Goal: Information Seeking & Learning: Learn about a topic

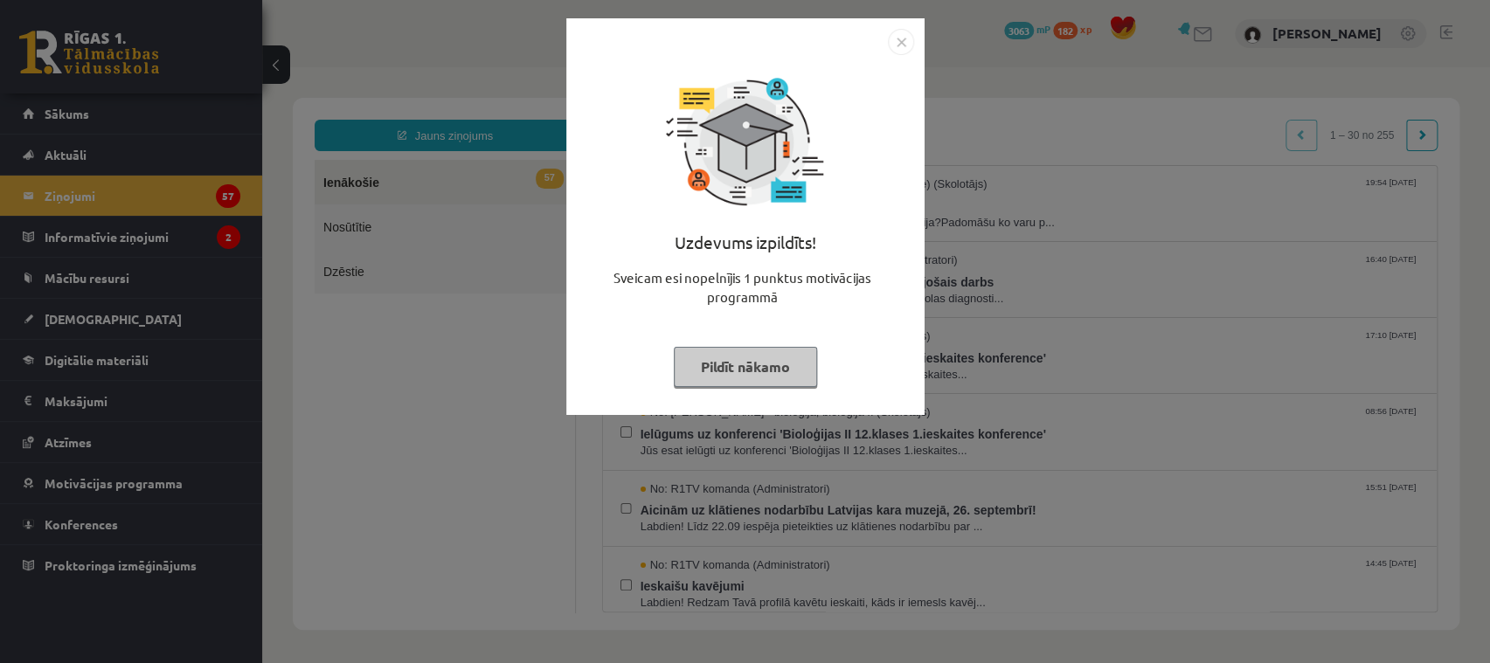
drag, startPoint x: 523, startPoint y: 494, endPoint x: 556, endPoint y: 467, distance: 41.6
click at [552, 471] on div "Uzdevums izpildīts! Sveicam esi nopelnījis 1 punktus motivācijas programmā Pild…" at bounding box center [745, 331] width 1490 height 663
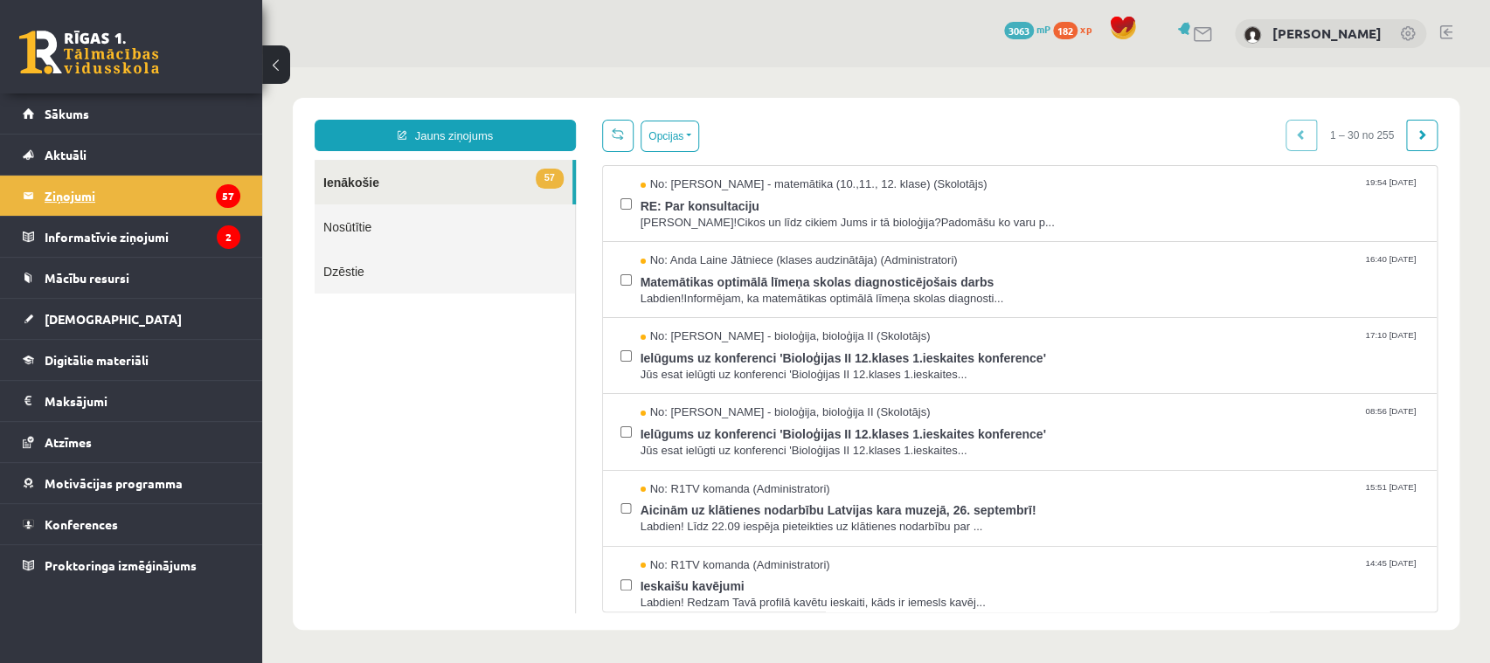
click at [67, 191] on legend "Ziņojumi 57" at bounding box center [143, 196] width 196 height 40
click at [430, 253] on link "Dzēstie" at bounding box center [445, 271] width 260 height 45
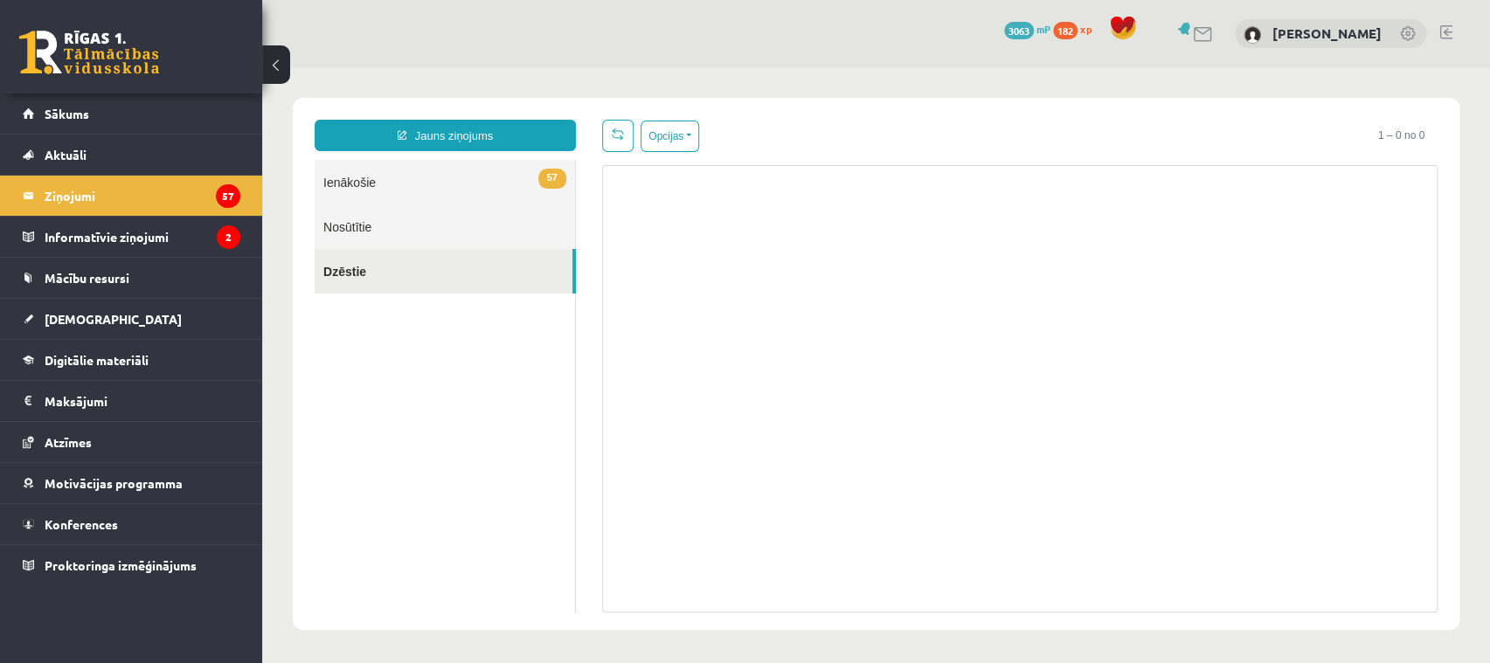
click at [377, 232] on link "Nosūtītie" at bounding box center [445, 226] width 260 height 45
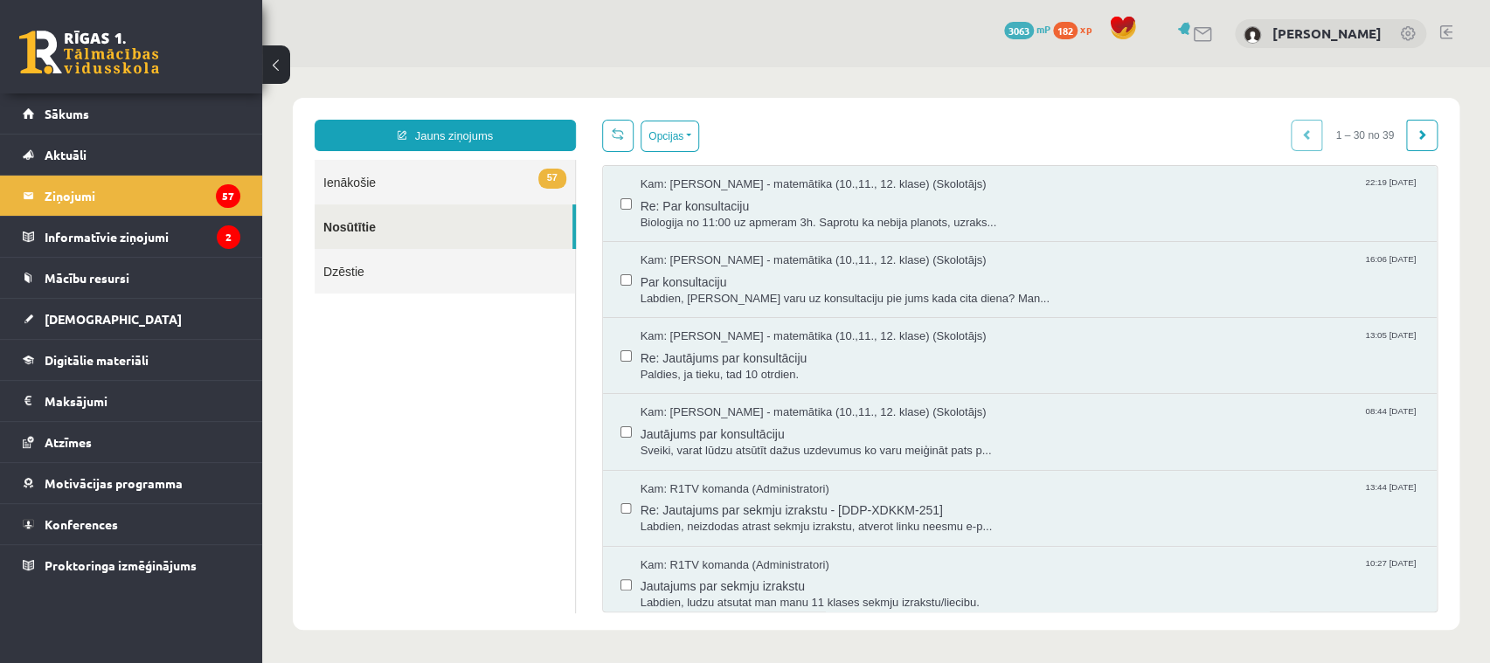
click at [382, 175] on link "57 Ienākošie" at bounding box center [445, 182] width 260 height 45
click at [55, 112] on span "Sākums" at bounding box center [67, 114] width 45 height 16
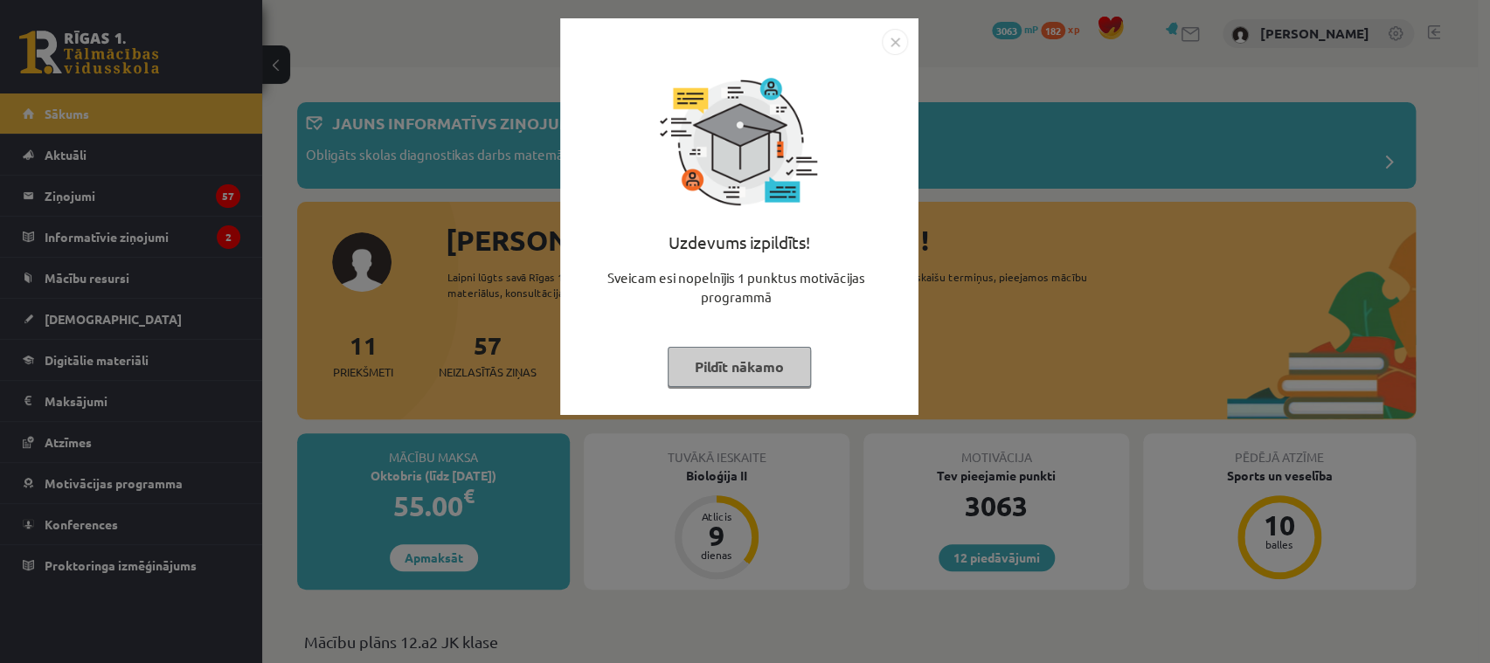
click at [894, 44] on img "Close" at bounding box center [895, 42] width 26 height 26
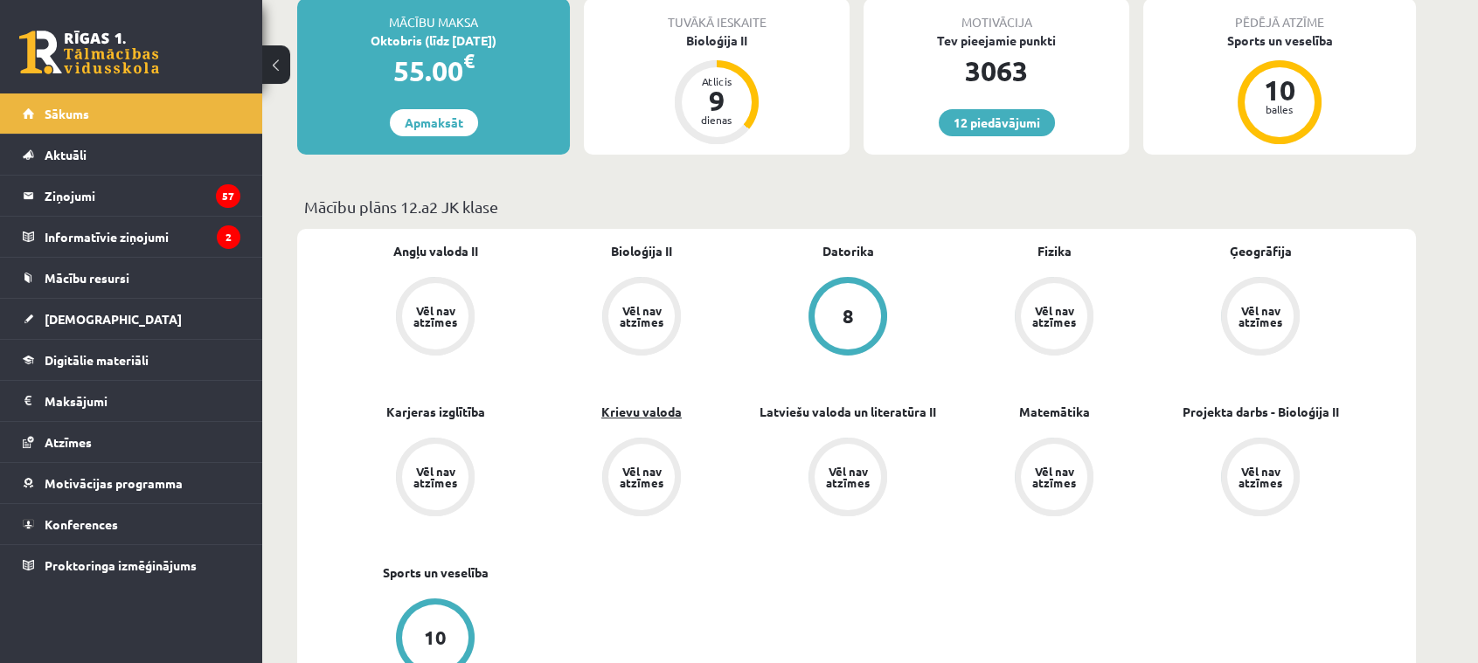
scroll to position [556, 0]
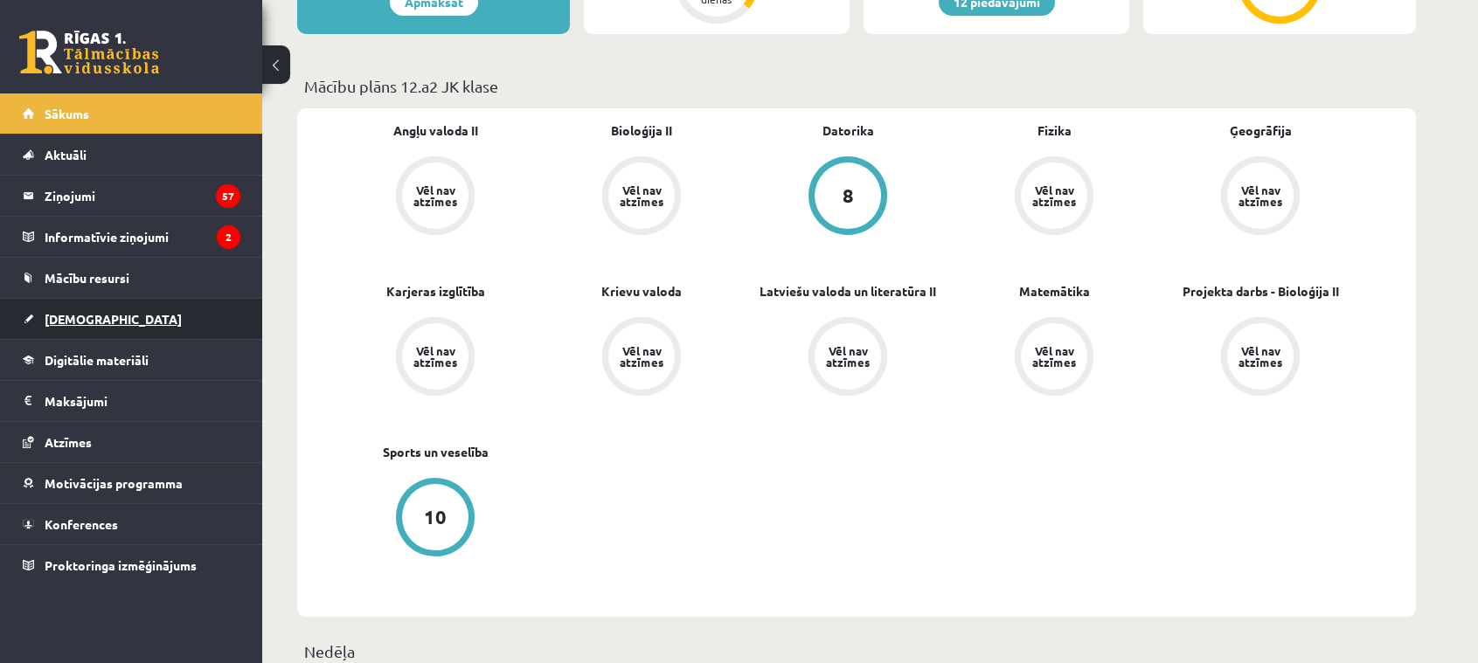
click at [90, 318] on span "[DEMOGRAPHIC_DATA]" at bounding box center [113, 319] width 137 height 16
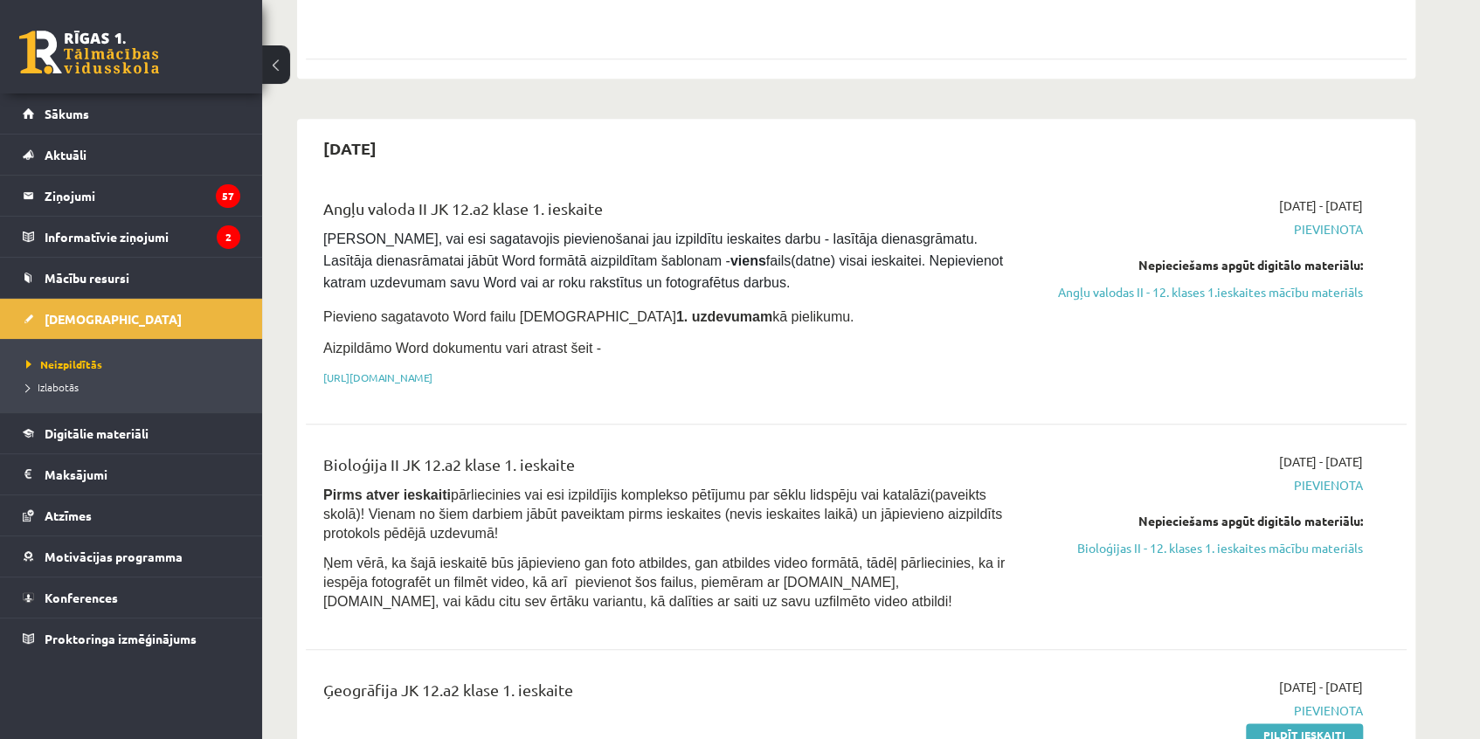
scroll to position [794, 0]
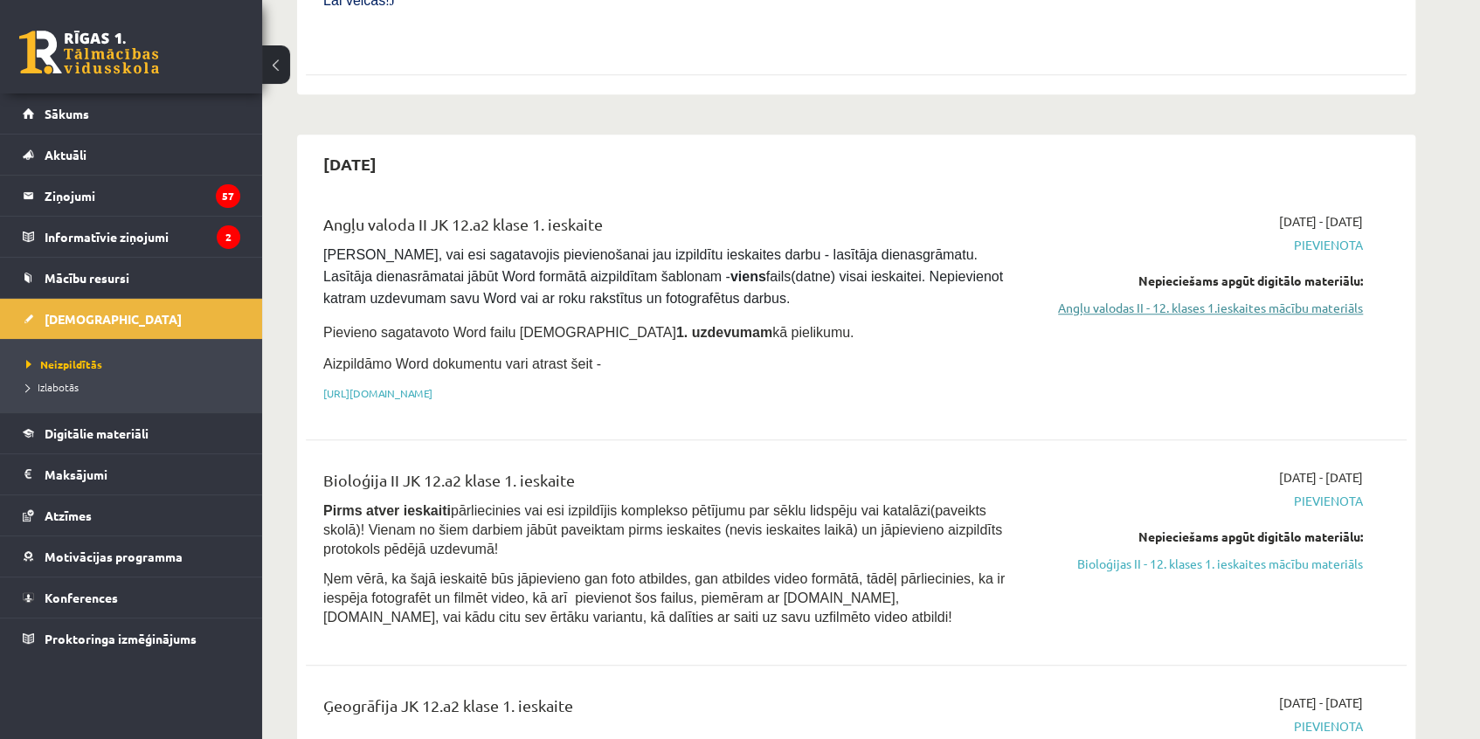
click at [1168, 299] on link "Angļu valodas II - 12. klases 1.ieskaites mācību materiāls" at bounding box center [1198, 308] width 329 height 18
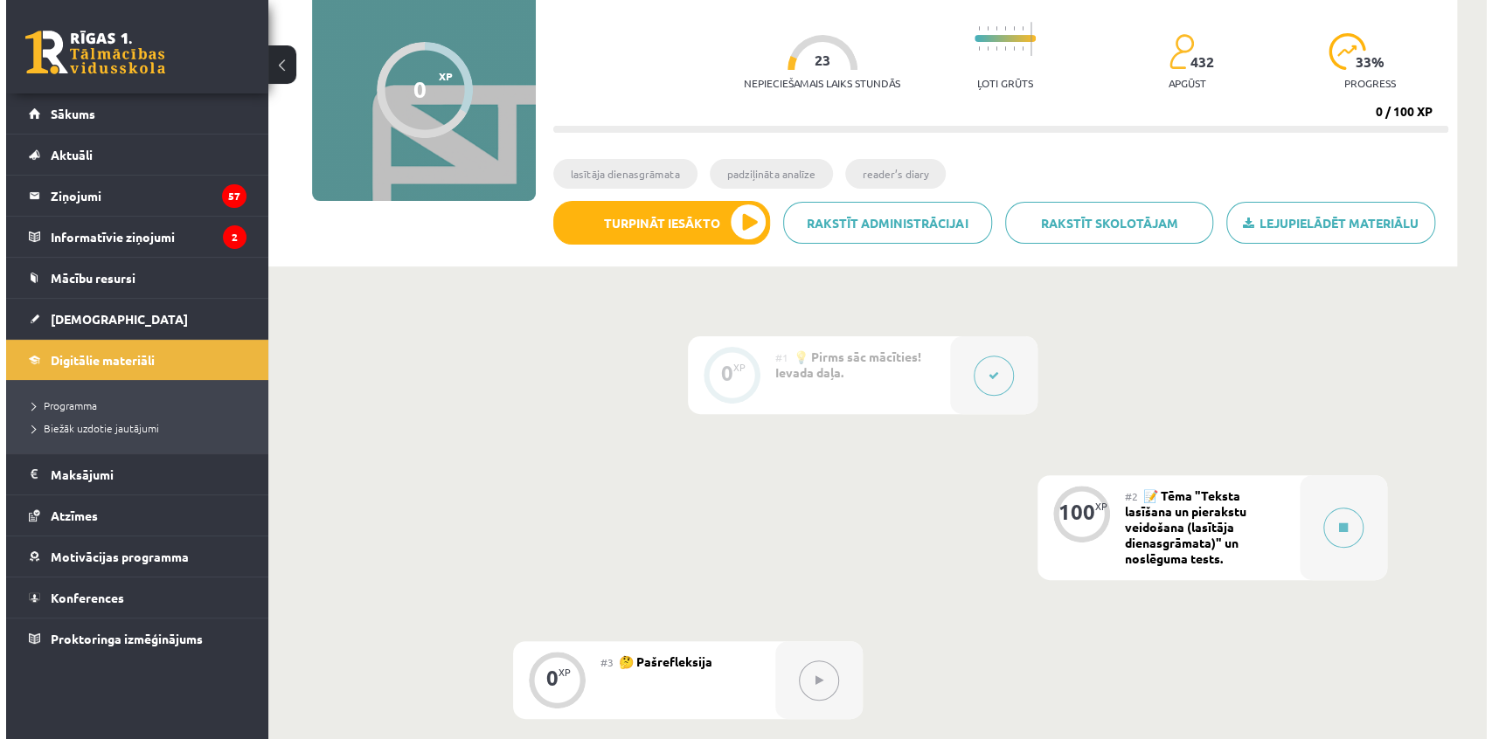
scroll to position [158, 0]
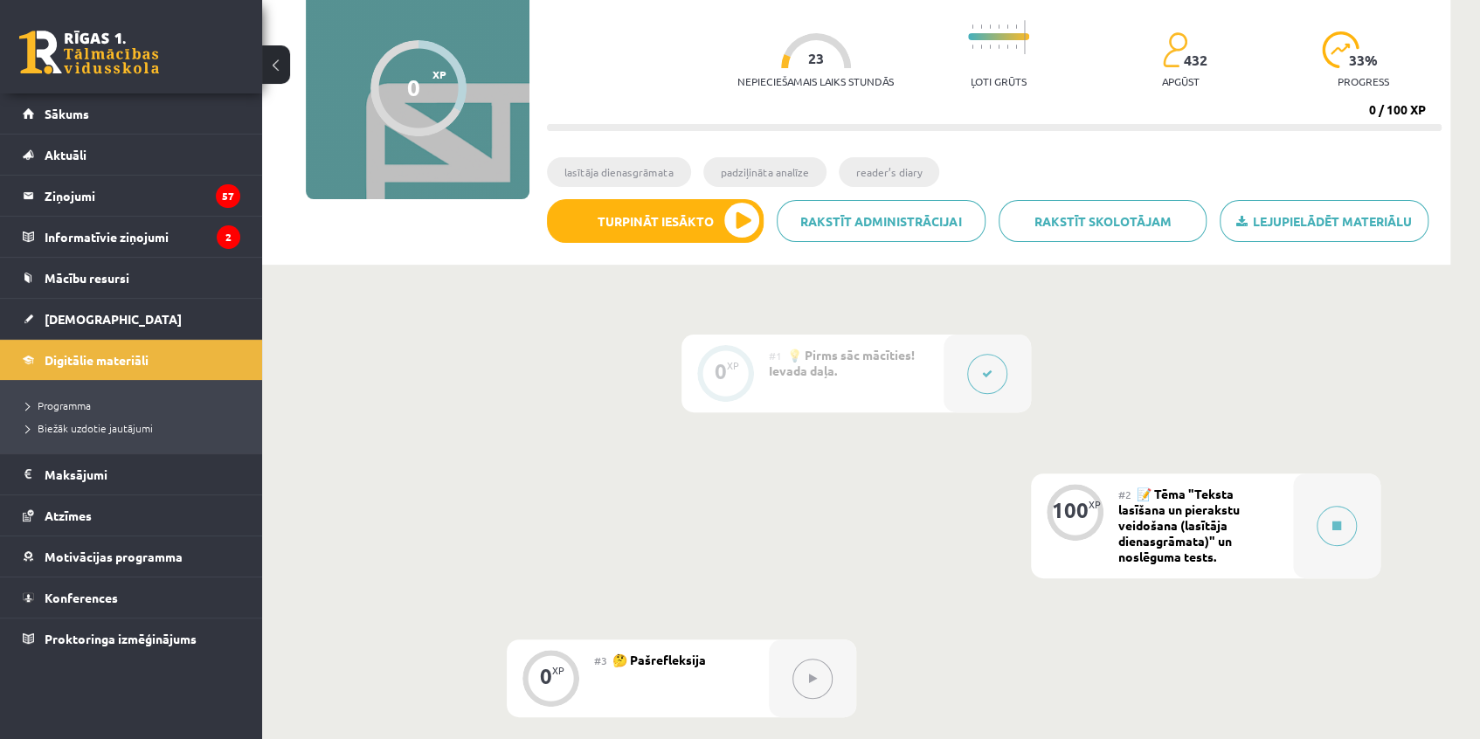
click at [963, 360] on div at bounding box center [987, 374] width 87 height 78
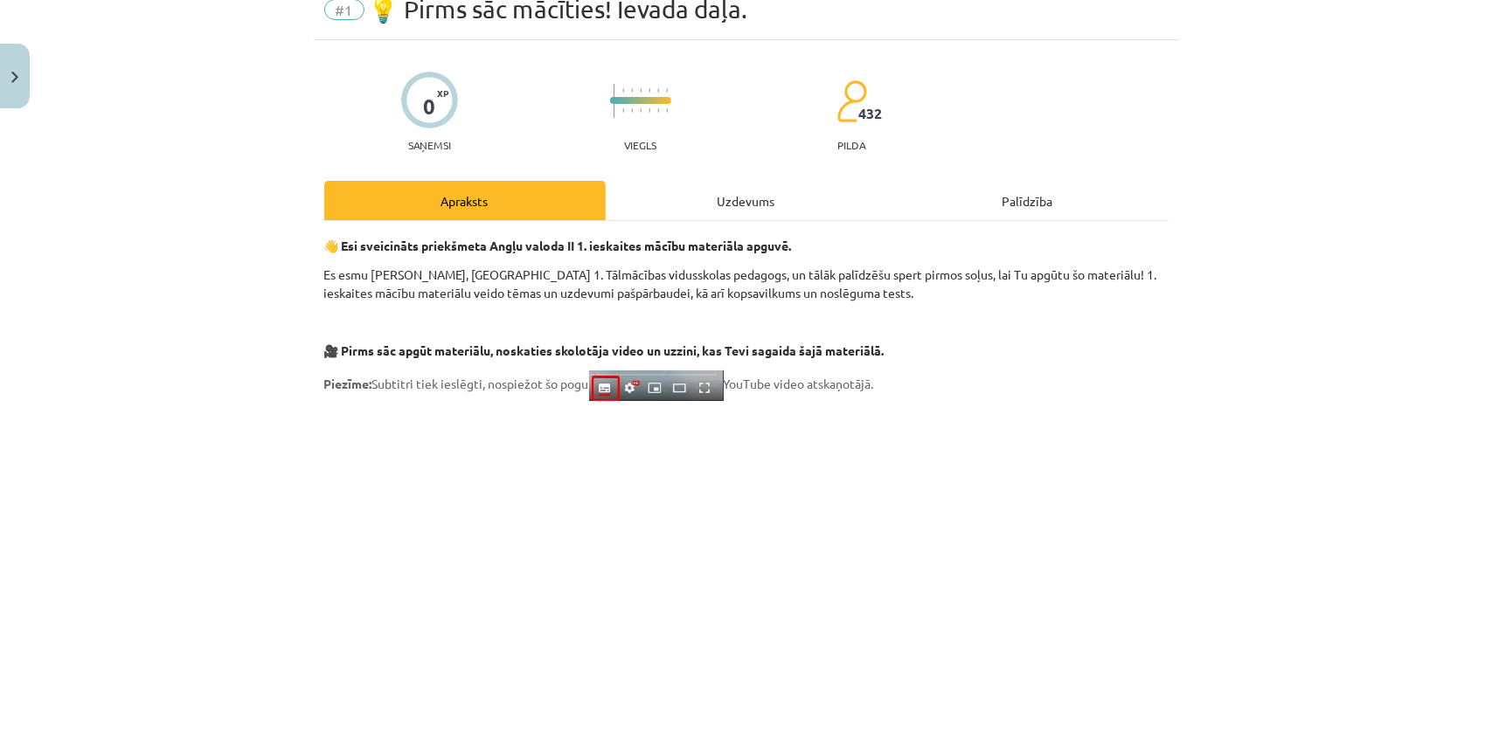
scroll to position [0, 0]
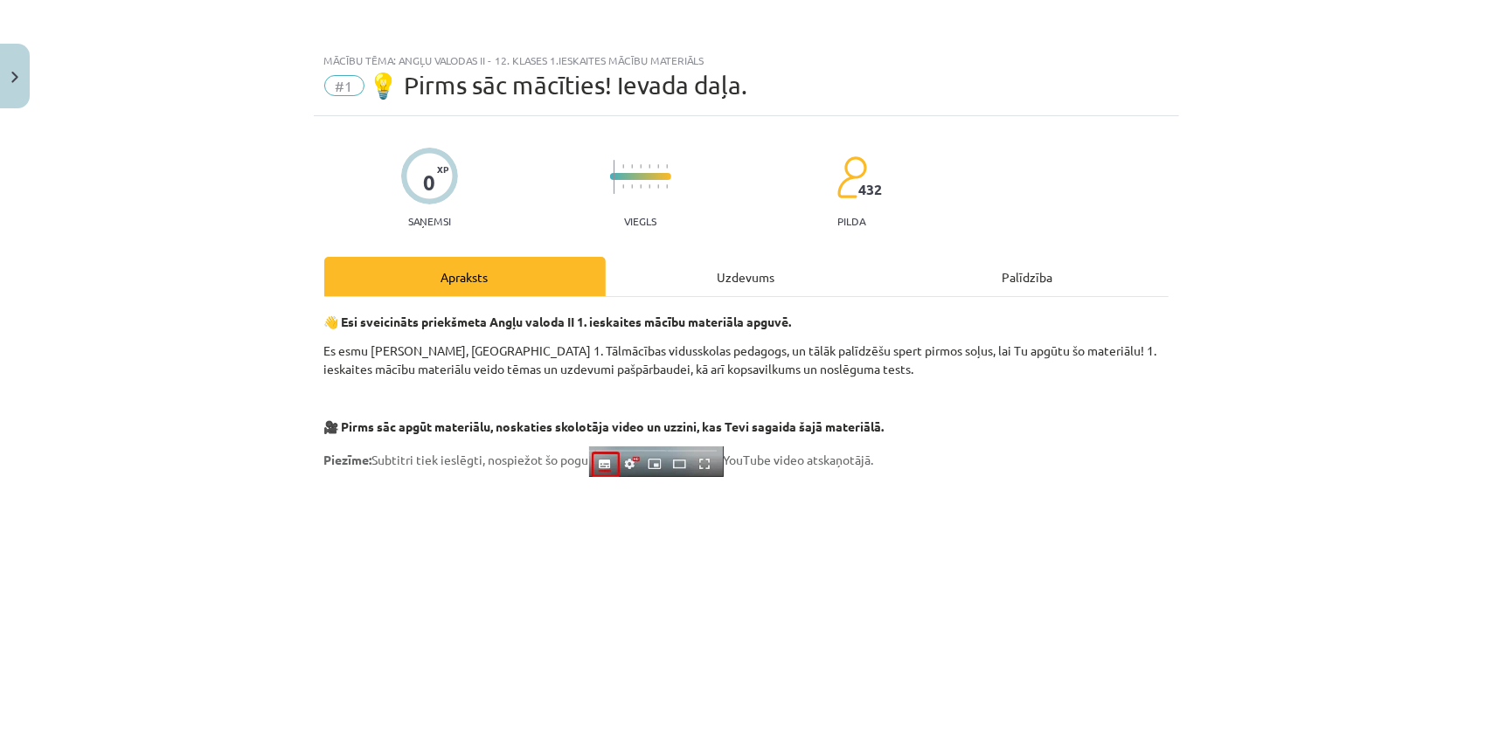
click at [736, 273] on div "Uzdevums" at bounding box center [746, 276] width 281 height 39
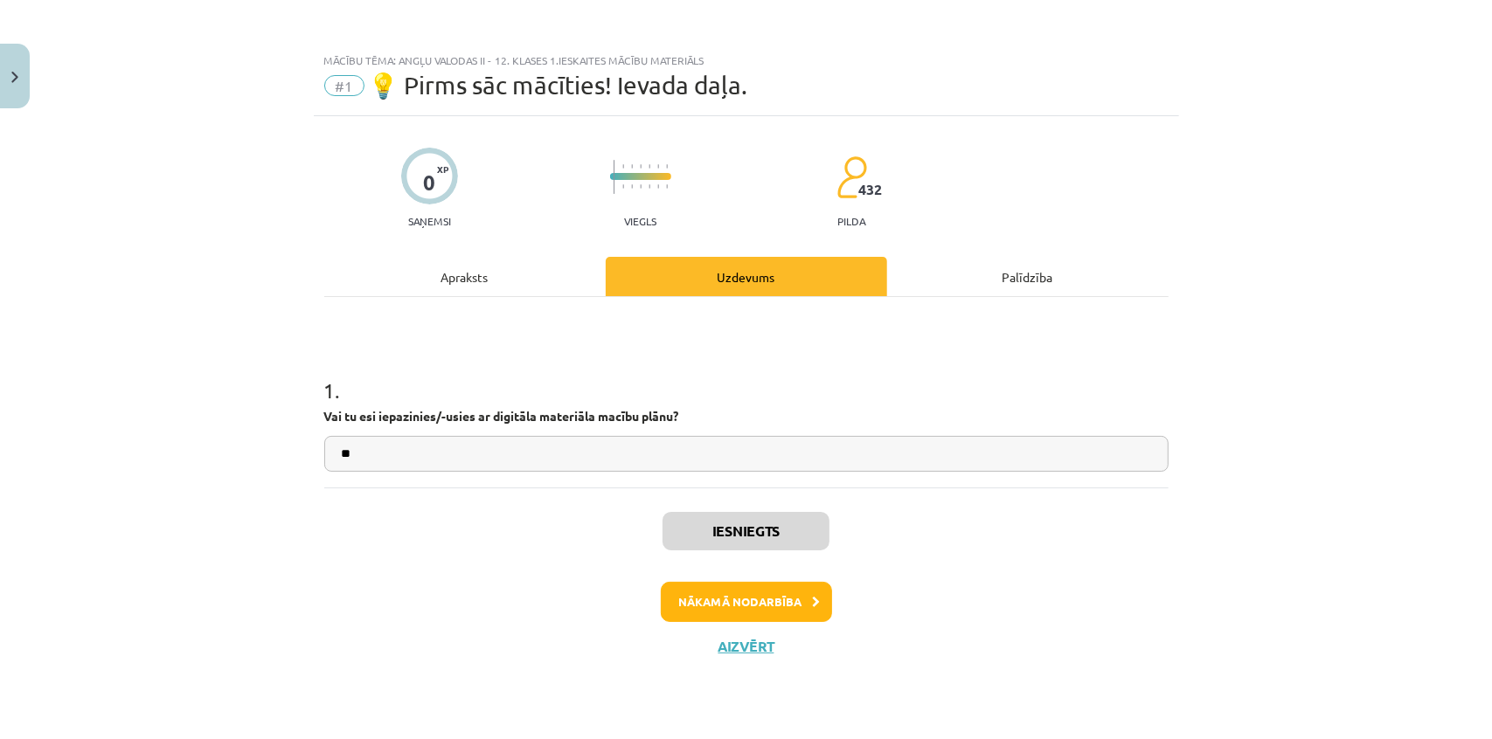
click at [483, 288] on div "Apraksts" at bounding box center [464, 276] width 281 height 39
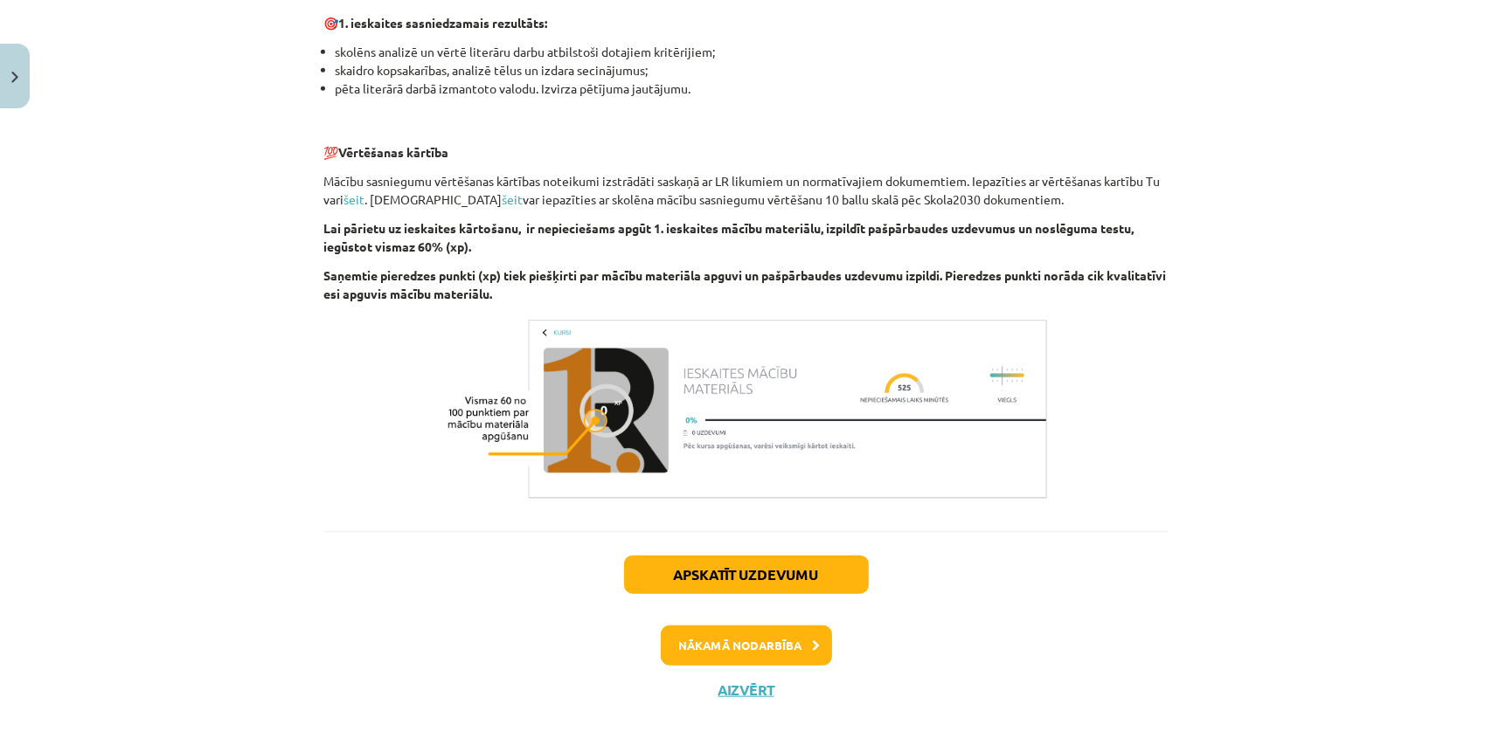
scroll to position [1154, 0]
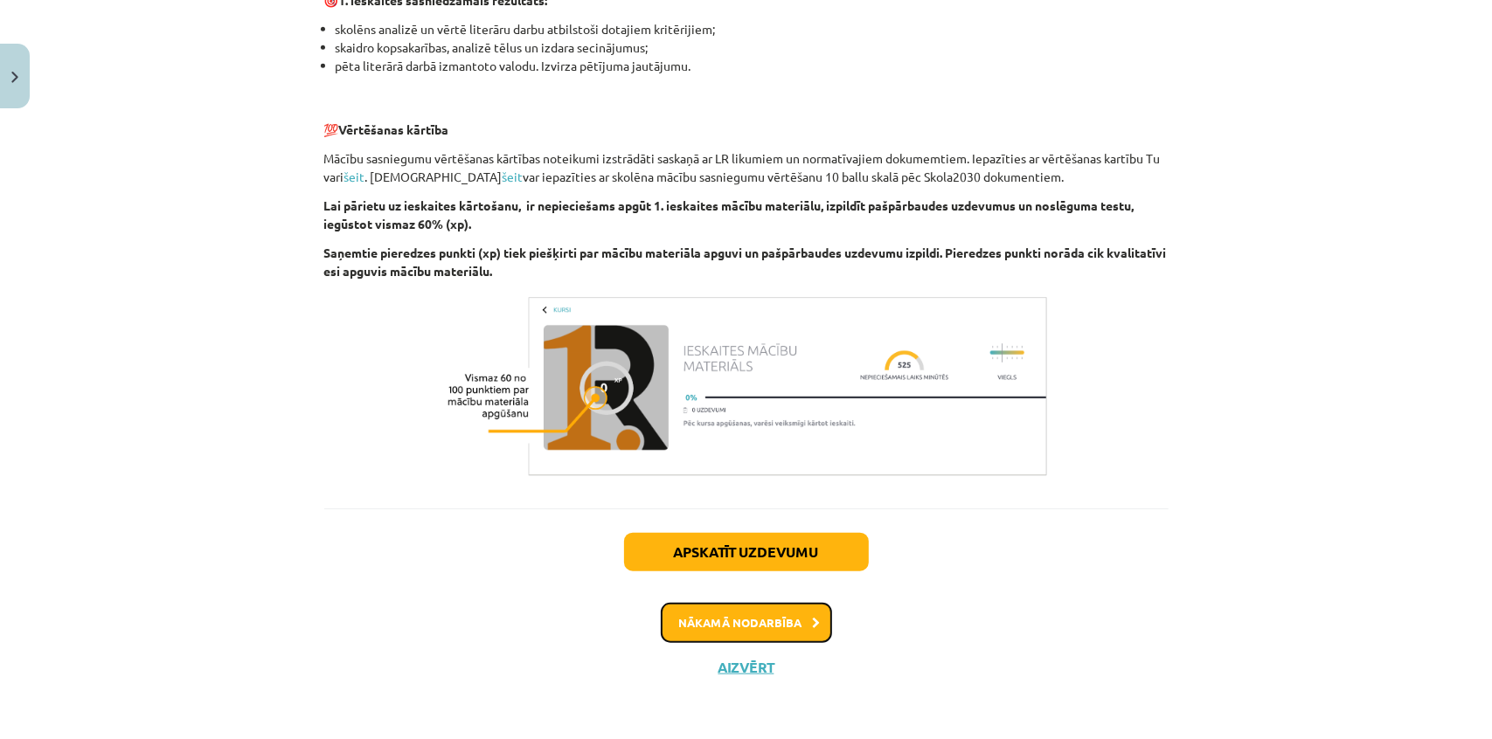
click at [768, 633] on button "Nākamā nodarbība" at bounding box center [746, 623] width 171 height 40
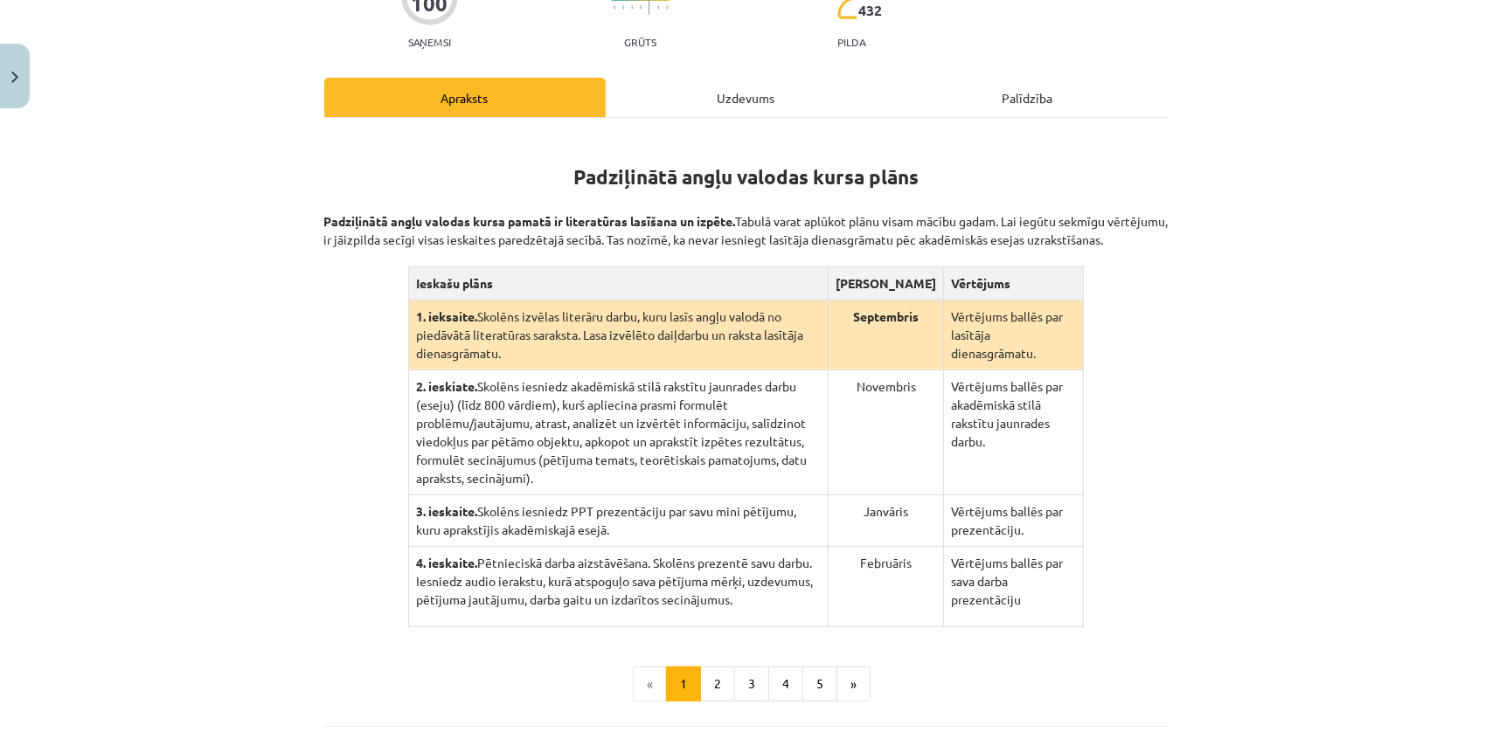
scroll to position [190, 0]
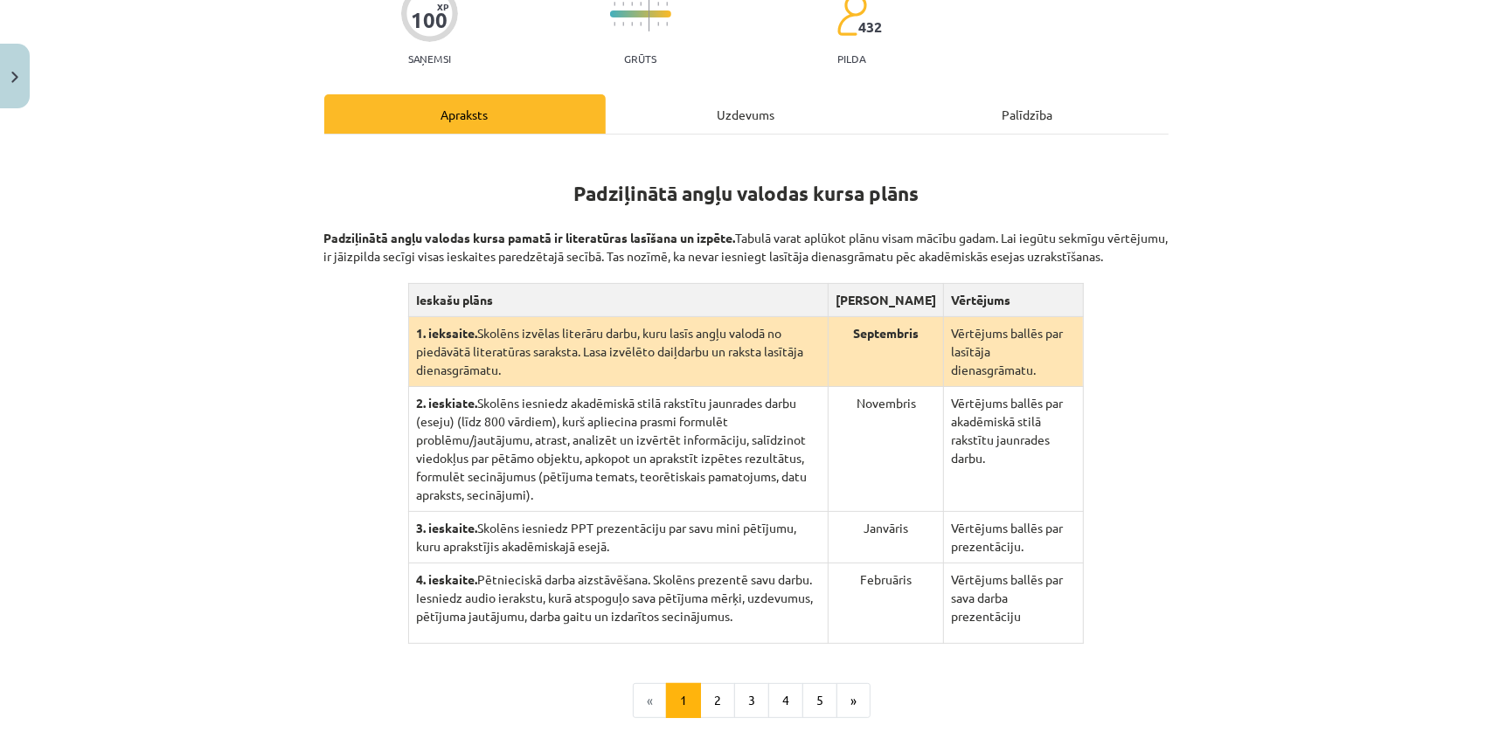
click at [725, 119] on div "Uzdevums" at bounding box center [746, 113] width 281 height 39
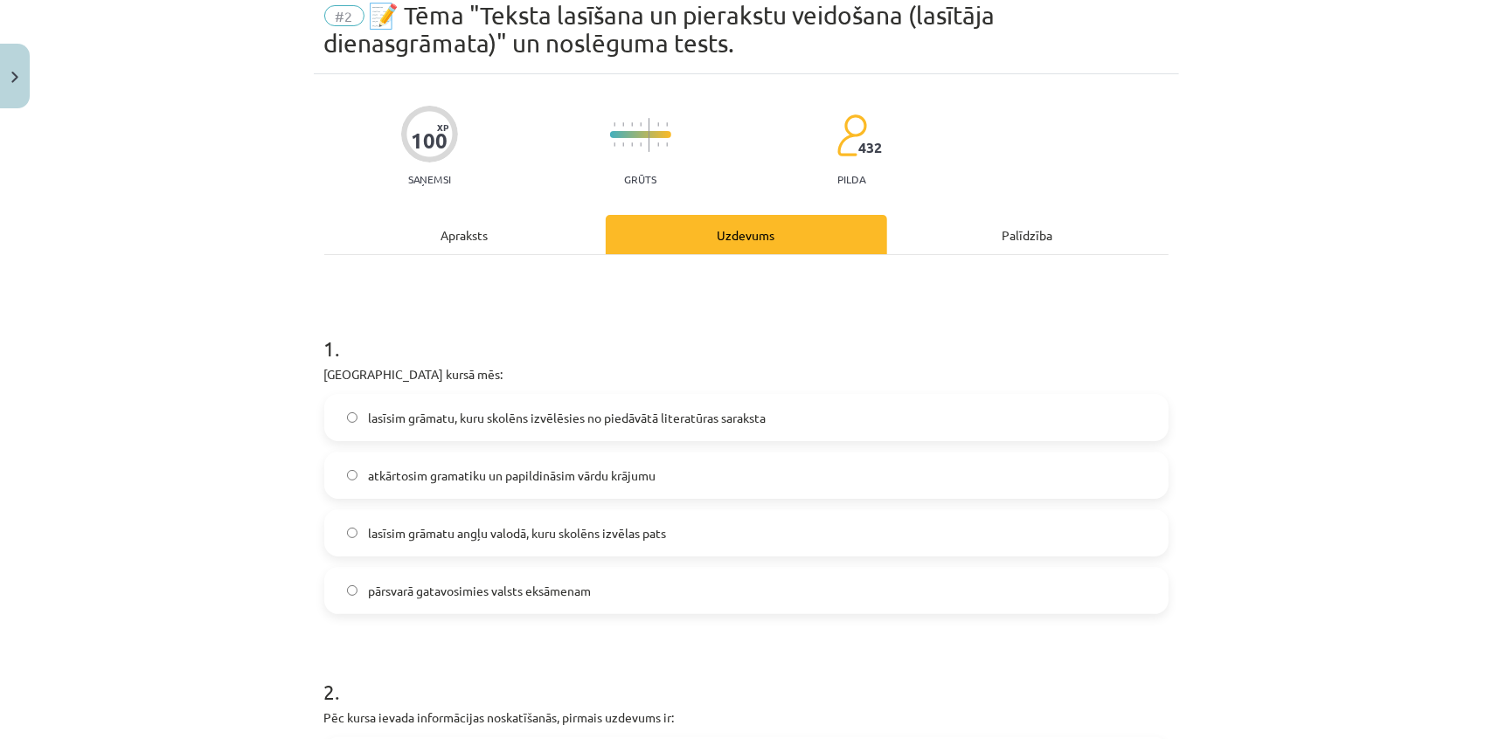
scroll to position [44, 0]
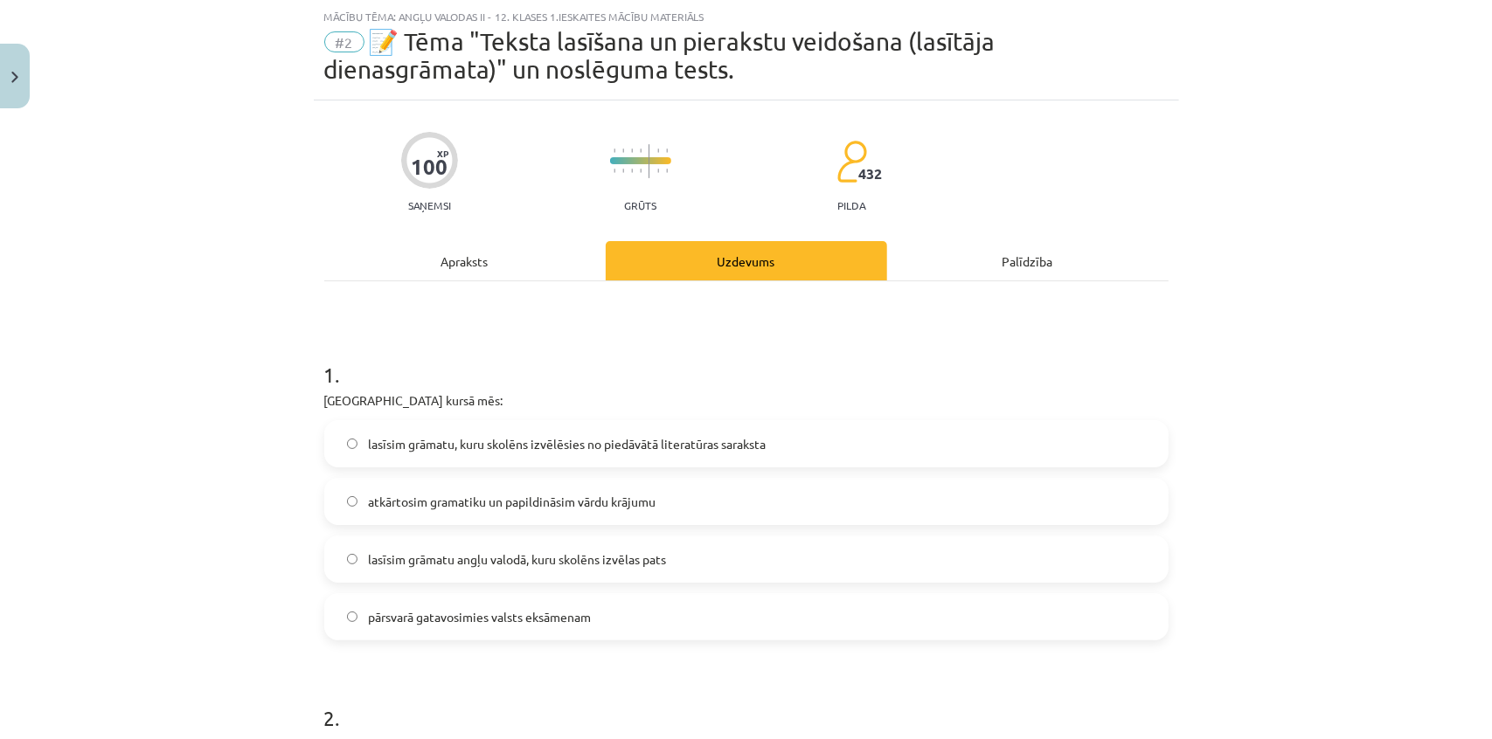
click at [434, 258] on div "Apraksts" at bounding box center [464, 260] width 281 height 39
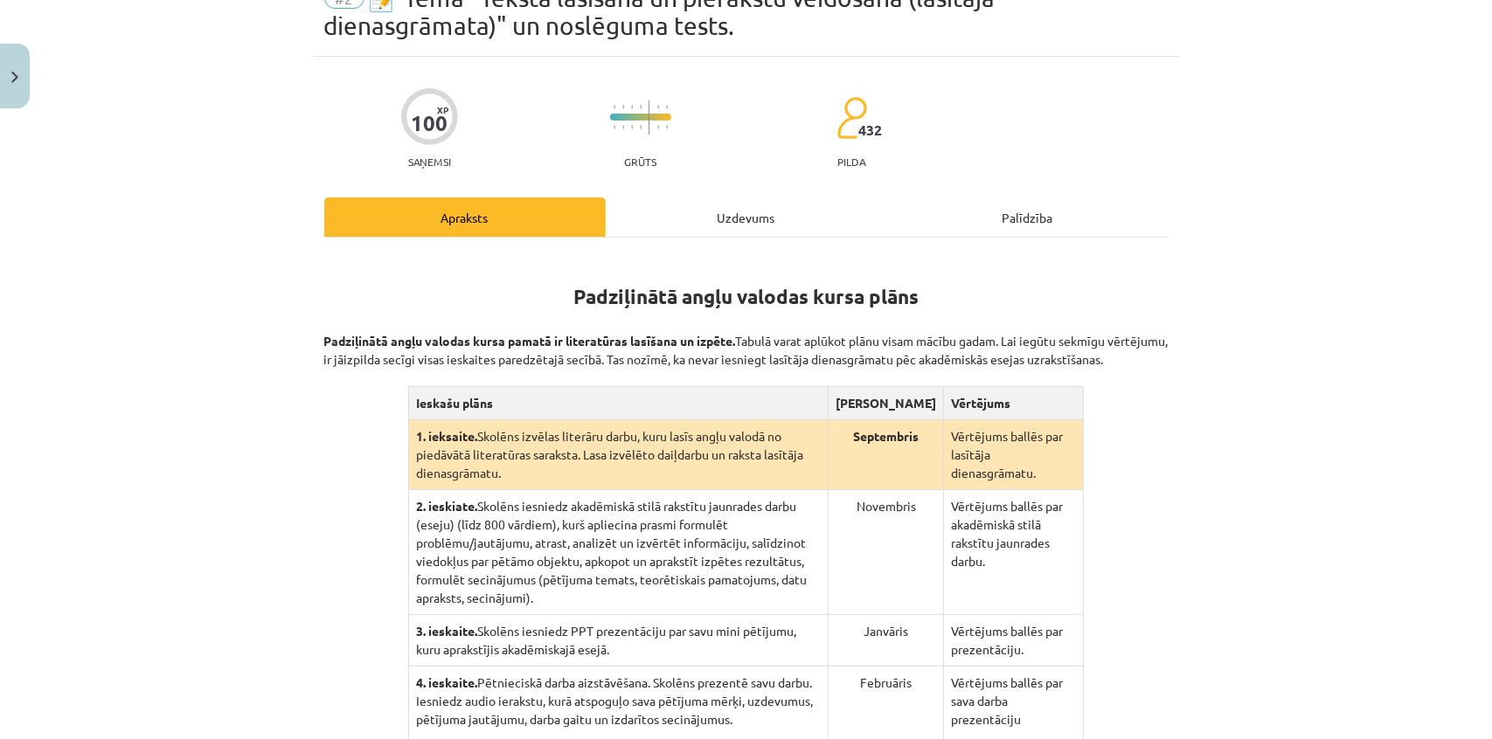
scroll to position [122, 0]
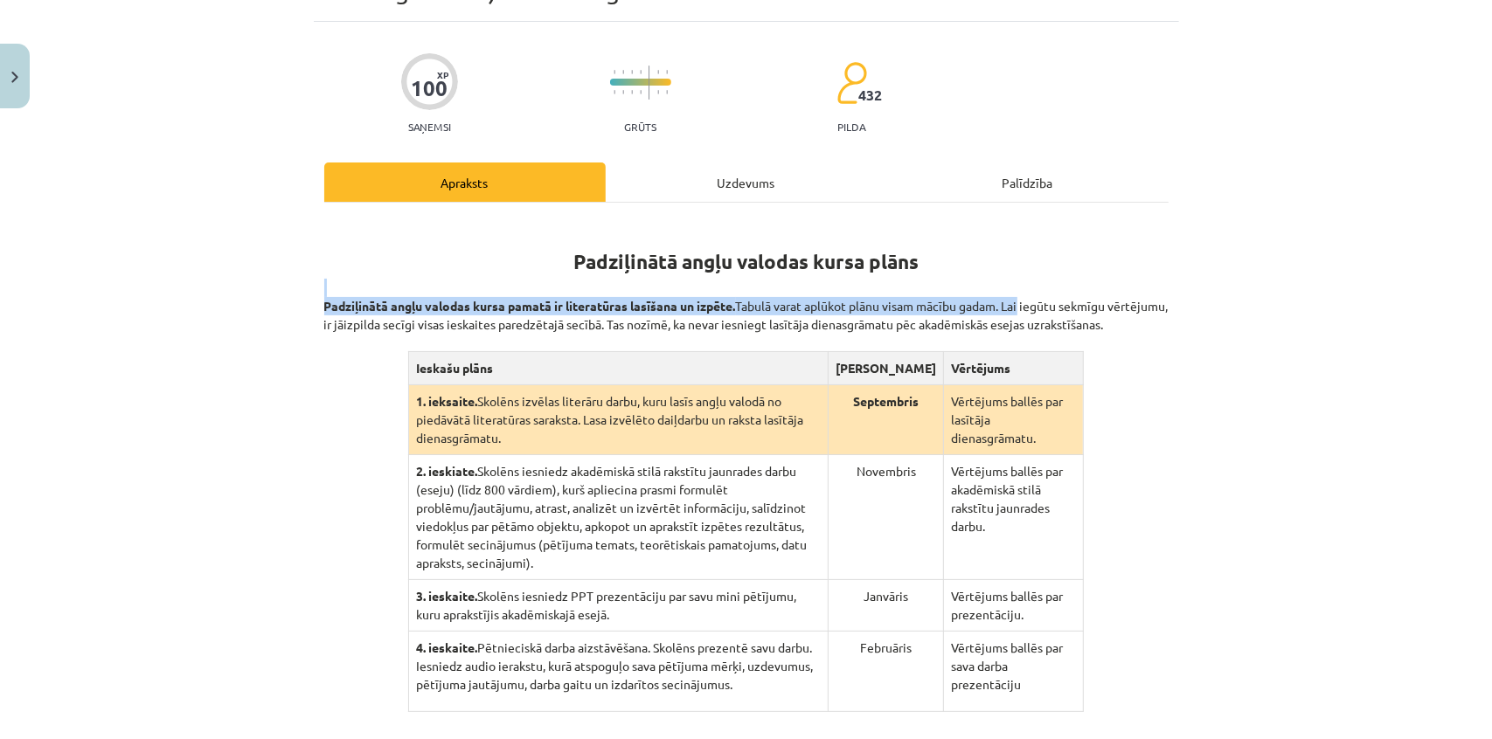
drag, startPoint x: 315, startPoint y: 292, endPoint x: 1021, endPoint y: 297, distance: 706.0
click at [1020, 297] on div "100 XP Saņemsi Grūts 432 pilda Apraksts Uzdevums Palīdzība Padziļinātā angļu va…" at bounding box center [746, 483] width 865 height 922
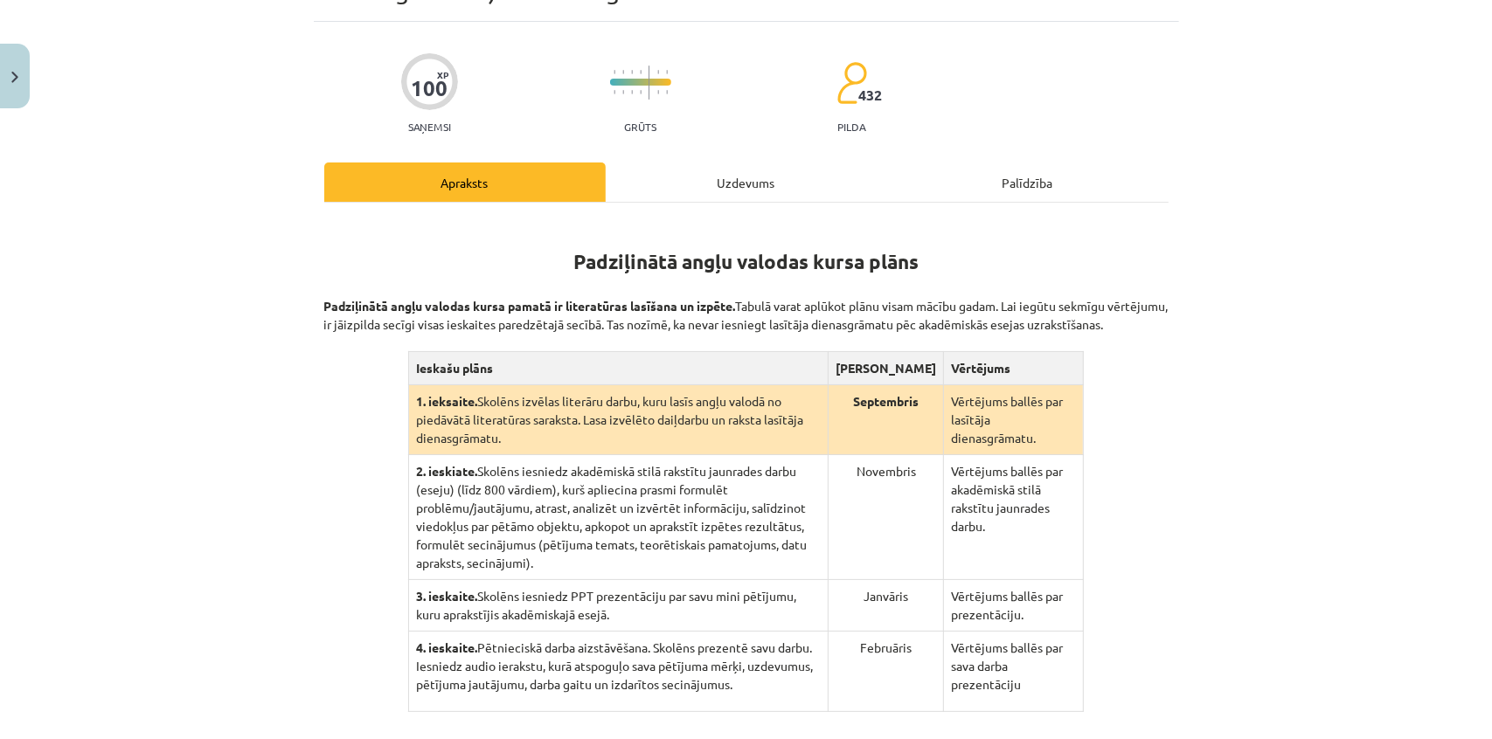
click at [1236, 322] on div "Mācību tēma: Angļu valodas ii - 12. klases 1.ieskaites mācību materiāls #2 📝 Tē…" at bounding box center [746, 369] width 1492 height 739
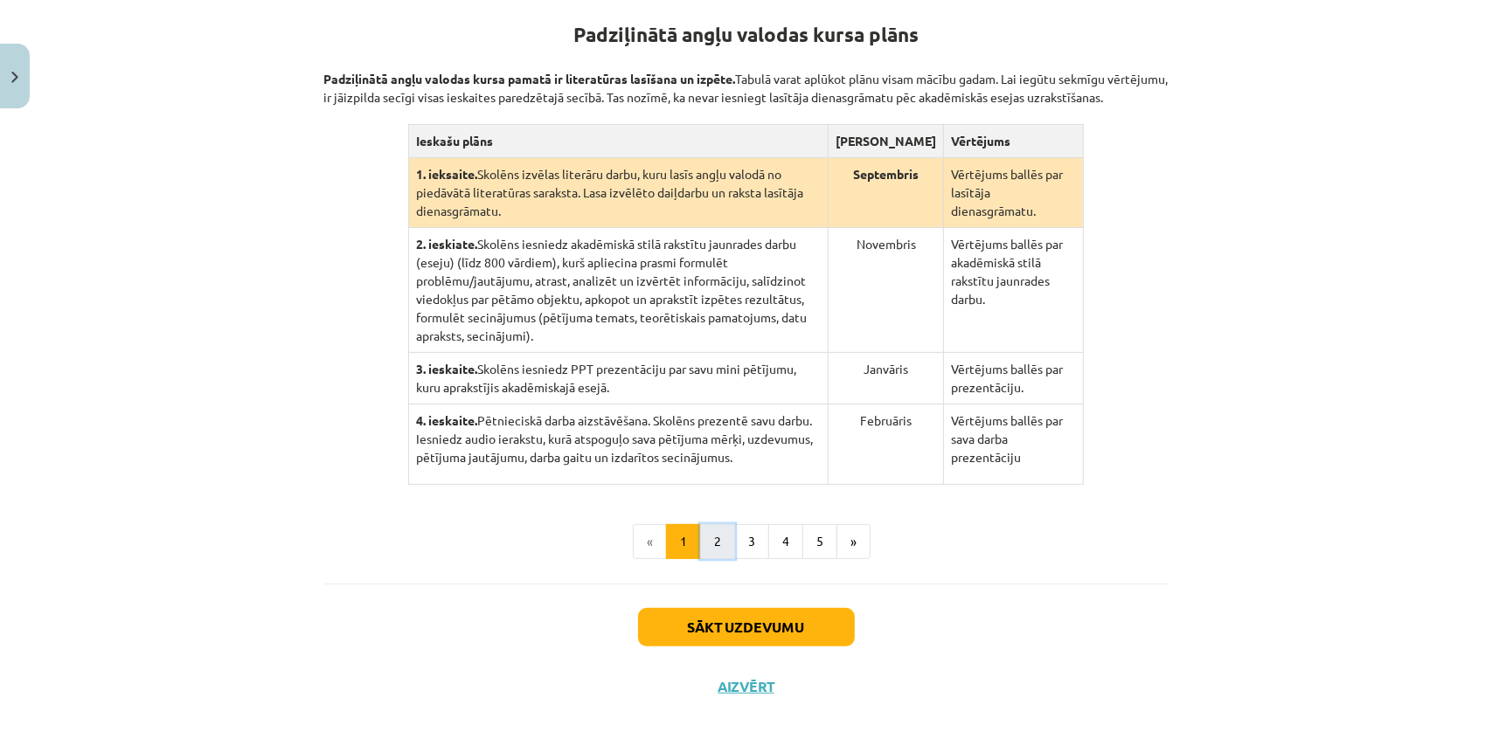
click at [717, 524] on button "2" at bounding box center [717, 541] width 35 height 35
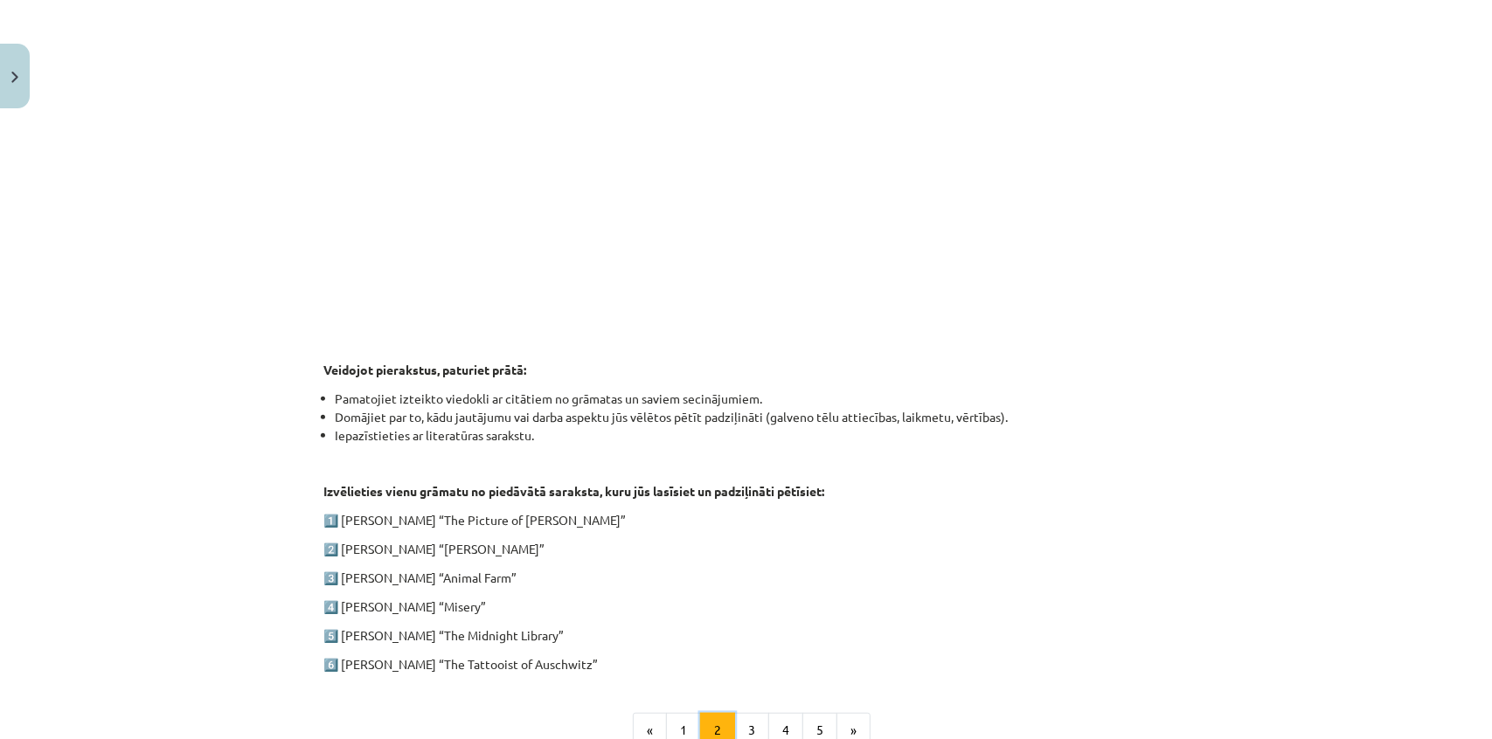
scroll to position [658, 0]
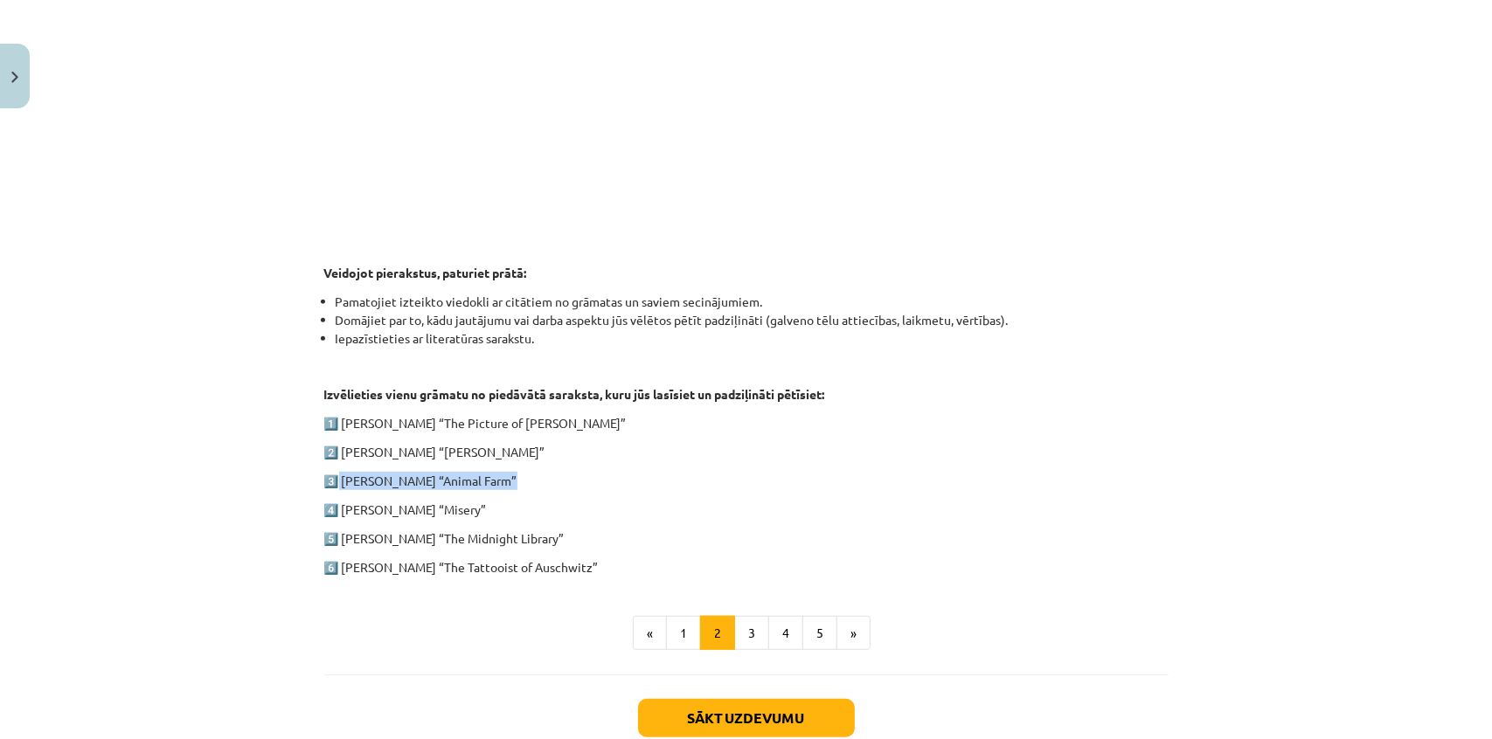
drag, startPoint x: 336, startPoint y: 480, endPoint x: 534, endPoint y: 485, distance: 198.4
click at [534, 485] on p "3️⃣ George Orwell “Animal Farm”" at bounding box center [746, 481] width 844 height 18
click at [564, 463] on div "1. ieskaite angļu valodā Pirmās ieskaites pamatā ir lasītāja dienasgrāmatas vei…" at bounding box center [746, 130] width 844 height 894
click at [515, 567] on p "6️⃣ Heather Morris “The Tattooist of Auschwitz”" at bounding box center [746, 567] width 844 height 18
drag, startPoint x: 586, startPoint y: 562, endPoint x: 336, endPoint y: 557, distance: 250.8
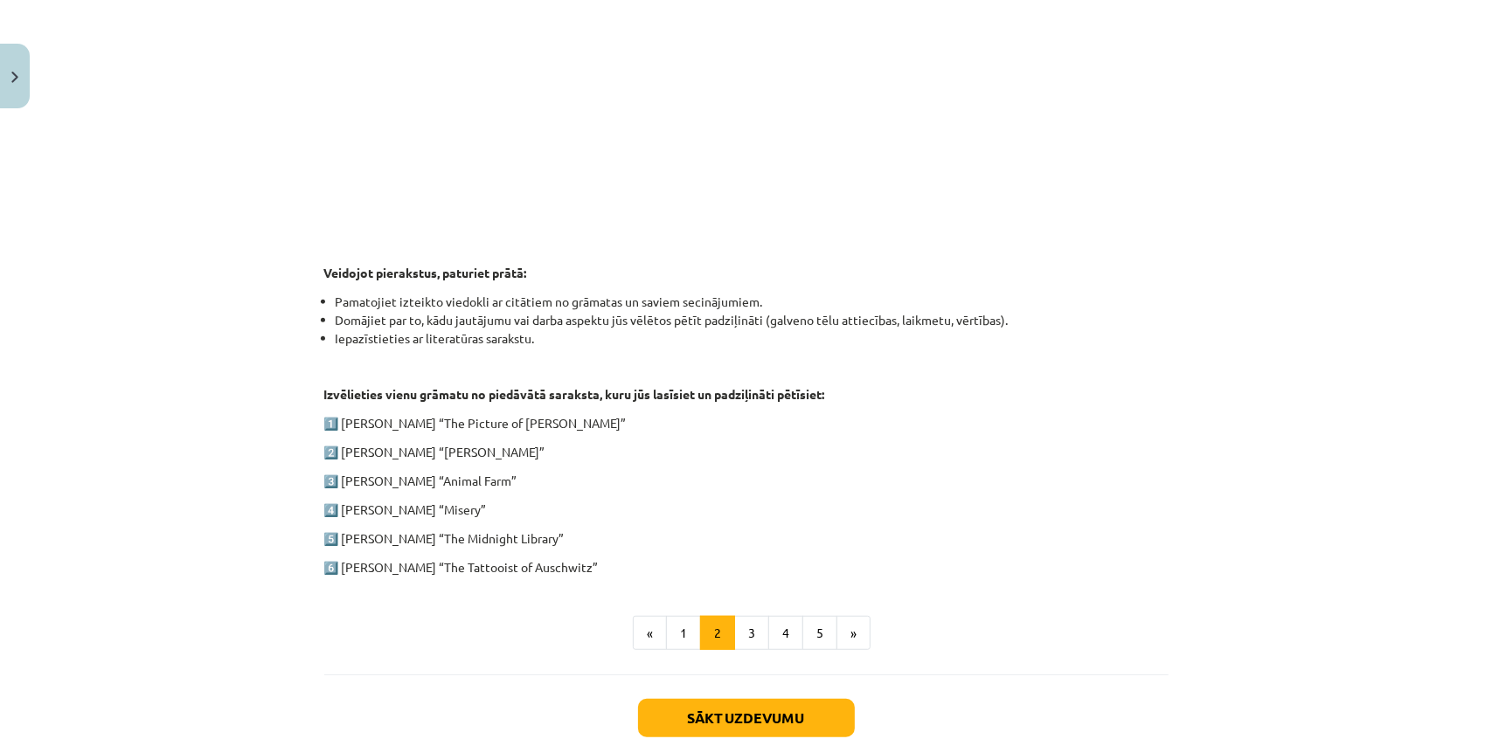
click at [336, 558] on p "6️⃣ Heather Morris “The Tattooist of Auschwitz”" at bounding box center [746, 567] width 844 height 18
click at [378, 590] on div "1. ieskaite angļu valodā Pirmās ieskaites pamatā ir lasītāja dienasgrāmatas vei…" at bounding box center [746, 166] width 844 height 967
drag, startPoint x: 503, startPoint y: 478, endPoint x: 392, endPoint y: 485, distance: 111.2
click at [392, 485] on p "3️⃣ George Orwell “Animal Farm”" at bounding box center [746, 481] width 844 height 18
click at [548, 495] on div "1. ieskaite angļu valodā Pirmās ieskaites pamatā ir lasītāja dienasgrāmatas vei…" at bounding box center [746, 130] width 844 height 894
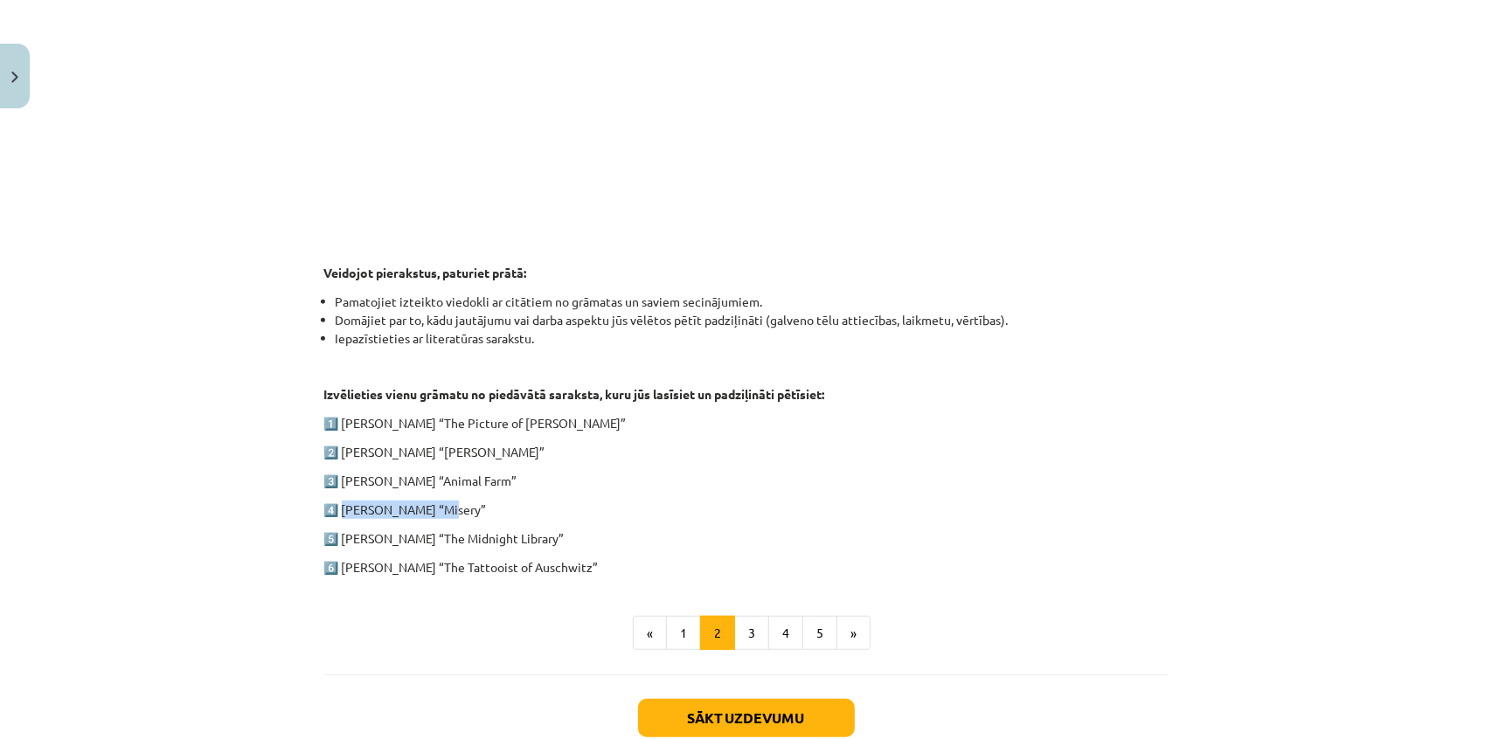
click at [440, 497] on div "1. ieskaite angļu valodā Pirmās ieskaites pamatā ir lasītāja dienasgrāmatas vei…" at bounding box center [746, 130] width 844 height 894
click at [560, 507] on p "4️⃣ Stephen King “Misery”" at bounding box center [746, 510] width 844 height 18
drag, startPoint x: 333, startPoint y: 451, endPoint x: 578, endPoint y: 424, distance: 247.0
click at [531, 433] on div "1. ieskaite angļu valodā Pirmās ieskaites pamatā ir lasītāja dienasgrāmatas vei…" at bounding box center [746, 130] width 844 height 894
click at [587, 459] on p "2️⃣ Charles Dickens “Oliver Twist”" at bounding box center [746, 452] width 844 height 18
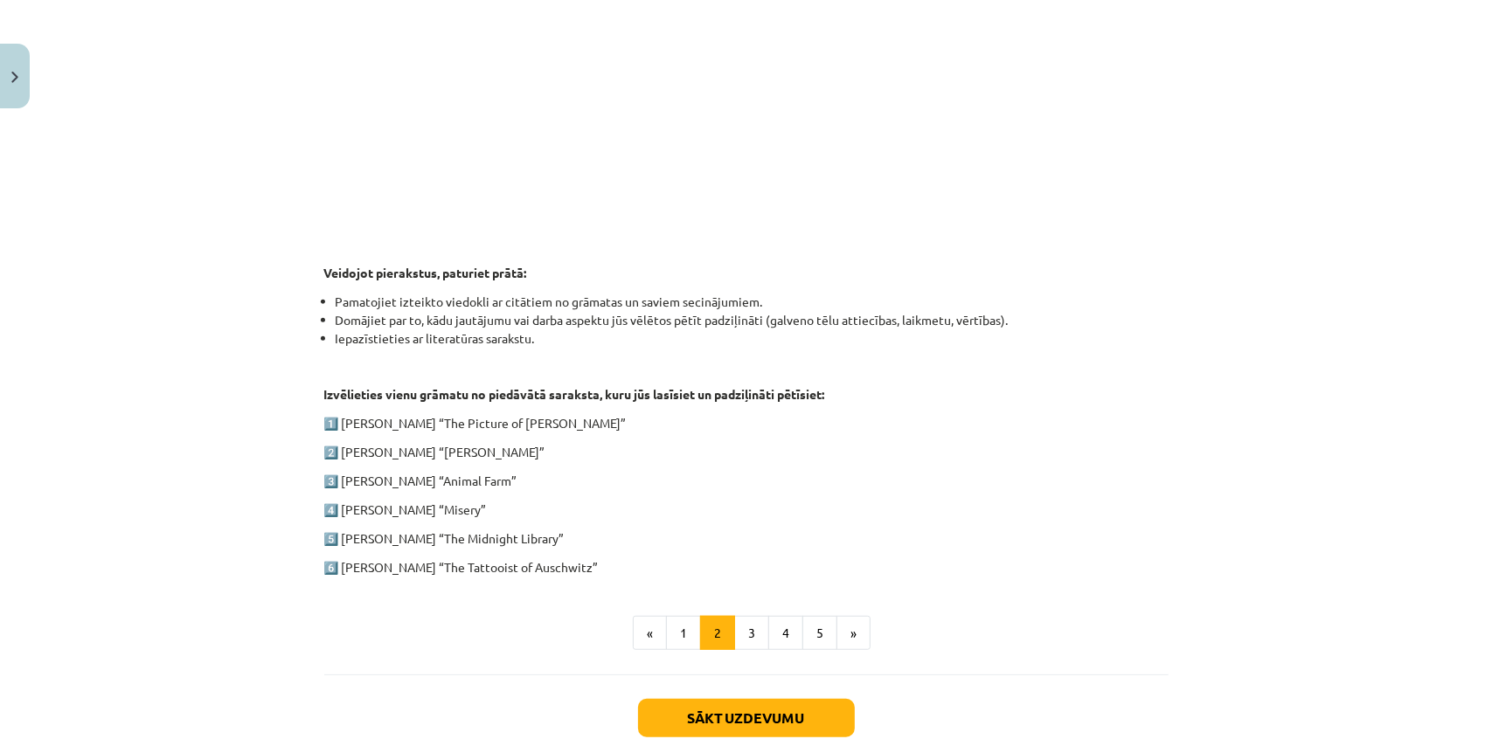
scroll to position [578, 0]
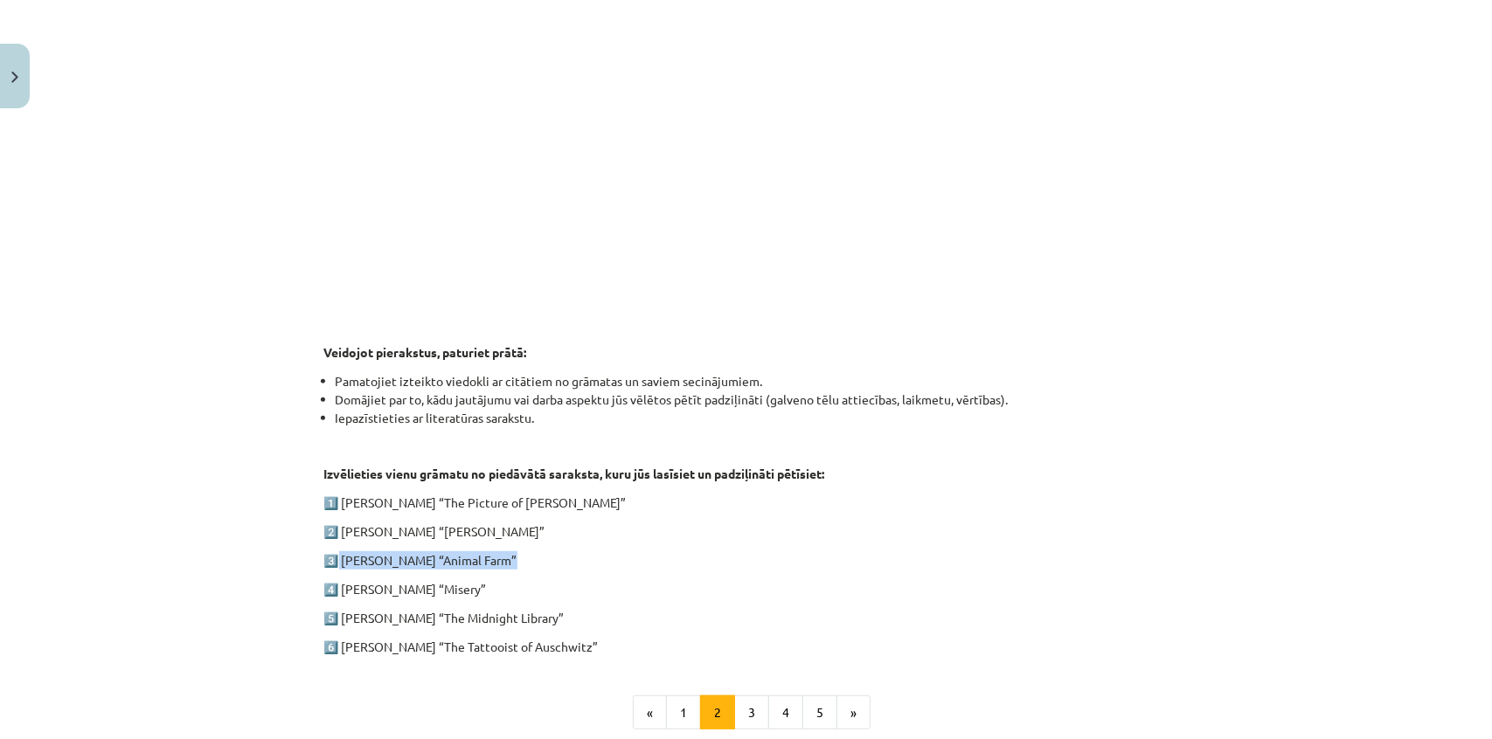
drag, startPoint x: 336, startPoint y: 559, endPoint x: 522, endPoint y: 540, distance: 187.1
click at [522, 540] on div "1. ieskaite angļu valodā Pirmās ieskaites pamatā ir lasītāja dienasgrāmatas vei…" at bounding box center [746, 209] width 844 height 894
copy p "George Orwell “Animal Farm”"
click at [744, 595] on p "4️⃣ Stephen King “Misery”" at bounding box center [746, 589] width 844 height 18
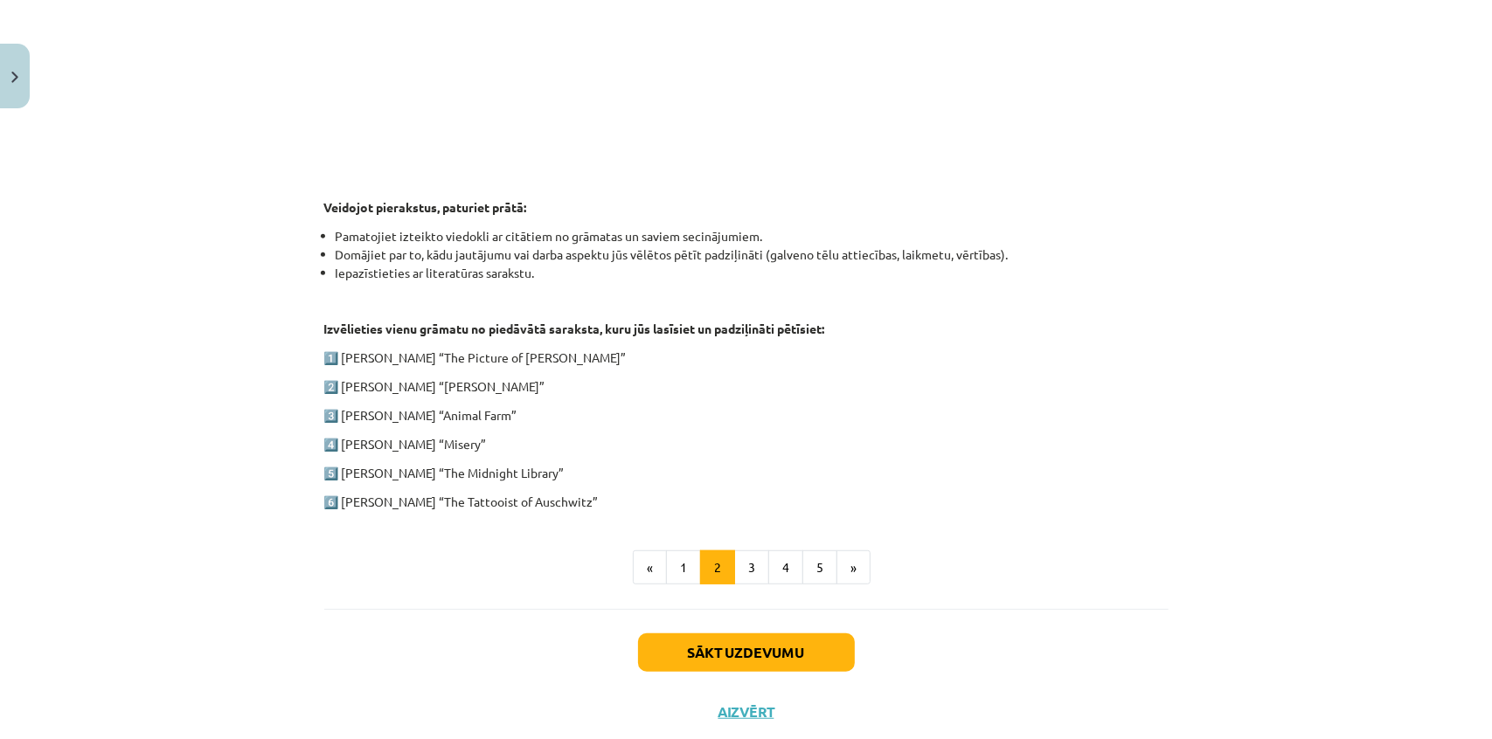
scroll to position [737, 0]
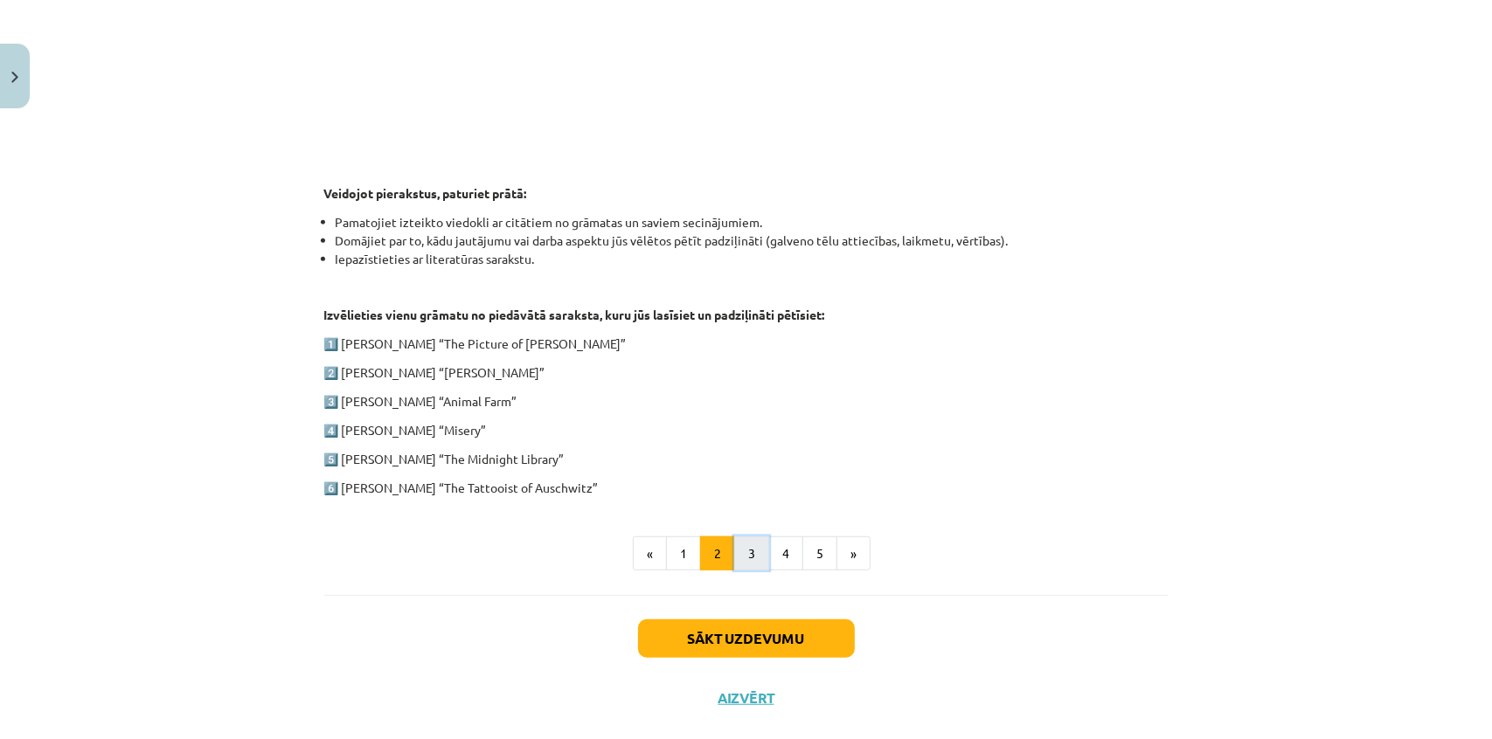
click at [746, 551] on button "3" at bounding box center [751, 554] width 35 height 35
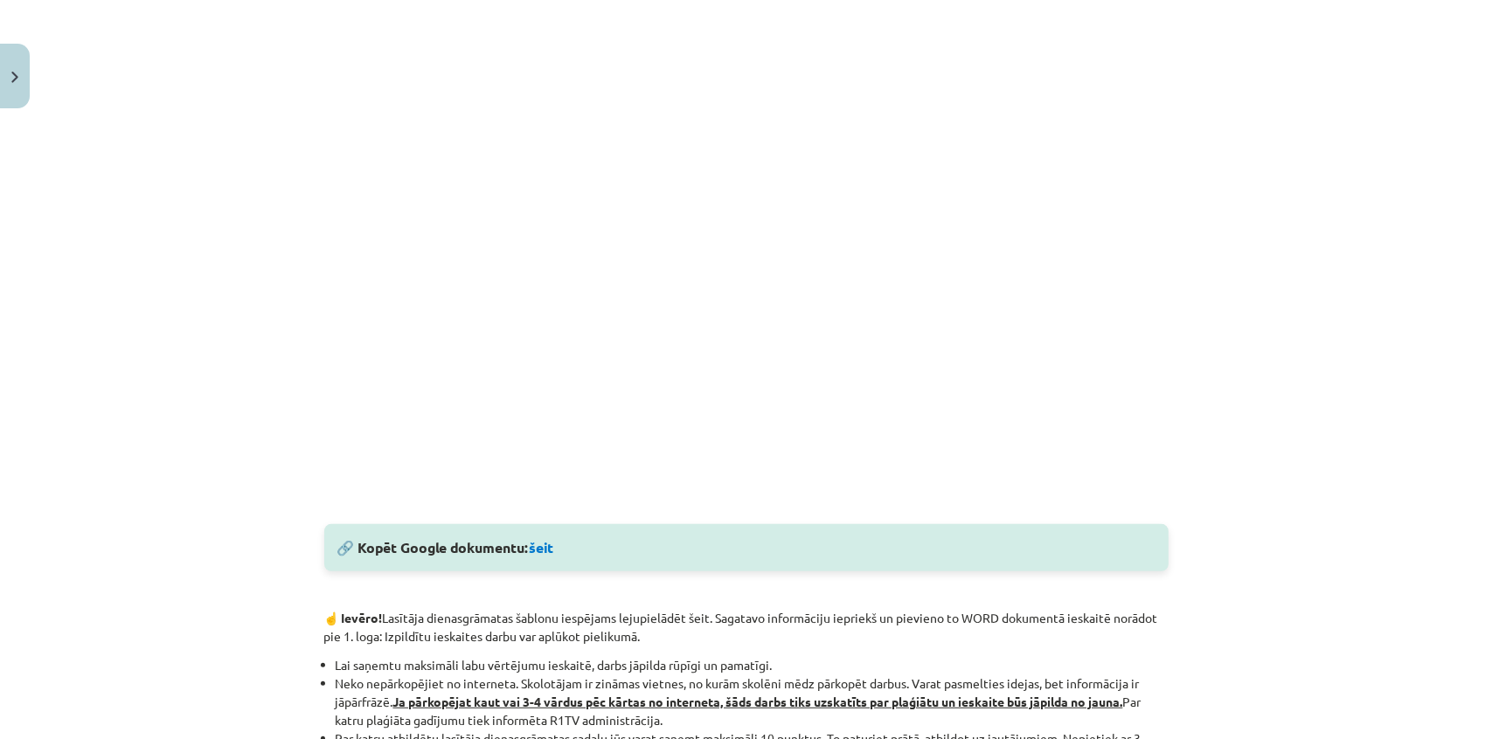
scroll to position [419, 0]
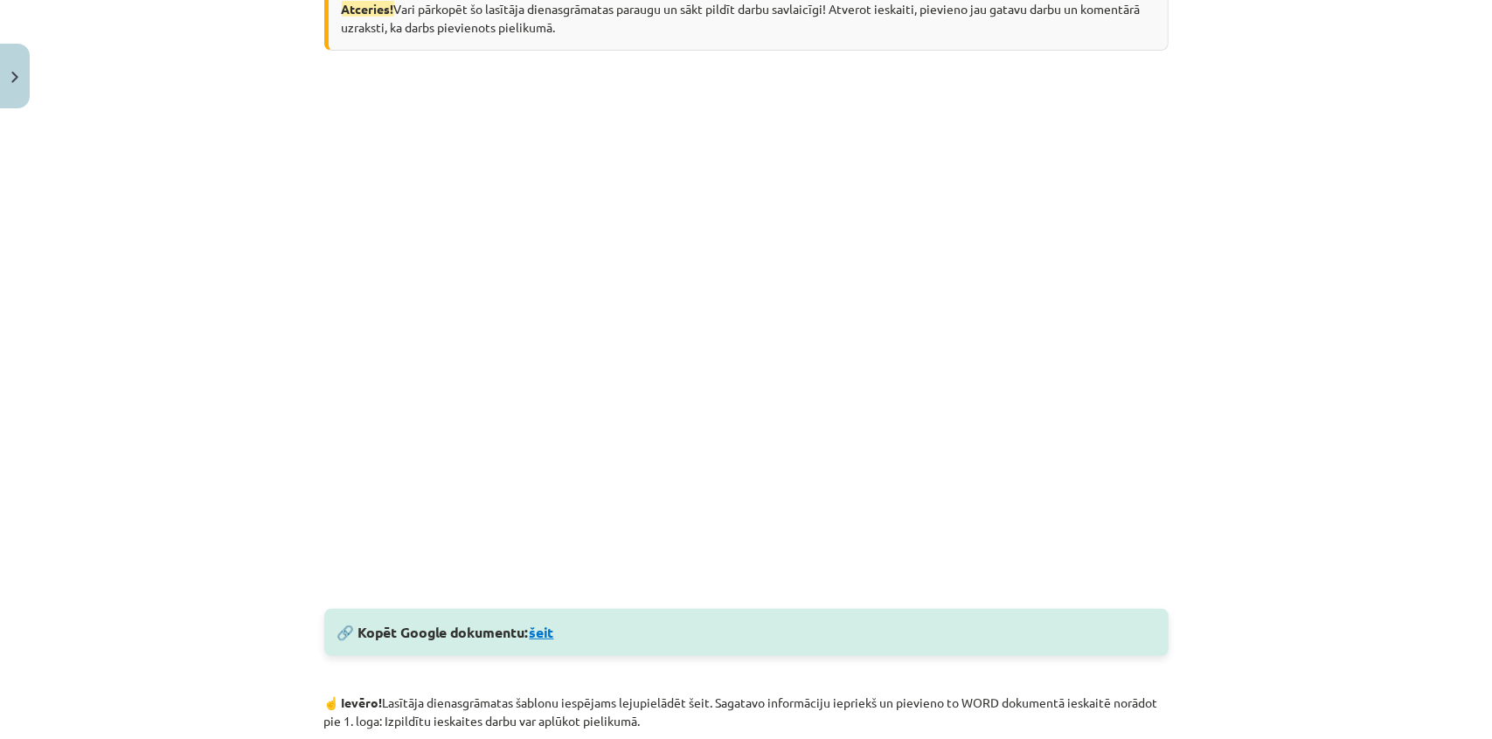
click at [550, 631] on link "šeit" at bounding box center [542, 632] width 24 height 18
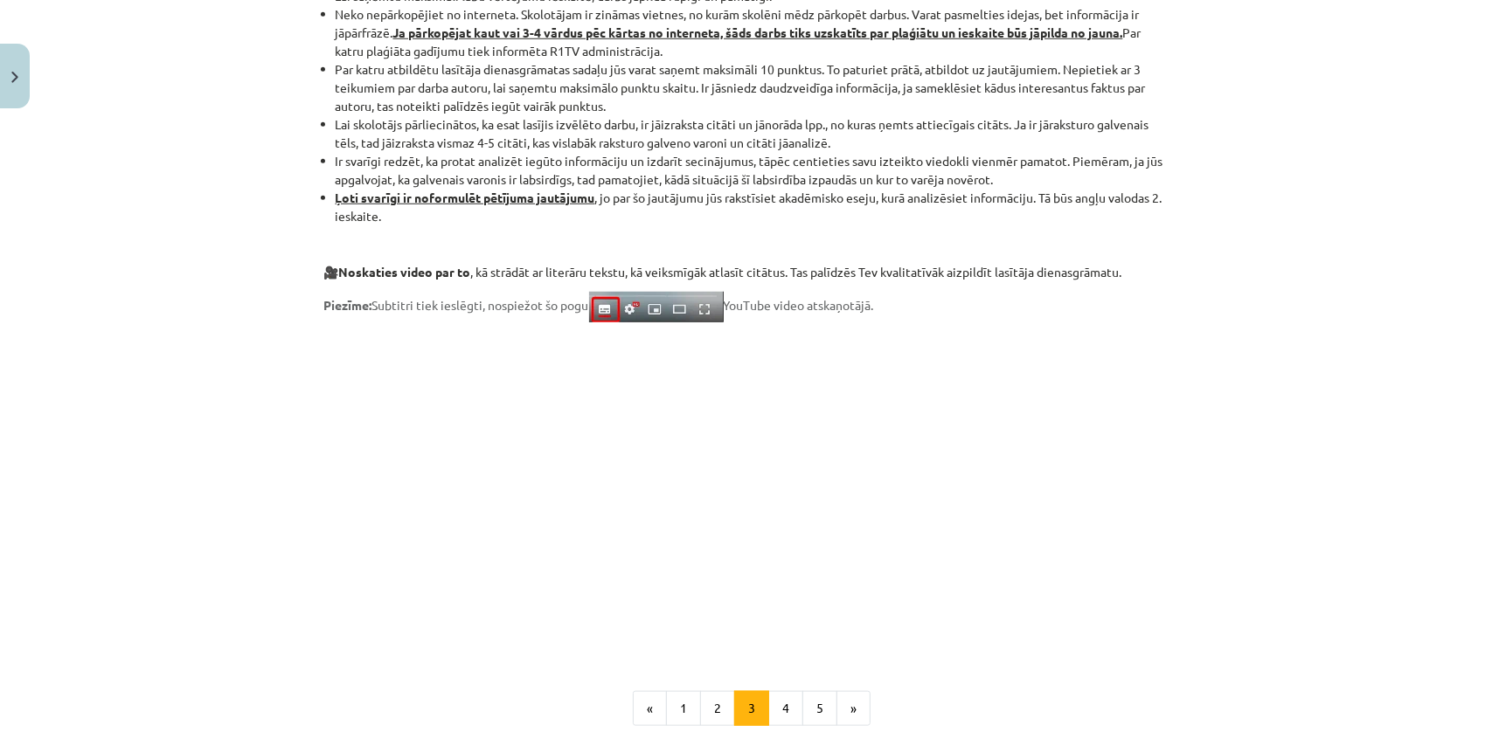
scroll to position [1360, 0]
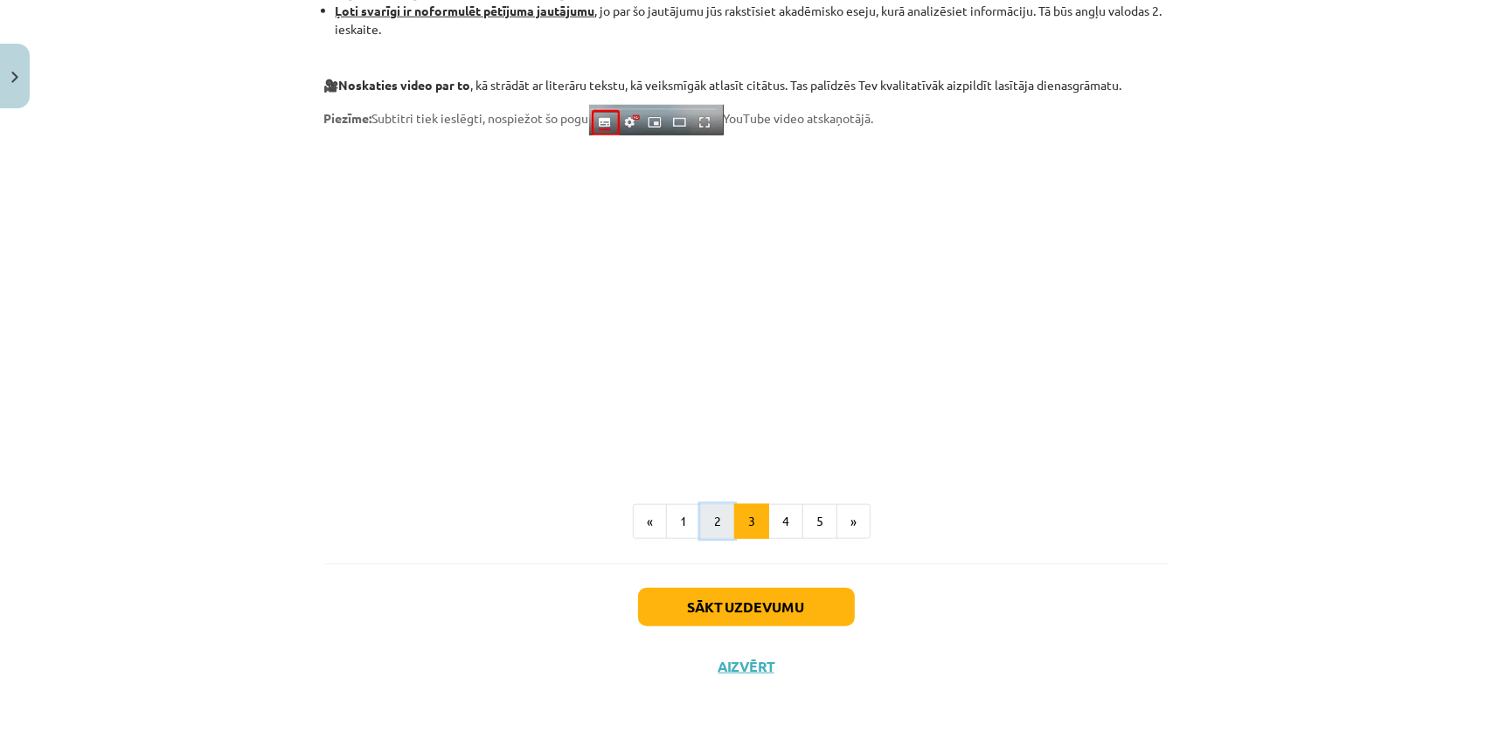
click at [706, 516] on button "2" at bounding box center [717, 521] width 35 height 35
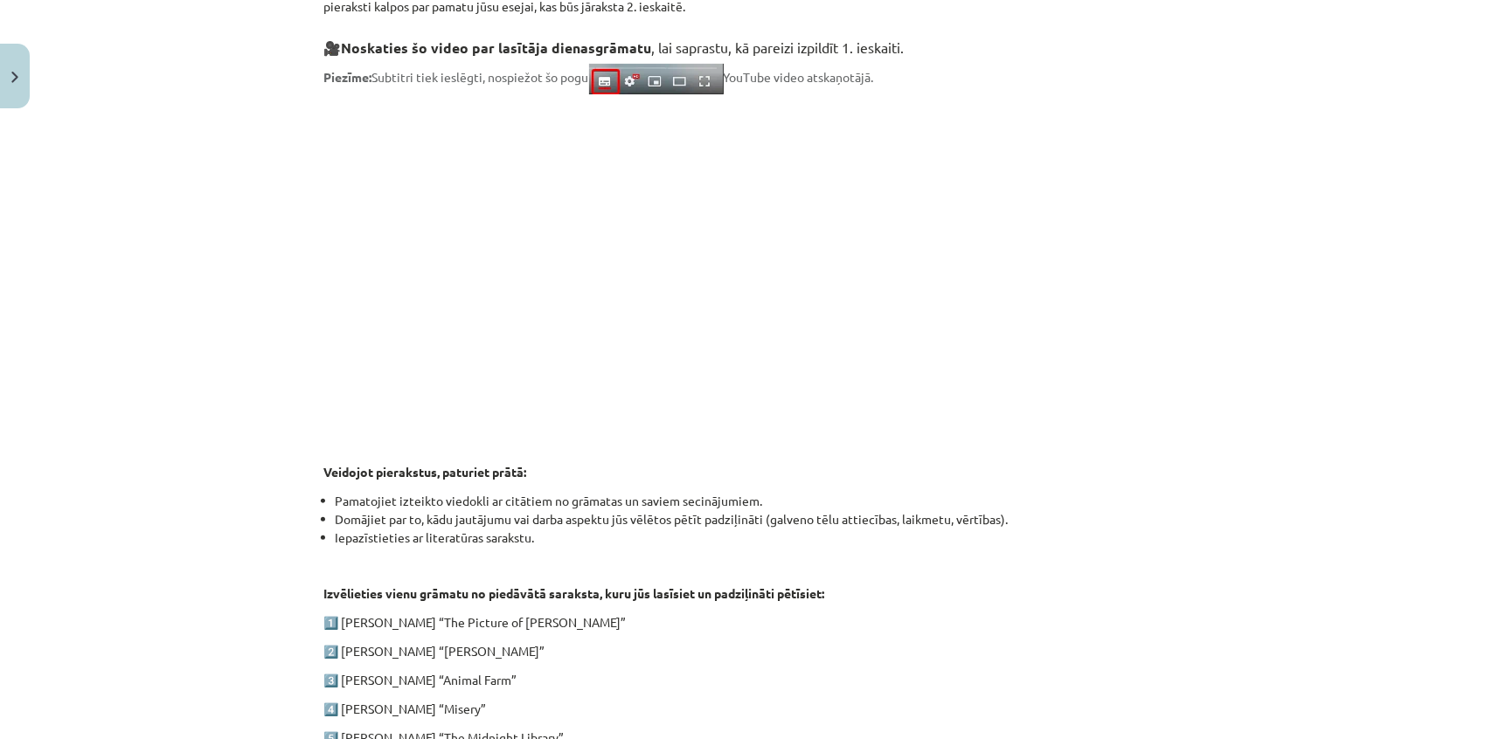
scroll to position [737, 0]
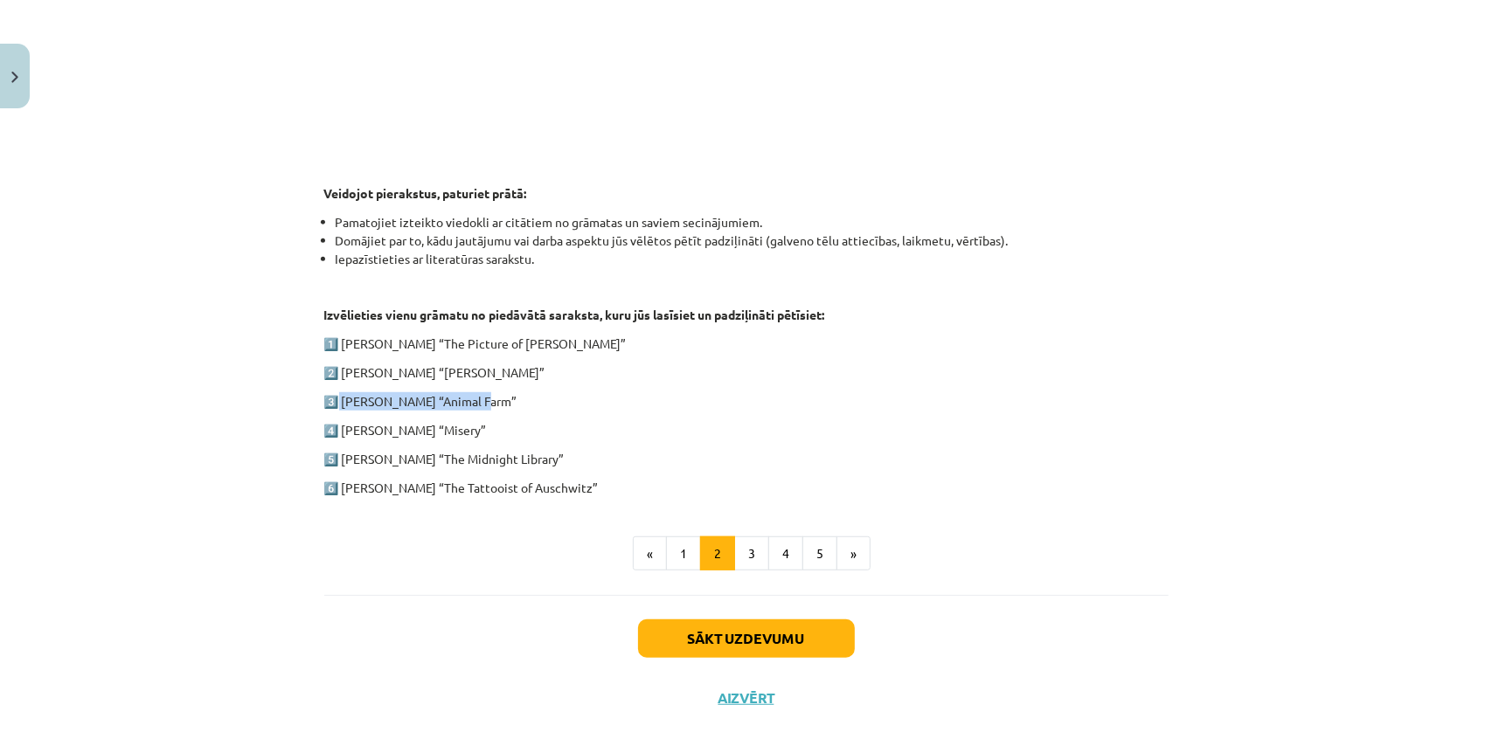
drag, startPoint x: 334, startPoint y: 399, endPoint x: 474, endPoint y: 392, distance: 140.0
click at [470, 392] on p "3️⃣ George Orwell “Animal Farm”" at bounding box center [746, 401] width 844 height 18
drag, startPoint x: 493, startPoint y: 392, endPoint x: 504, endPoint y: 397, distance: 12.2
click at [495, 392] on p "3️⃣ George Orwell “Animal Farm”" at bounding box center [746, 401] width 844 height 18
drag, startPoint x: 498, startPoint y: 398, endPoint x: 336, endPoint y: 400, distance: 161.7
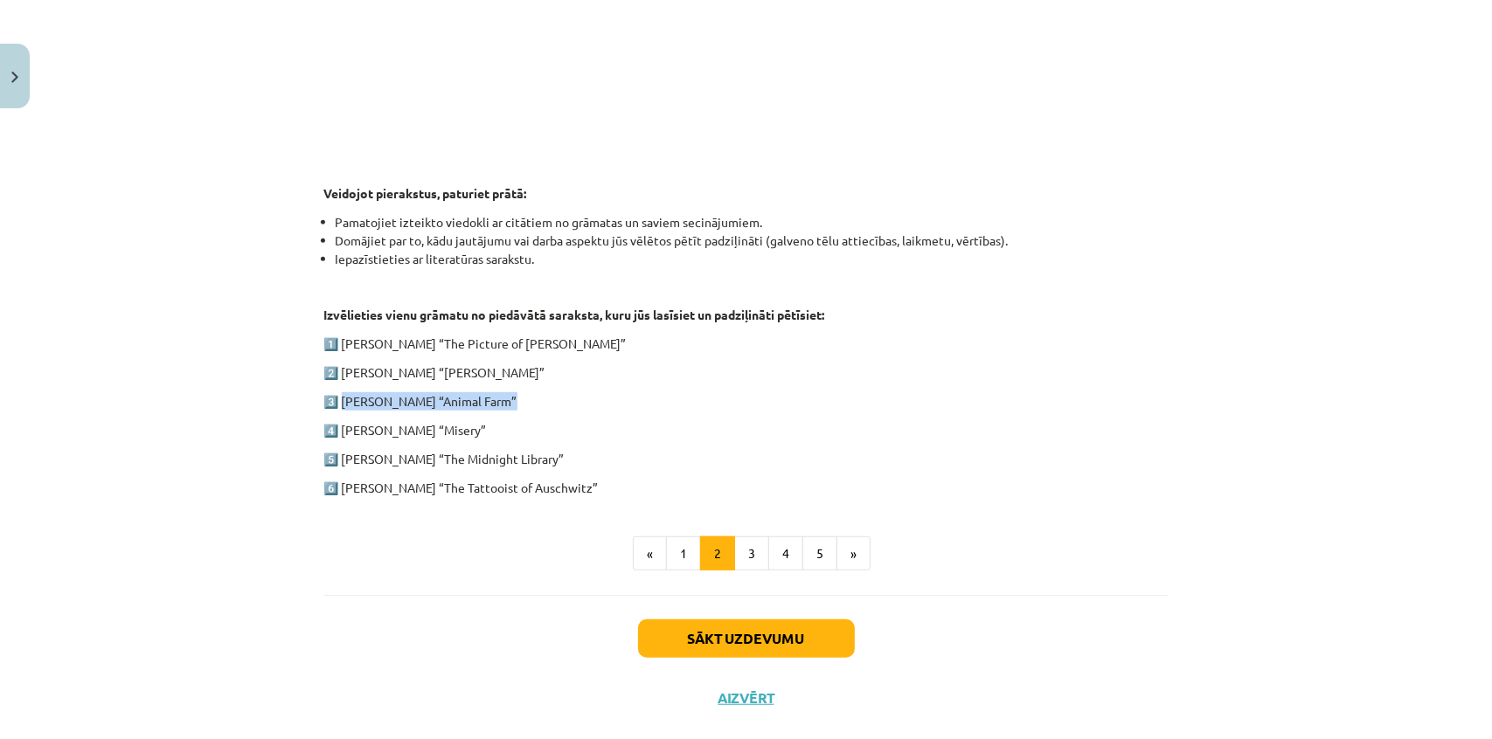
click at [336, 400] on p "3️⃣ George Orwell “Animal Farm”" at bounding box center [746, 401] width 844 height 18
copy p "George Orwell “Animal Farm”"
click at [473, 505] on div "1. ieskaite angļu valodā Pirmās ieskaites pamatā ir lasītāja dienasgrāmatas vei…" at bounding box center [746, 86] width 844 height 967
drag, startPoint x: 428, startPoint y: 484, endPoint x: 577, endPoint y: 486, distance: 148.6
click at [577, 486] on p "6️⃣ Heather Morris “The Tattooist of Auschwitz”" at bounding box center [746, 488] width 844 height 18
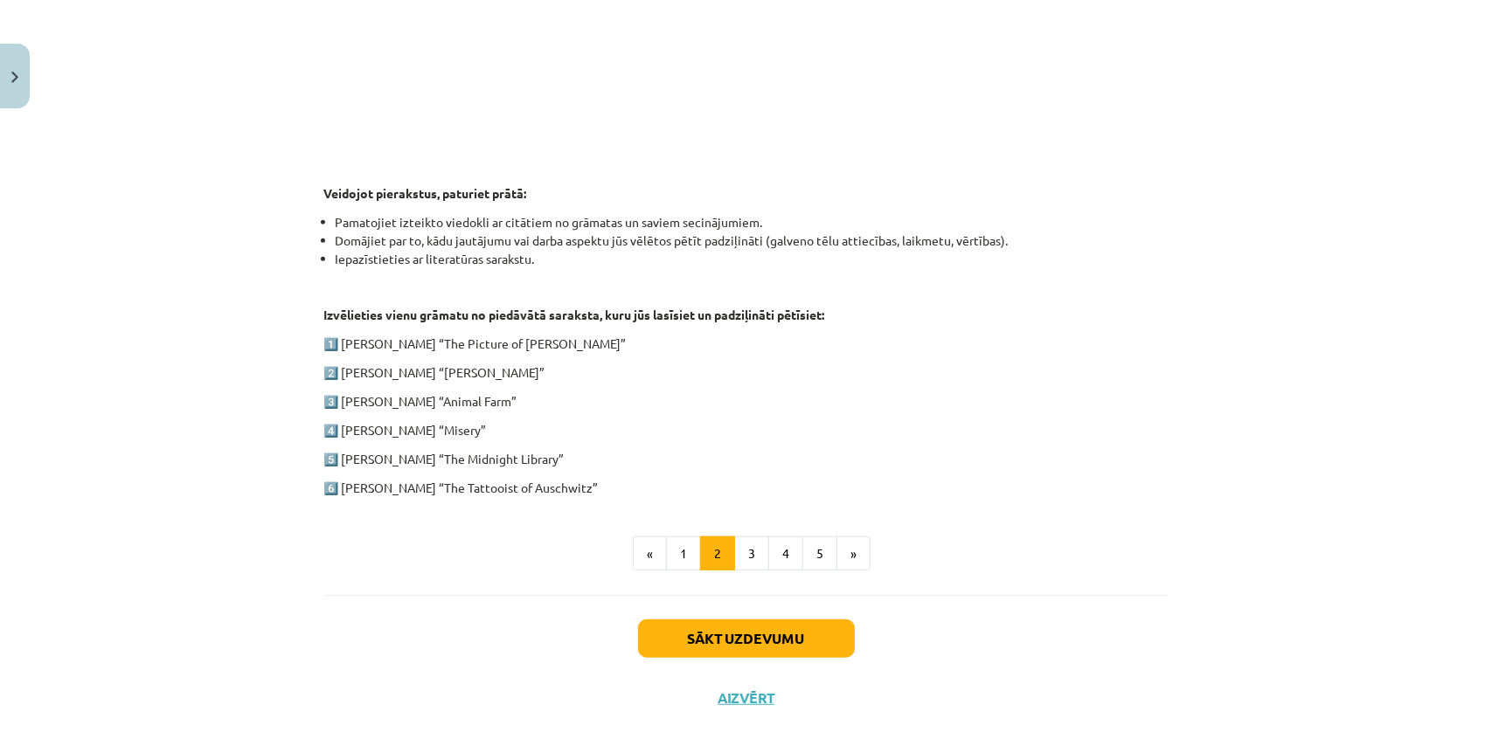
click at [590, 481] on p "6️⃣ Heather Morris “The Tattooist of Auschwitz”" at bounding box center [746, 488] width 844 height 18
drag, startPoint x: 533, startPoint y: 457, endPoint x: 318, endPoint y: 453, distance: 215.0
click at [324, 453] on p "5️⃣ Matt Haig “The Midnight Library”" at bounding box center [746, 459] width 844 height 18
click at [521, 450] on p "5️⃣ Matt Haig “The Midnight Library”" at bounding box center [746, 459] width 844 height 18
click at [504, 371] on p "2️⃣ Charles Dickens “Oliver Twist”" at bounding box center [746, 372] width 844 height 18
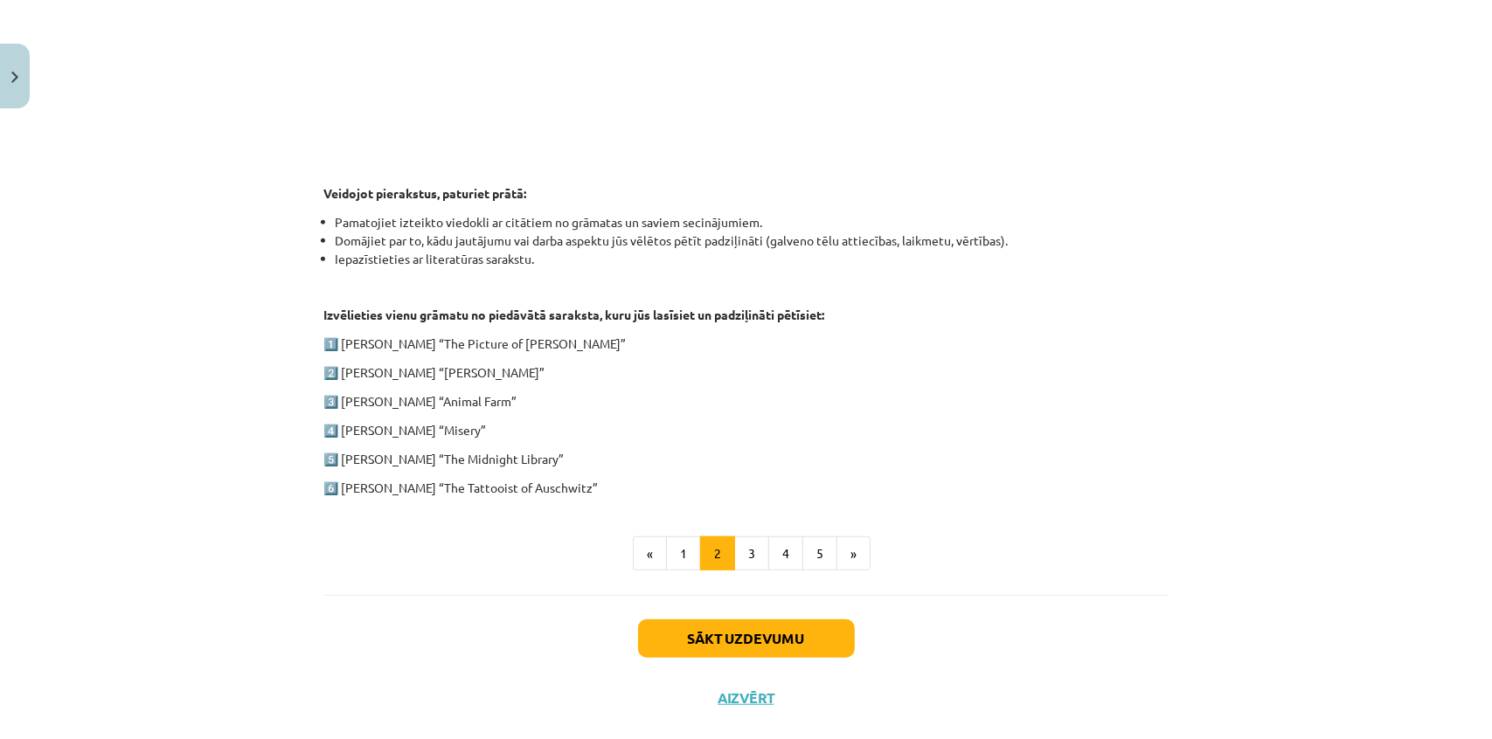
drag, startPoint x: 507, startPoint y: 367, endPoint x: 290, endPoint y: 371, distance: 216.7
click at [290, 371] on div "Mācību tēma: Angļu valodas ii - 12. klases 1.ieskaites mācību materiāls #2 📝 Tē…" at bounding box center [746, 369] width 1492 height 739
click at [620, 401] on p "3️⃣ George Orwell “Animal Farm”" at bounding box center [746, 401] width 844 height 18
click at [551, 338] on p "1️⃣ Oscar Wilde “The Picture of Dorian Gray”" at bounding box center [746, 344] width 844 height 18
drag, startPoint x: 440, startPoint y: 430, endPoint x: 472, endPoint y: 405, distance: 40.4
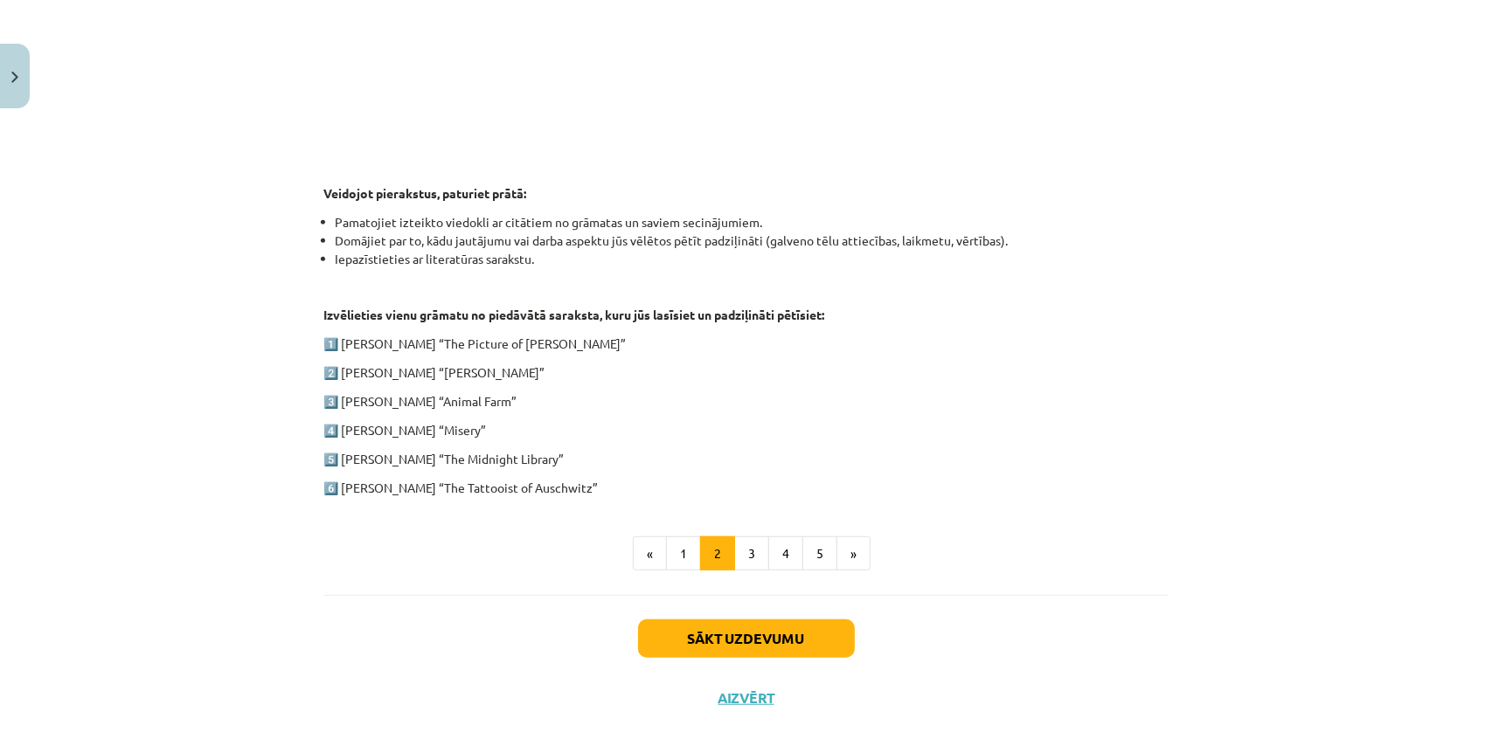
click at [440, 435] on p "4️⃣ Stephen King “Misery”" at bounding box center [746, 430] width 844 height 18
drag, startPoint x: 490, startPoint y: 347, endPoint x: 474, endPoint y: 367, distance: 25.5
click at [485, 351] on div "1. ieskaite angļu valodā Pirmās ieskaites pamatā ir lasītāja dienasgrāmatas vei…" at bounding box center [746, 50] width 844 height 894
click at [417, 433] on div "1. ieskaite angļu valodā Pirmās ieskaites pamatā ir lasītāja dienasgrāmatas vei…" at bounding box center [746, 50] width 844 height 894
click at [686, 389] on div "1. ieskaite angļu valodā Pirmās ieskaites pamatā ir lasītāja dienasgrāmatas vei…" at bounding box center [746, 50] width 844 height 894
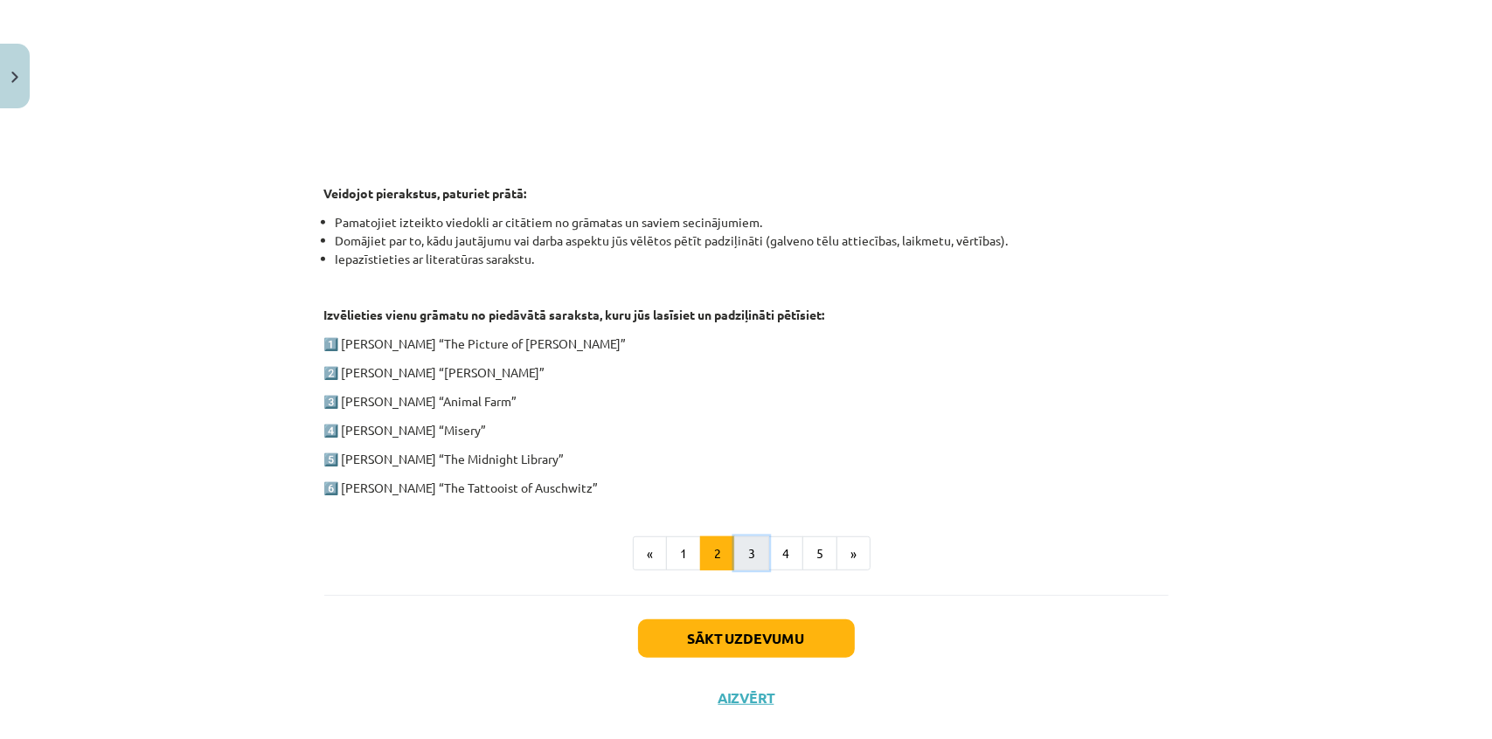
click at [749, 560] on button "3" at bounding box center [751, 554] width 35 height 35
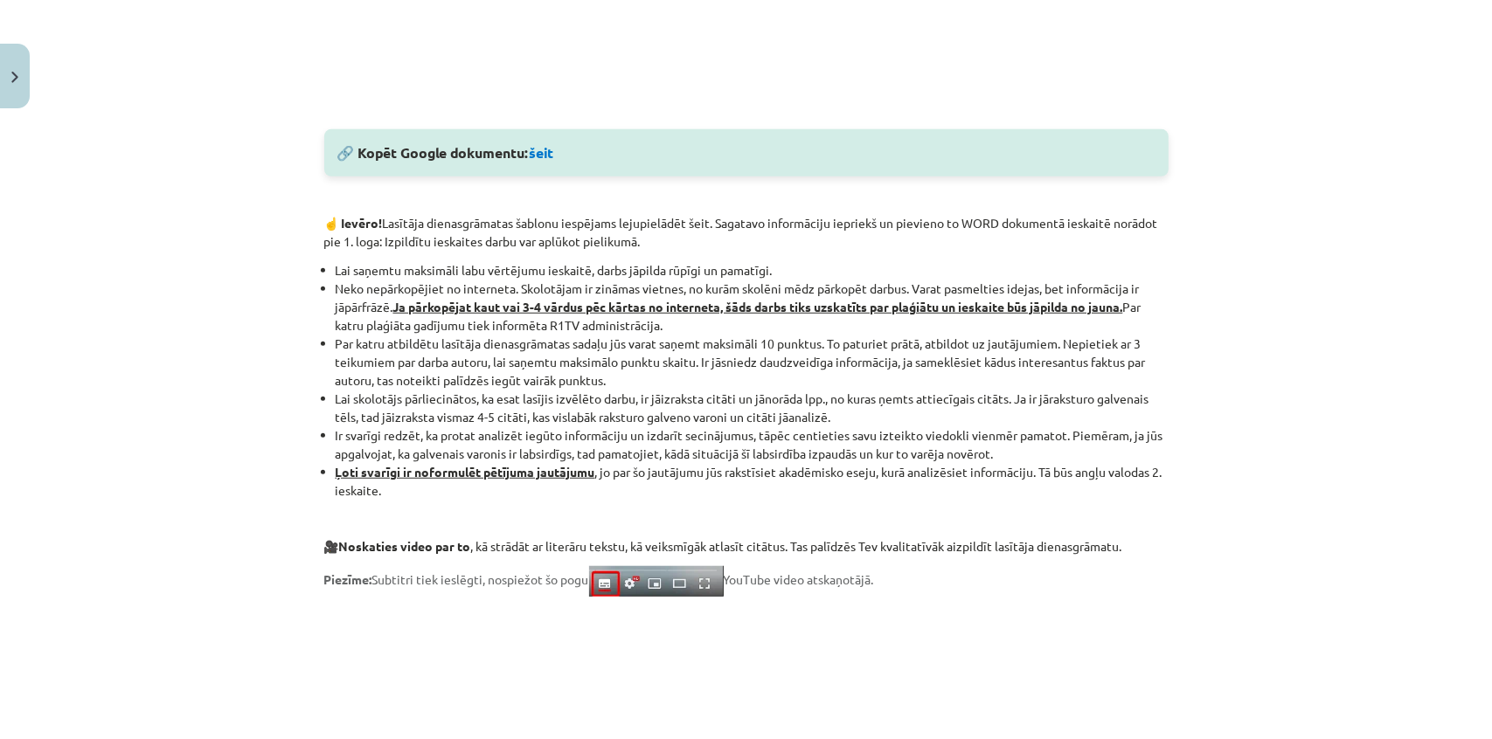
scroll to position [896, 0]
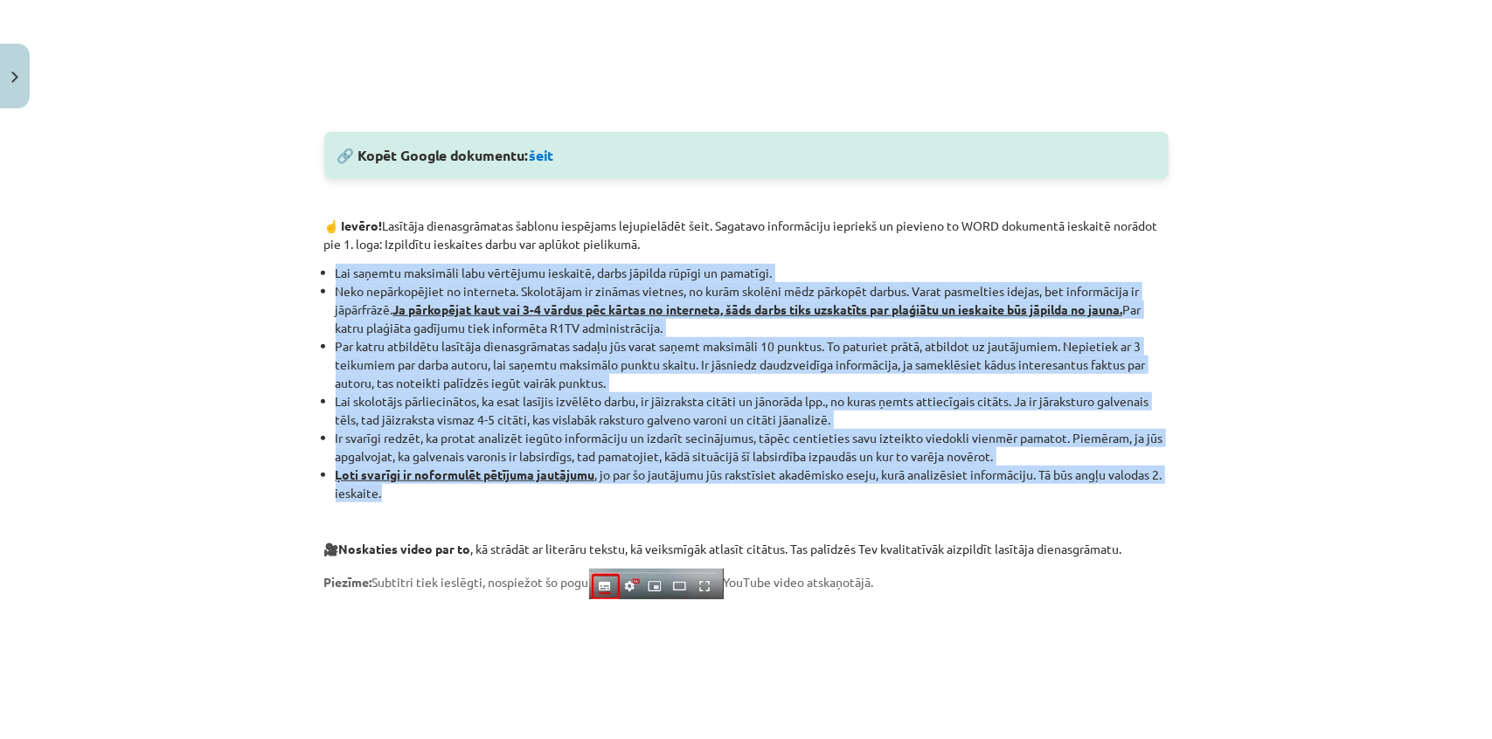
drag, startPoint x: 331, startPoint y: 274, endPoint x: 533, endPoint y: 487, distance: 293.0
click at [533, 487] on ul "Lai saņemtu maksimāli labu vērtējumu ieskaitē, darbs jāpilda rūpīgi un pamatīgi…" at bounding box center [746, 383] width 844 height 239
copy ul "Lai saņemtu maksimāli labu vērtējumu ieskaitē, darbs jāpilda rūpīgi un pamatīgi…"
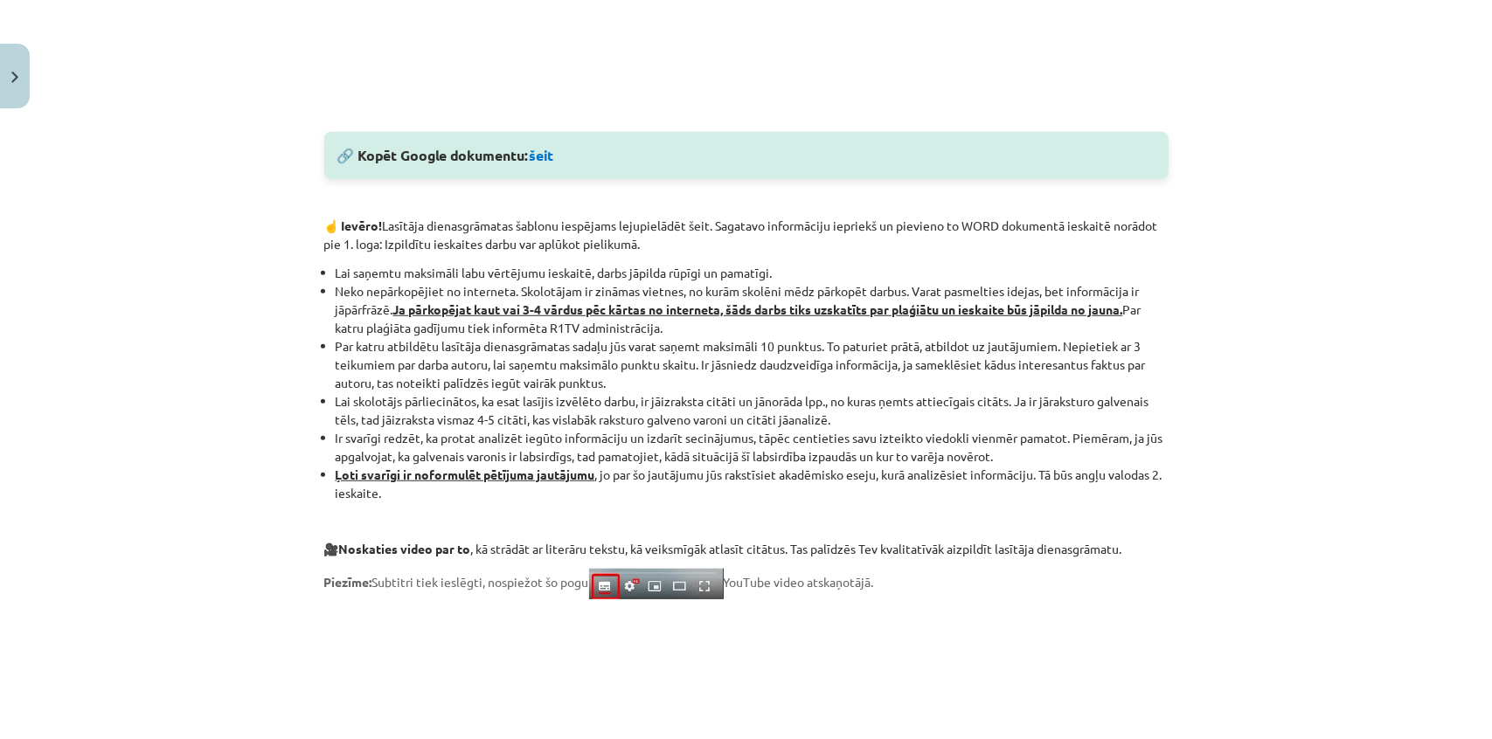
drag, startPoint x: 1268, startPoint y: 550, endPoint x: 1031, endPoint y: 455, distance: 254.9
click at [1267, 550] on div "Mācību tēma: Angļu valodas ii - 12. klases 1.ieskaites mācību materiāls #2 📝 Tē…" at bounding box center [746, 369] width 1492 height 739
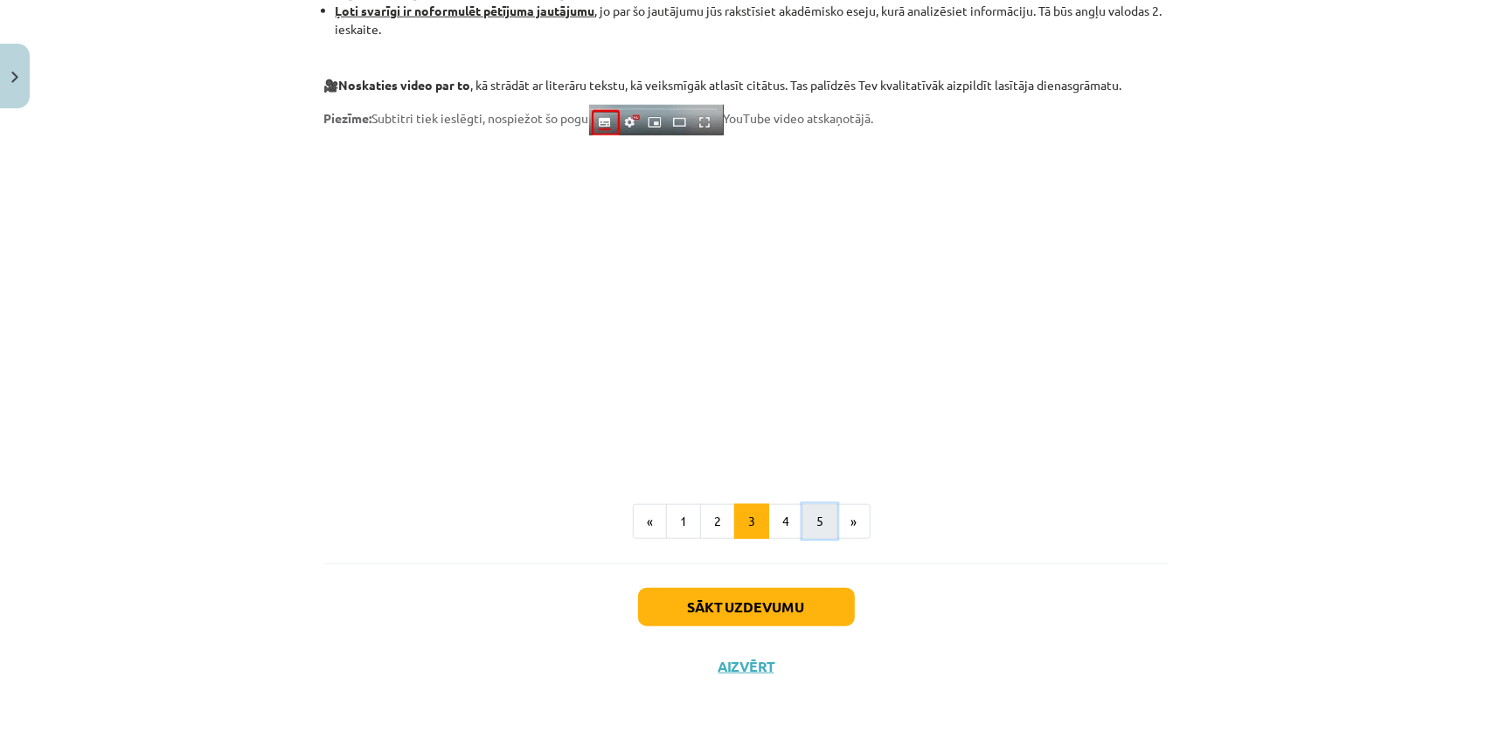
click at [802, 536] on button "5" at bounding box center [819, 521] width 35 height 35
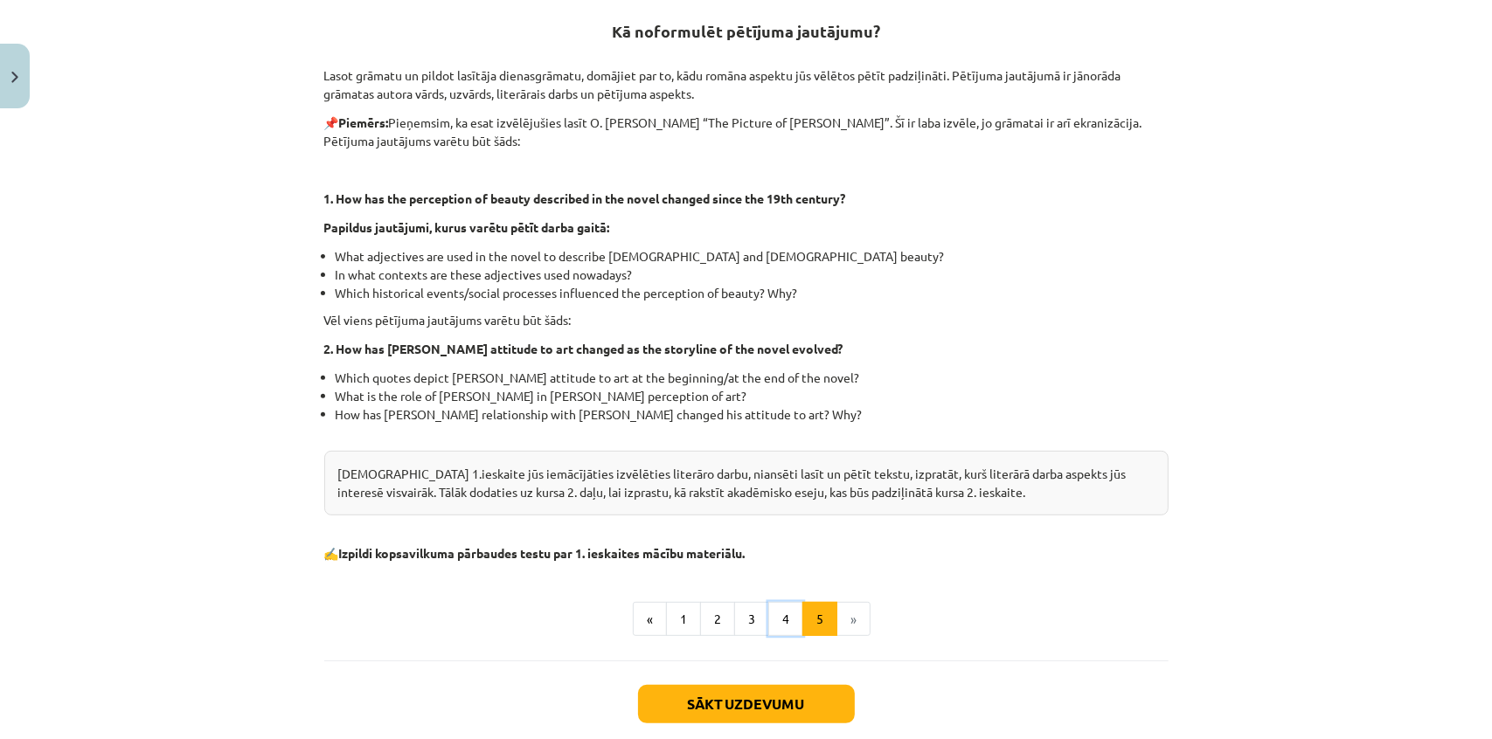
click at [778, 614] on button "4" at bounding box center [785, 619] width 35 height 35
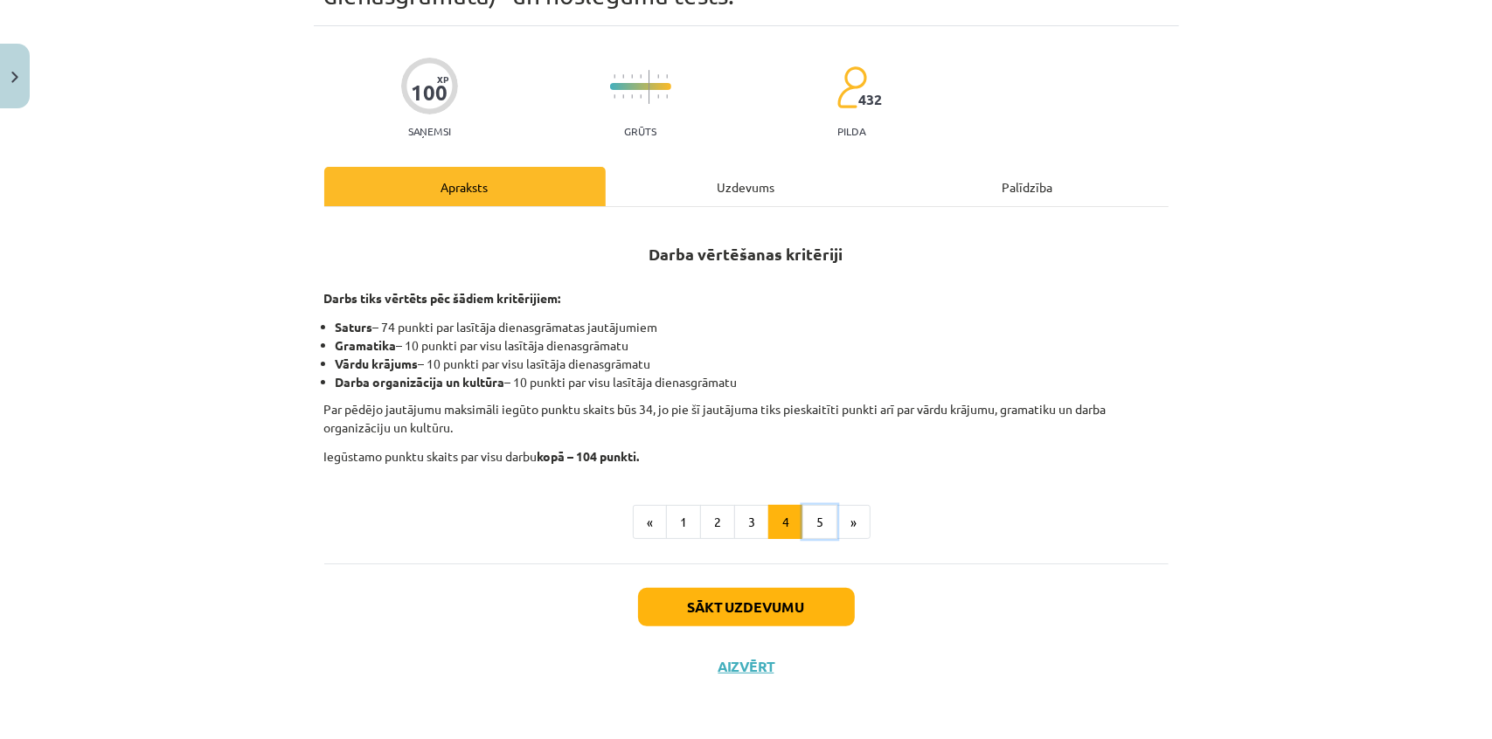
click at [812, 528] on button "5" at bounding box center [819, 522] width 35 height 35
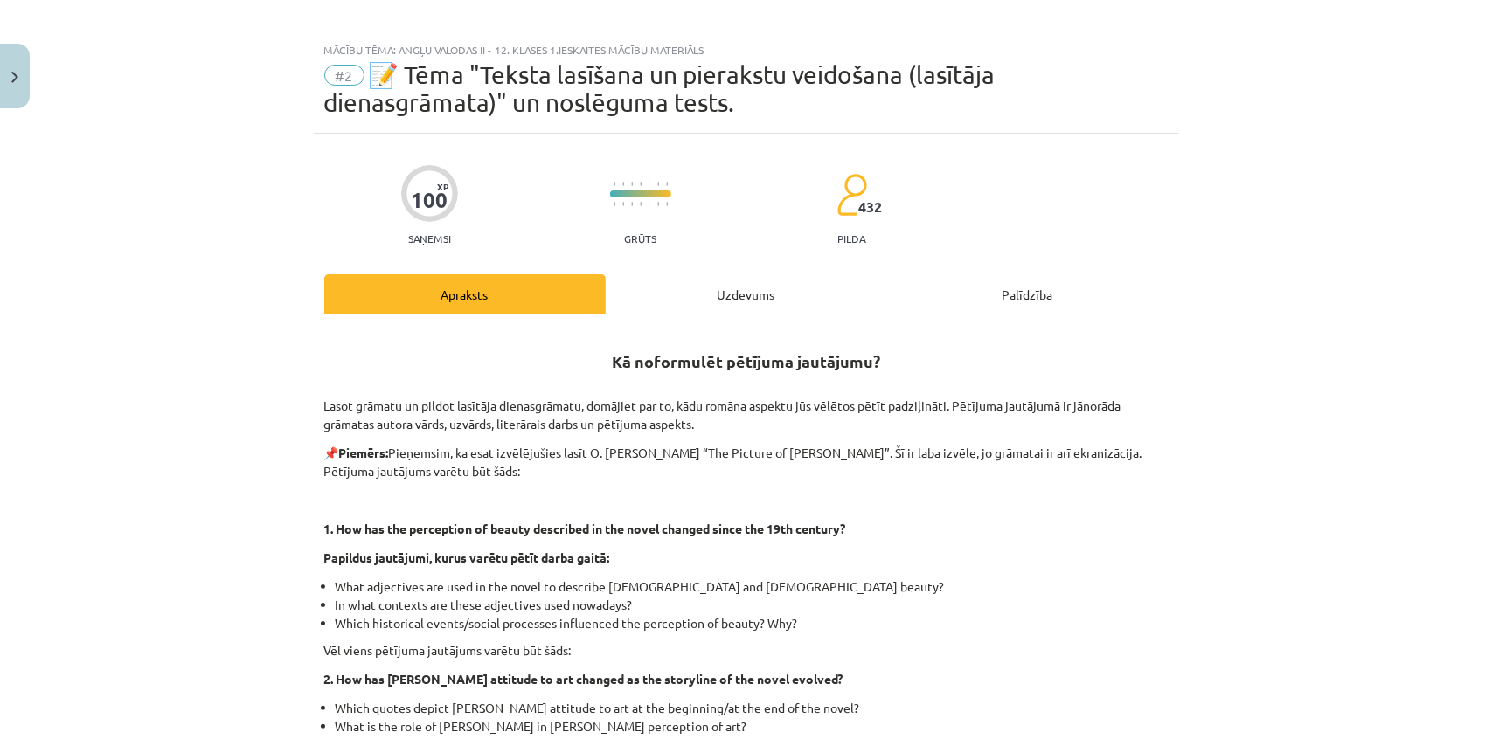
scroll to position [0, 0]
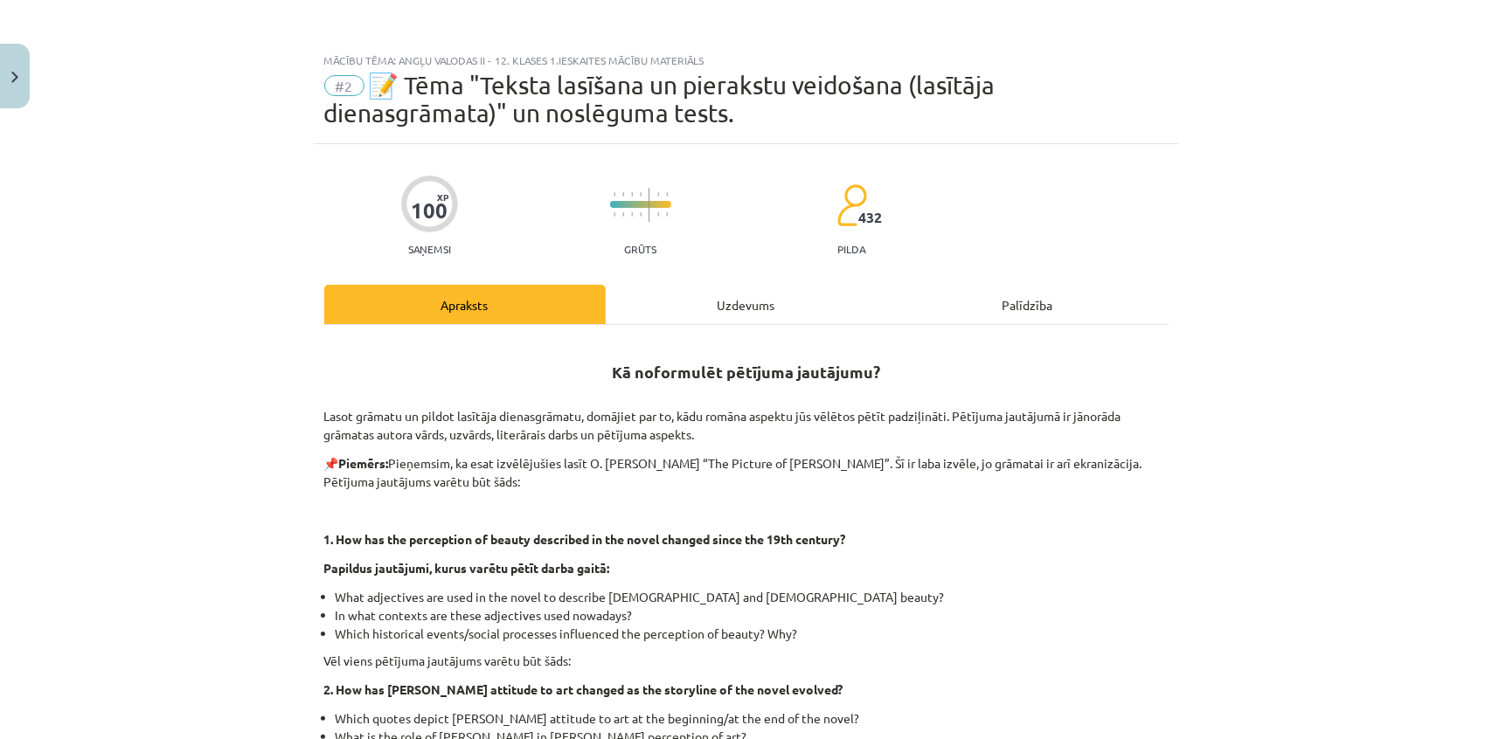
click at [658, 308] on div "Uzdevums" at bounding box center [746, 304] width 281 height 39
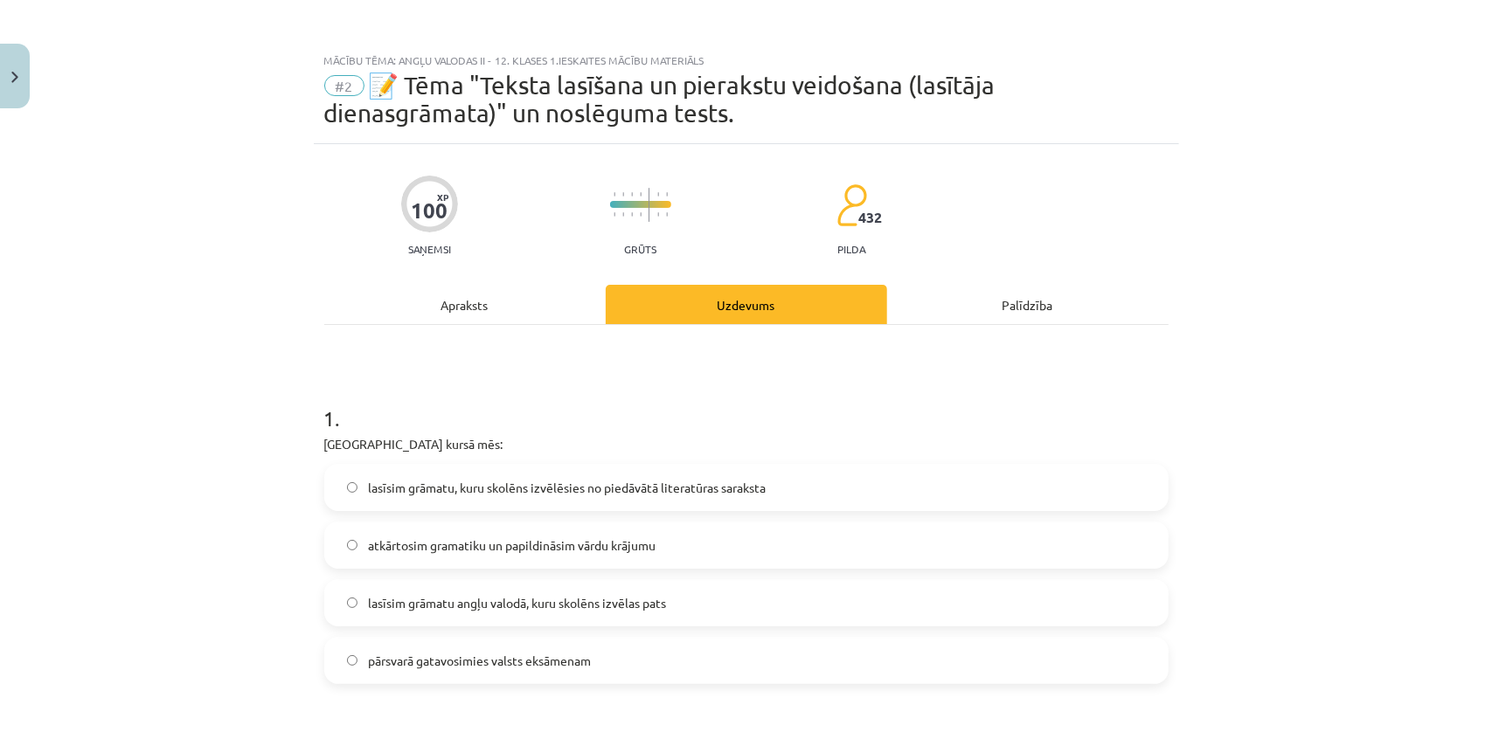
click at [514, 287] on div "Apraksts" at bounding box center [464, 304] width 281 height 39
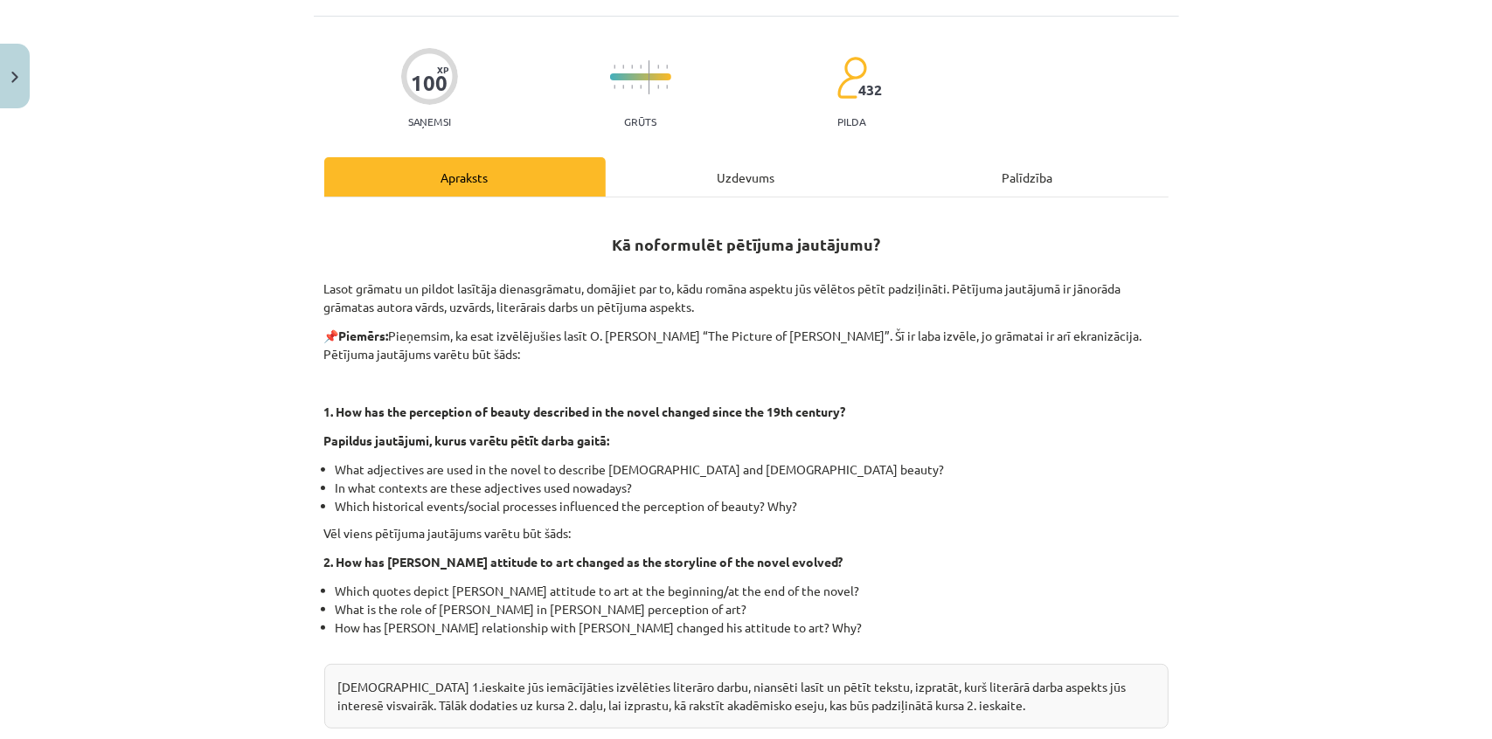
scroll to position [437, 0]
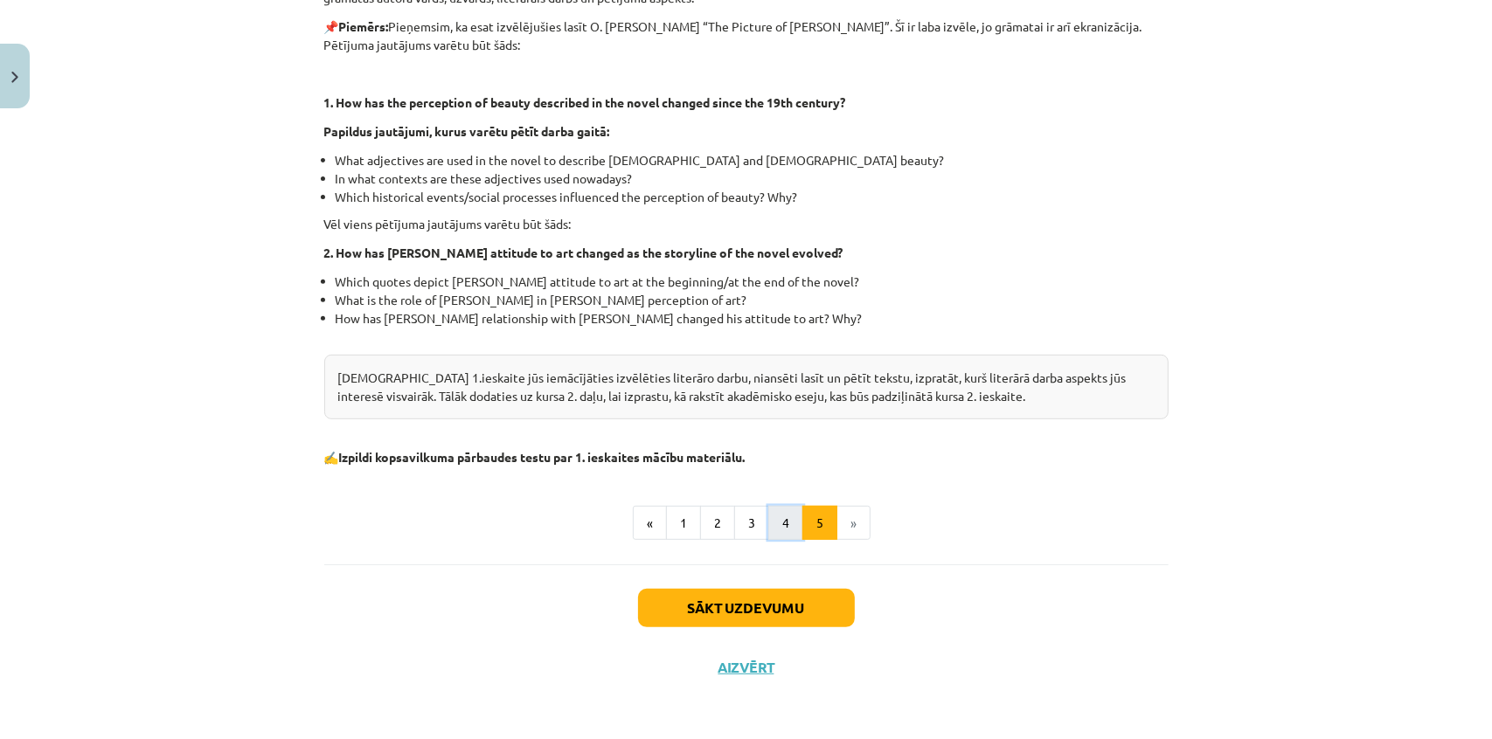
click at [778, 524] on button "4" at bounding box center [785, 523] width 35 height 35
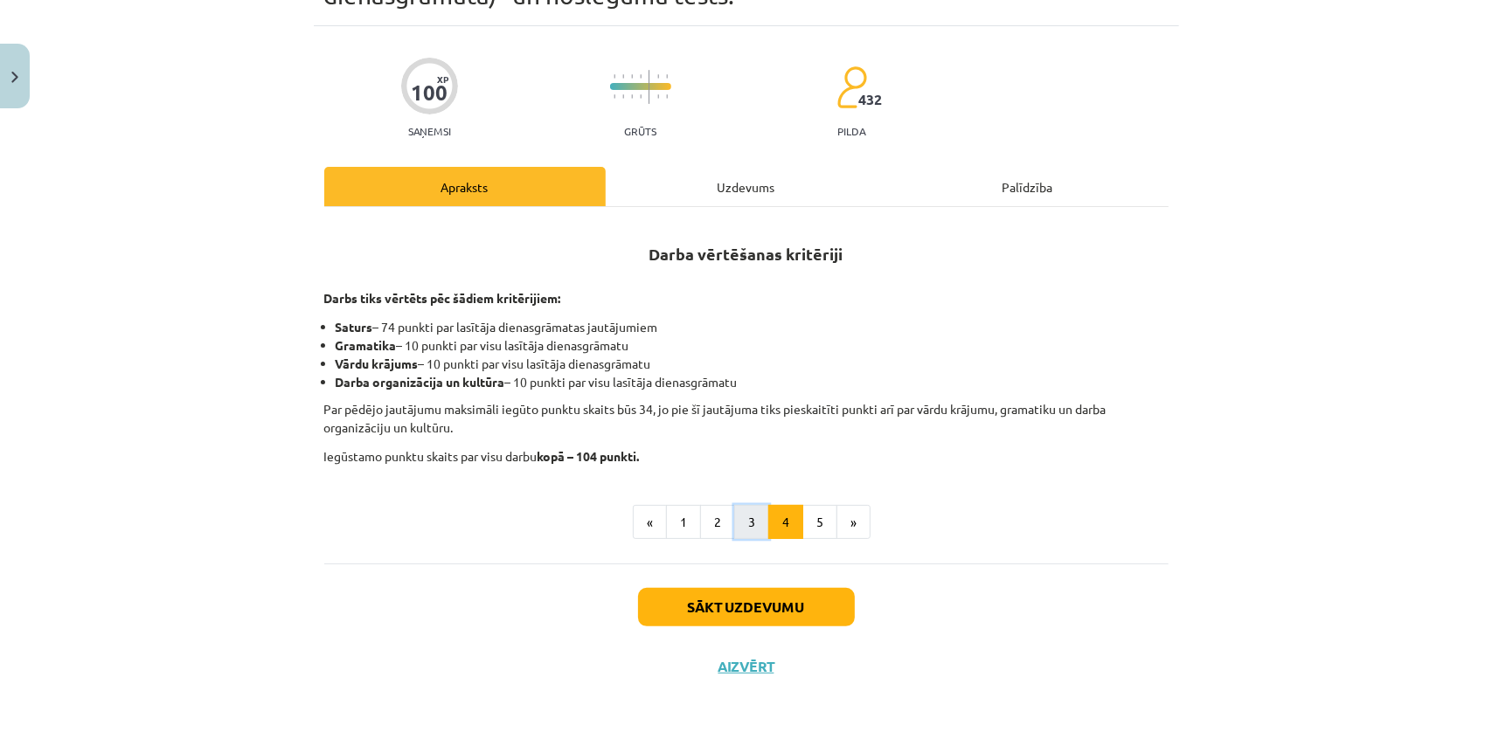
click at [734, 520] on button "3" at bounding box center [751, 522] width 35 height 35
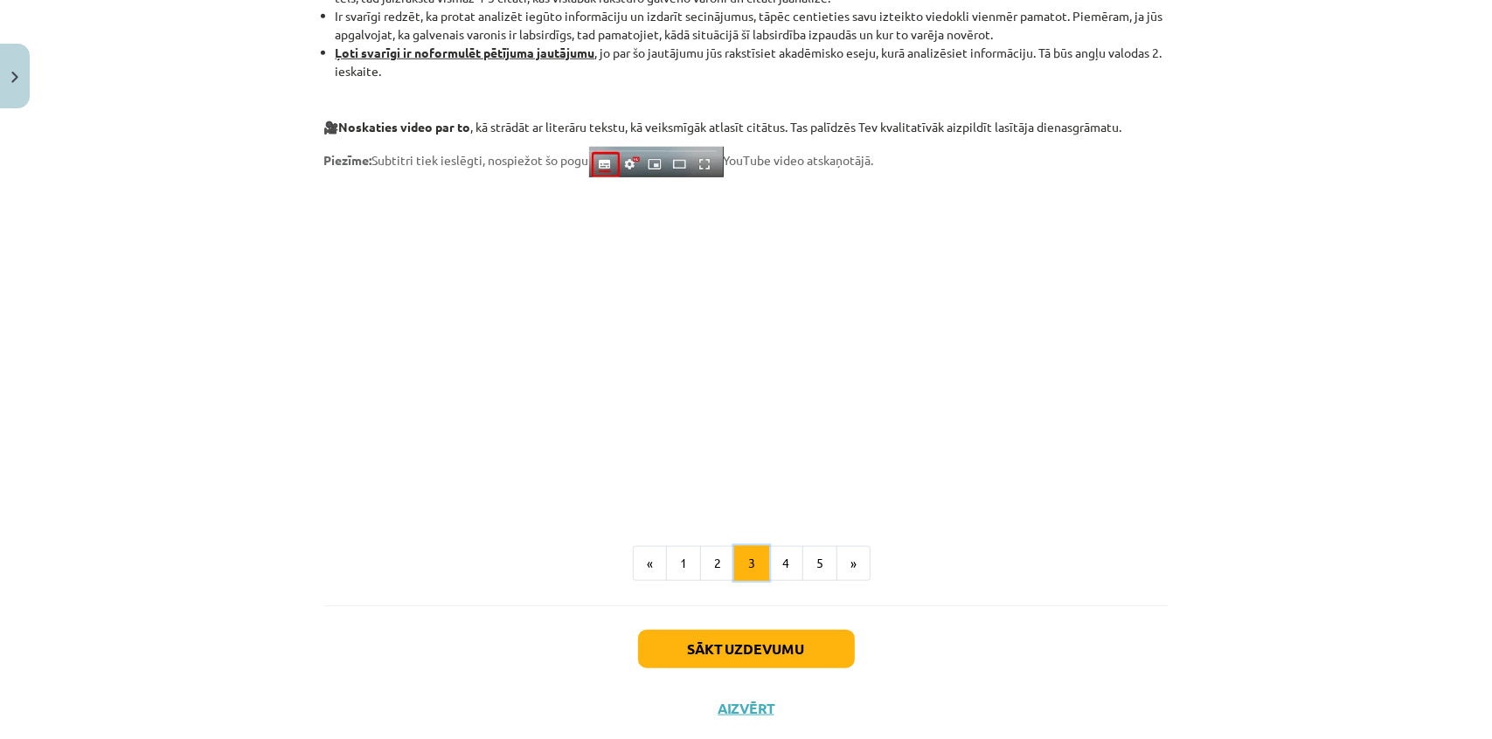
scroll to position [1360, 0]
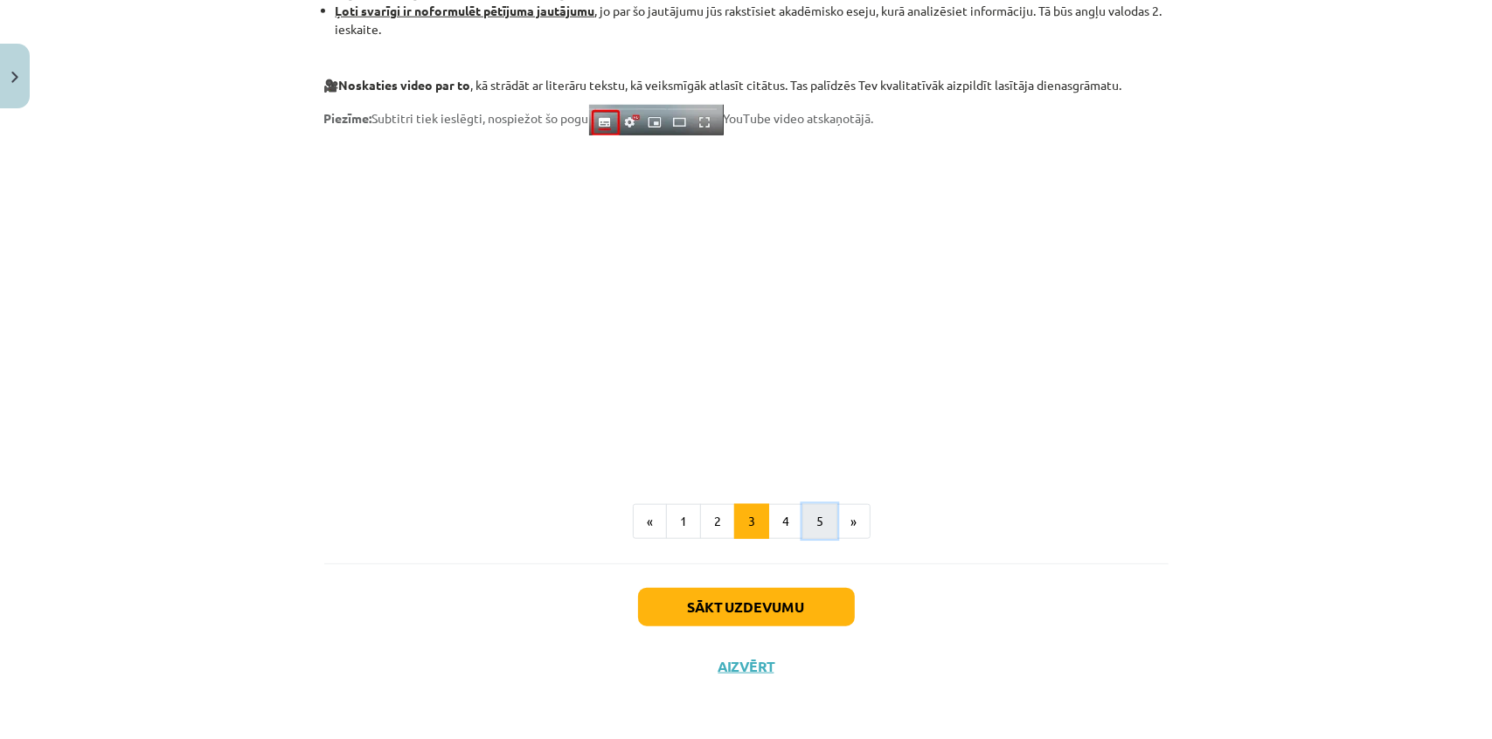
click at [825, 523] on button "5" at bounding box center [819, 521] width 35 height 35
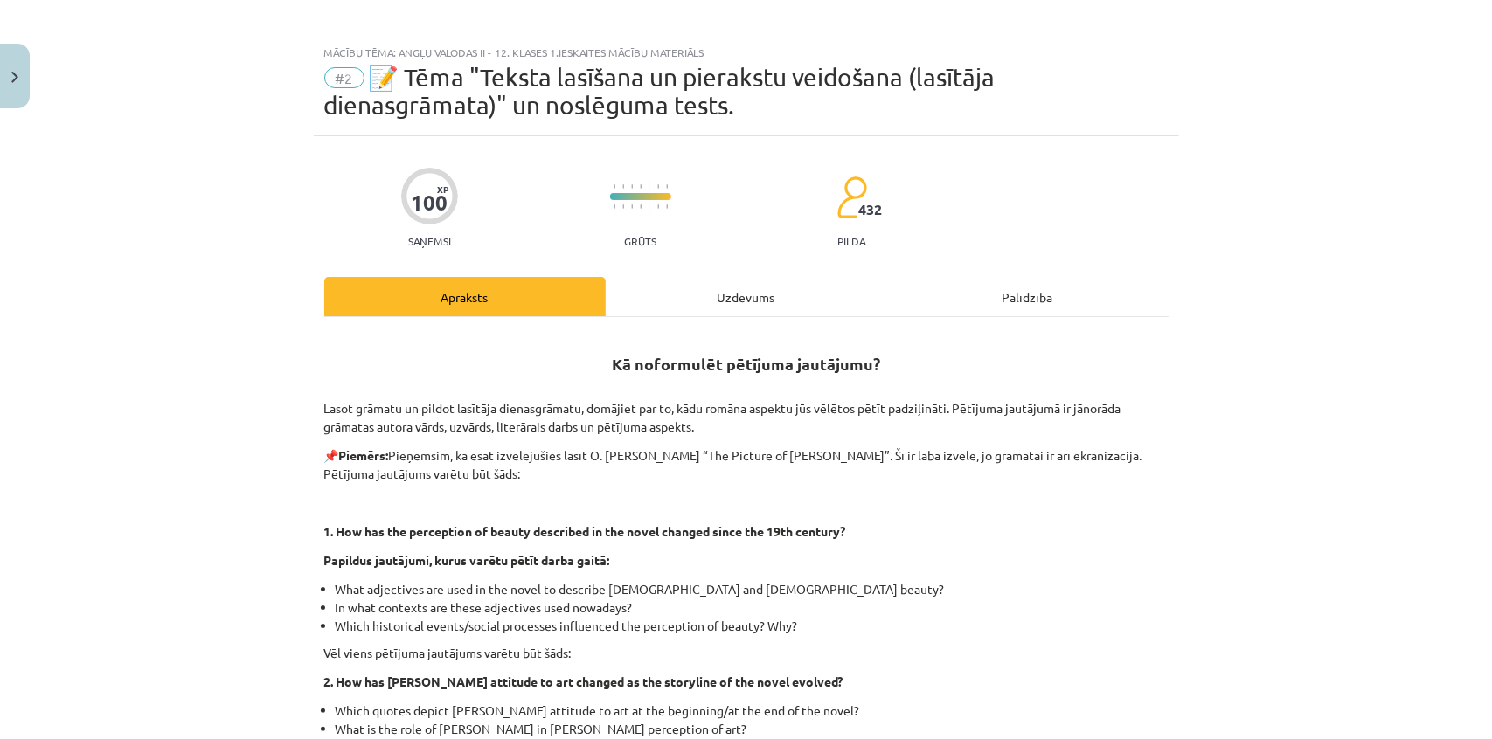
scroll to position [0, 0]
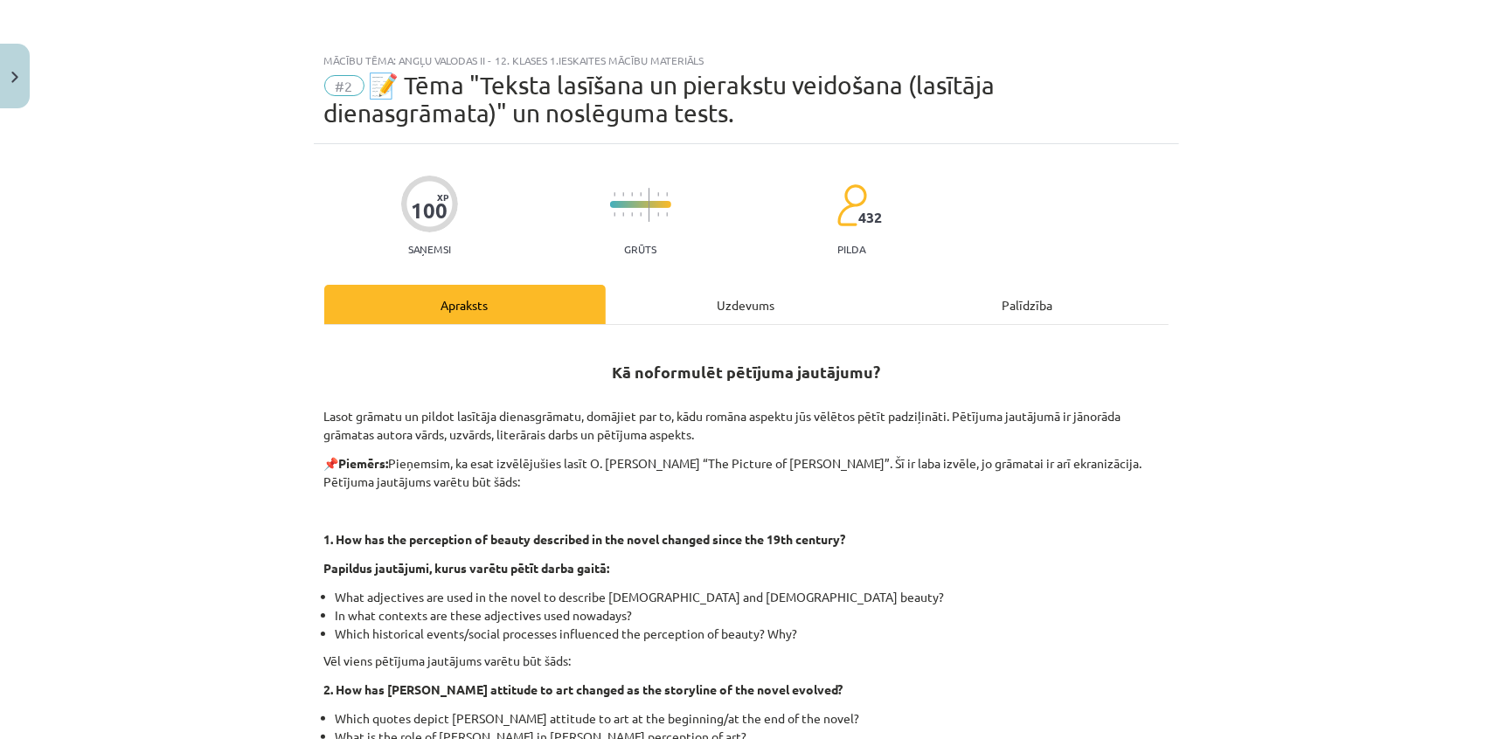
click at [722, 320] on div "Uzdevums" at bounding box center [746, 304] width 281 height 39
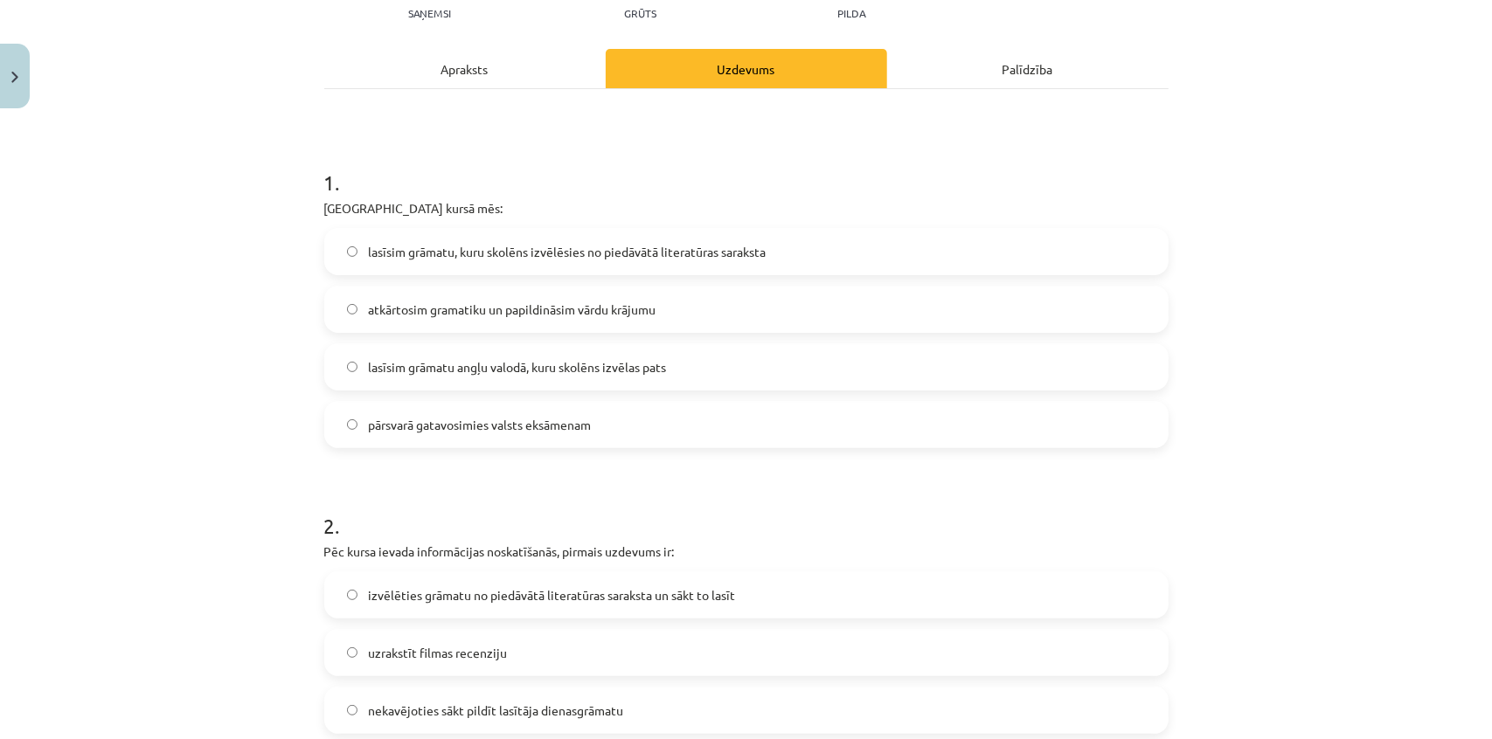
scroll to position [281, 0]
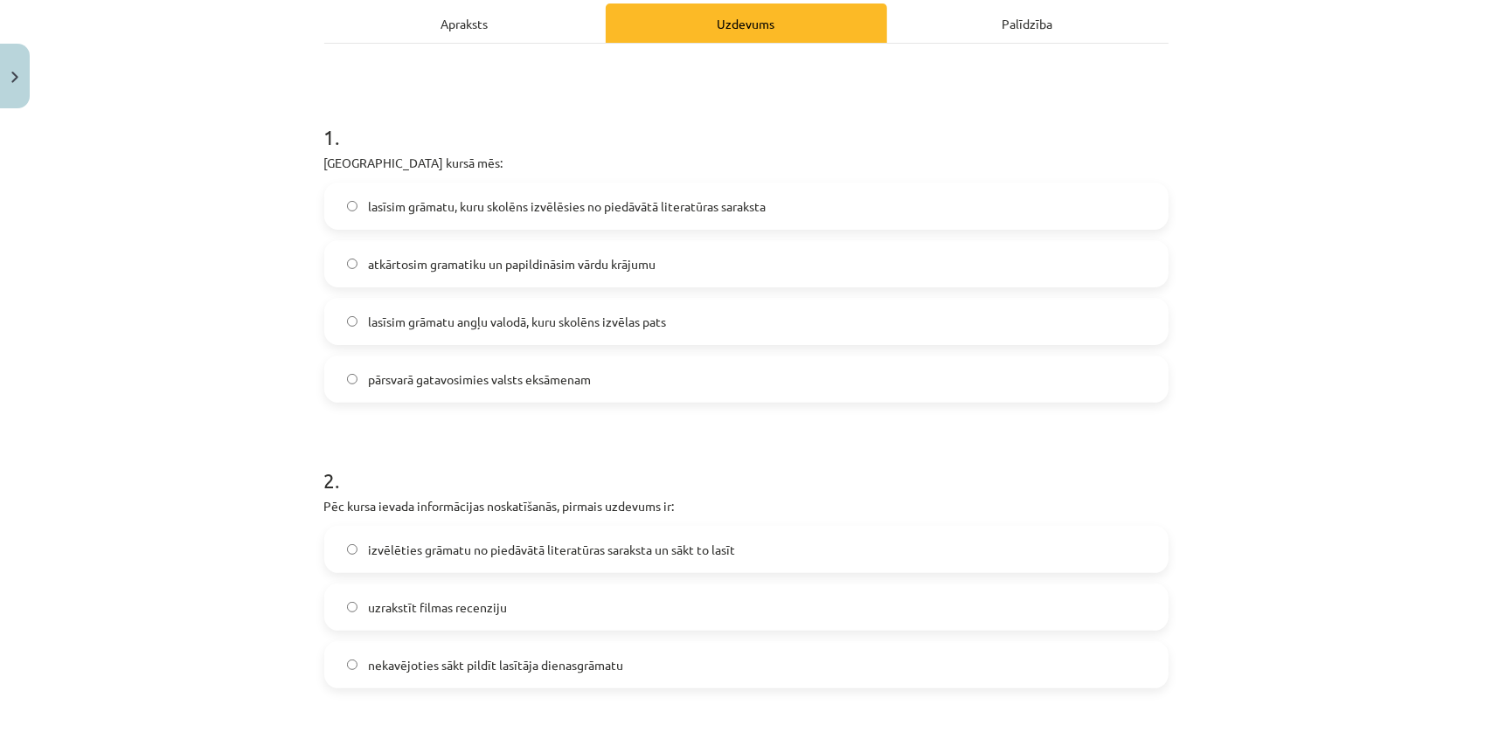
click at [605, 273] on label "atkārtosim gramatiku un papildināsim vārdu krājumu" at bounding box center [746, 264] width 841 height 44
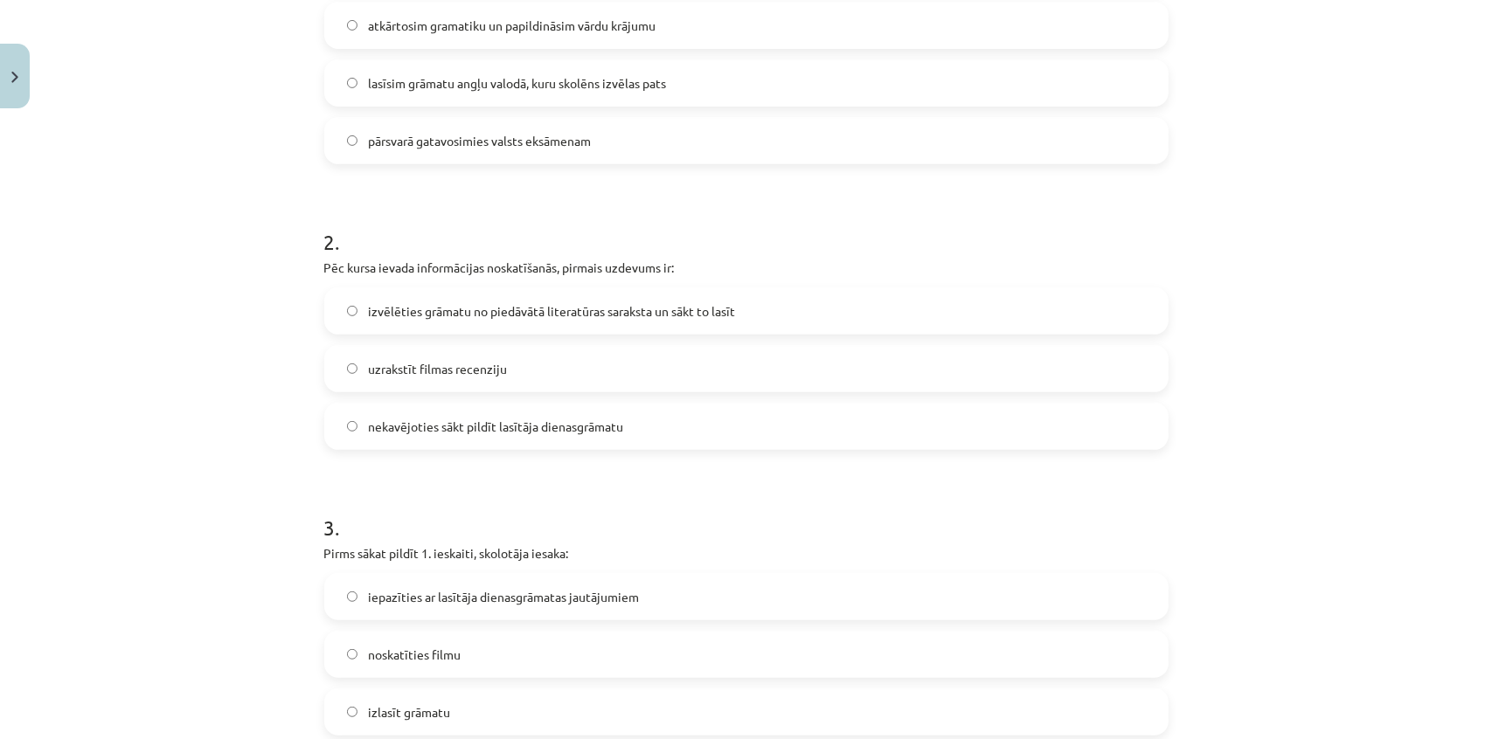
scroll to position [599, 0]
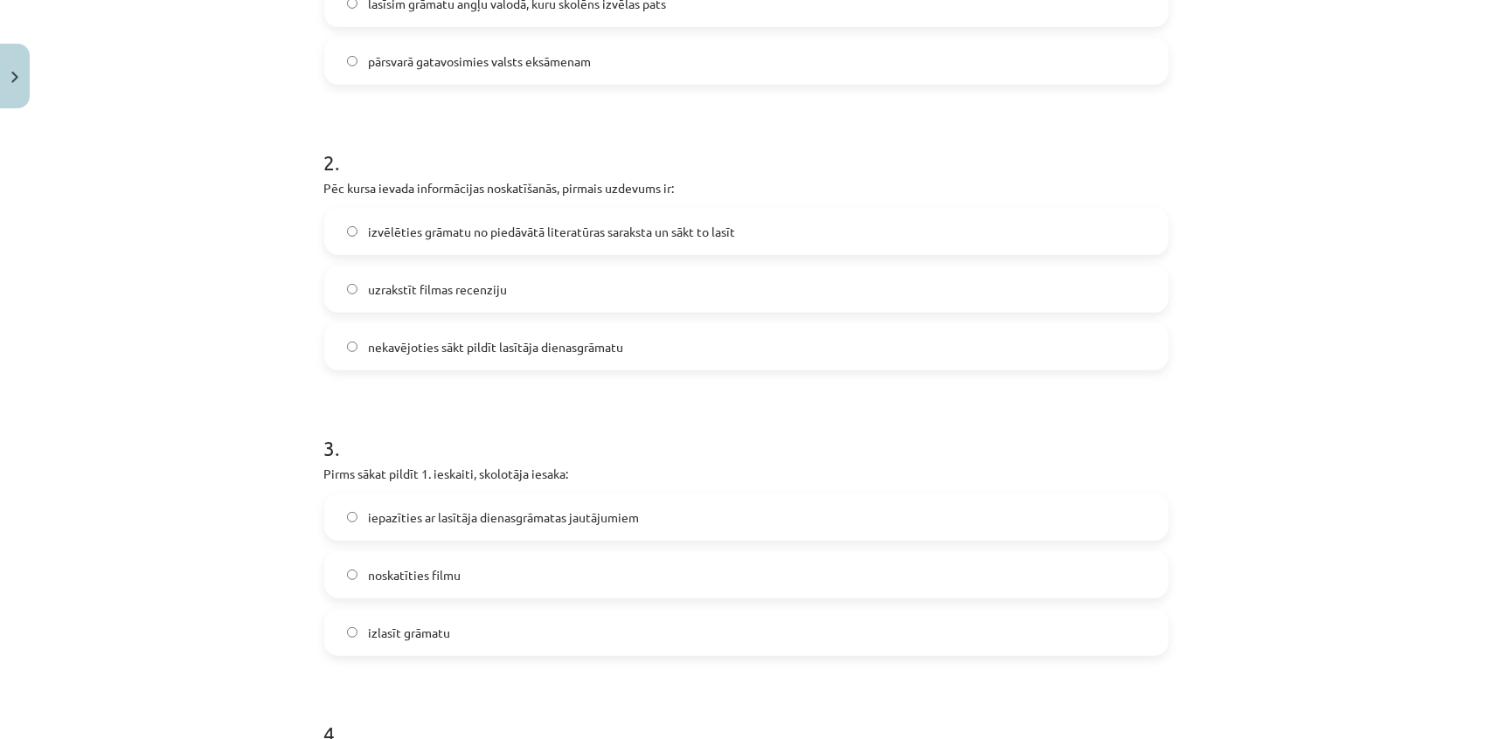
click at [508, 225] on span "izvēlēties grāmatu no piedāvātā literatūras saraksta un sākt to lasīt" at bounding box center [551, 232] width 367 height 18
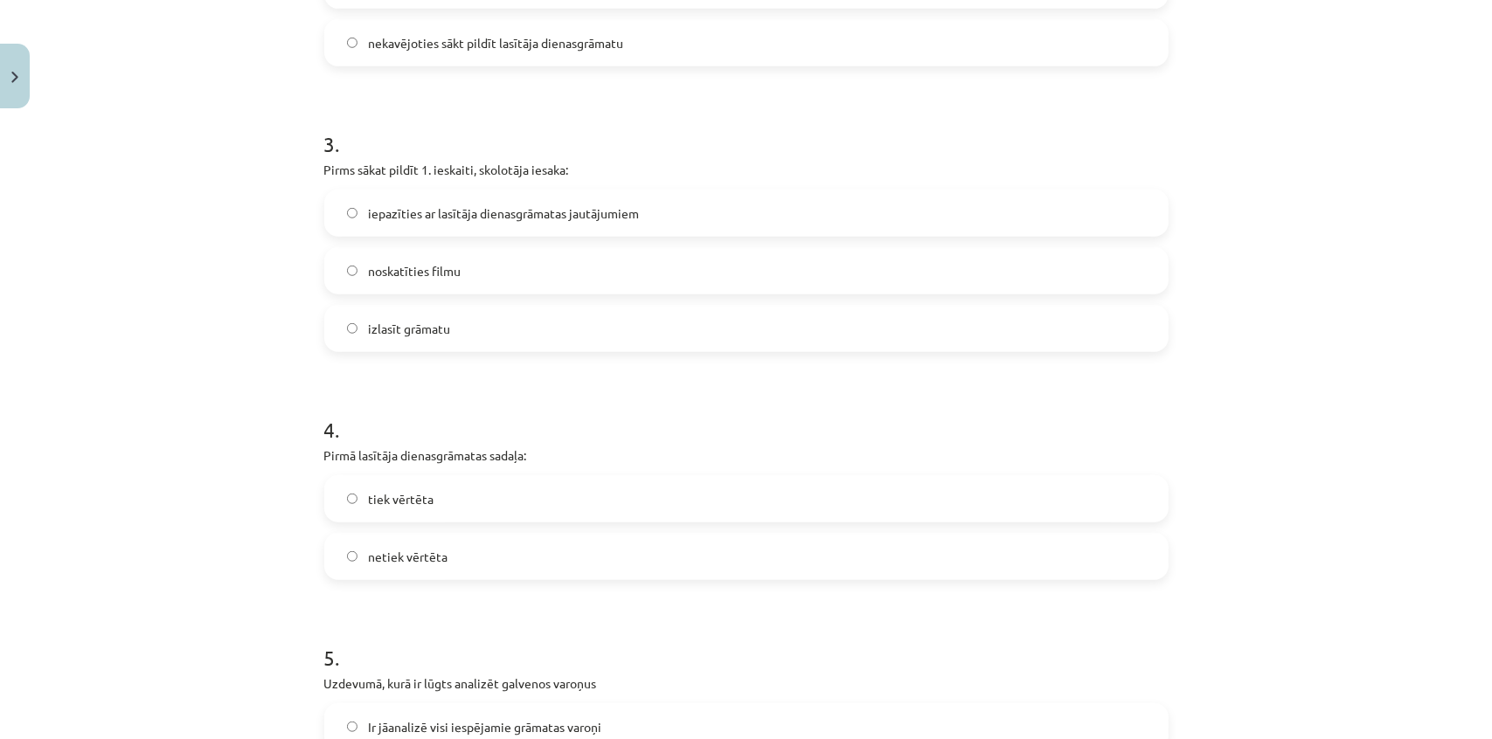
scroll to position [917, 0]
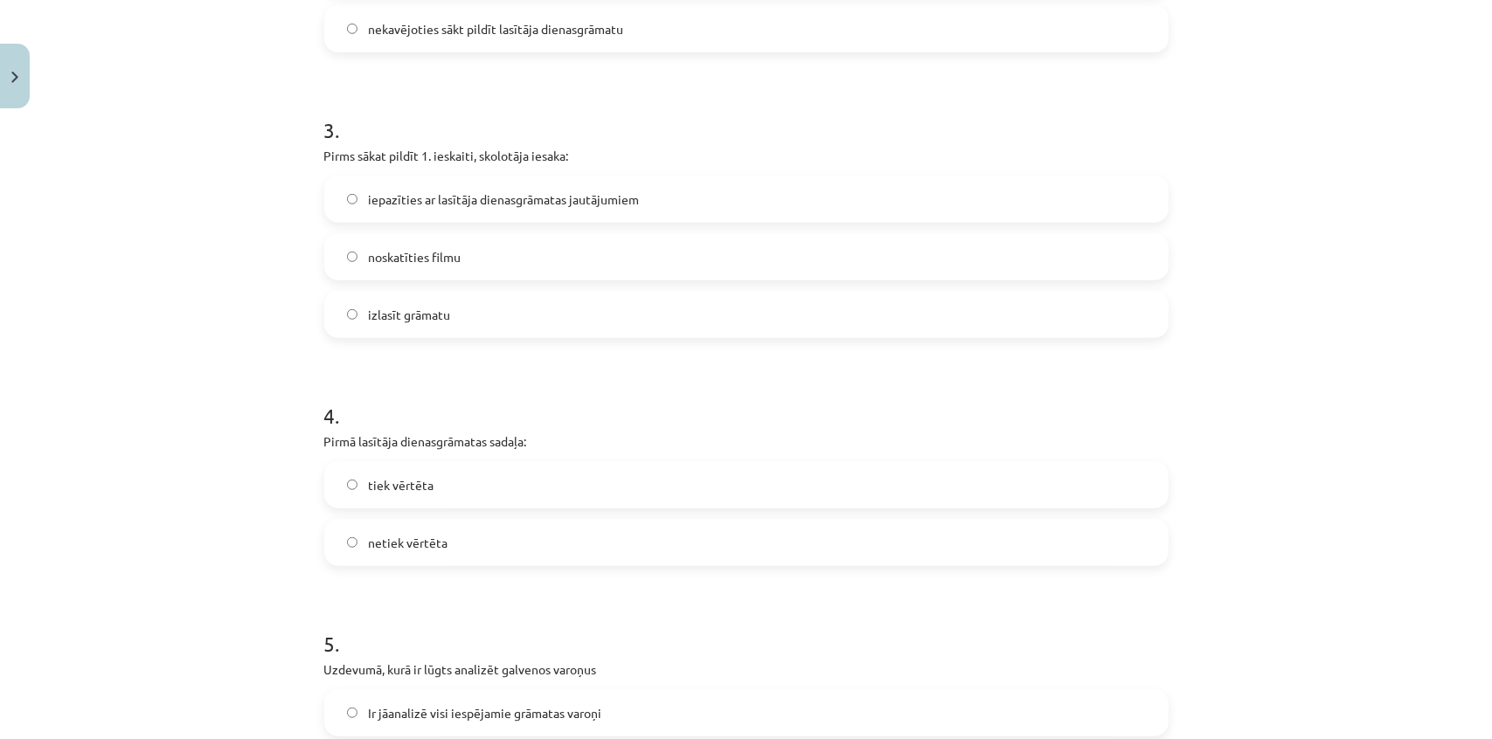
click at [453, 205] on span "iepazīties ar lasītāja dienasgrāmatas jautājumiem" at bounding box center [503, 199] width 271 height 18
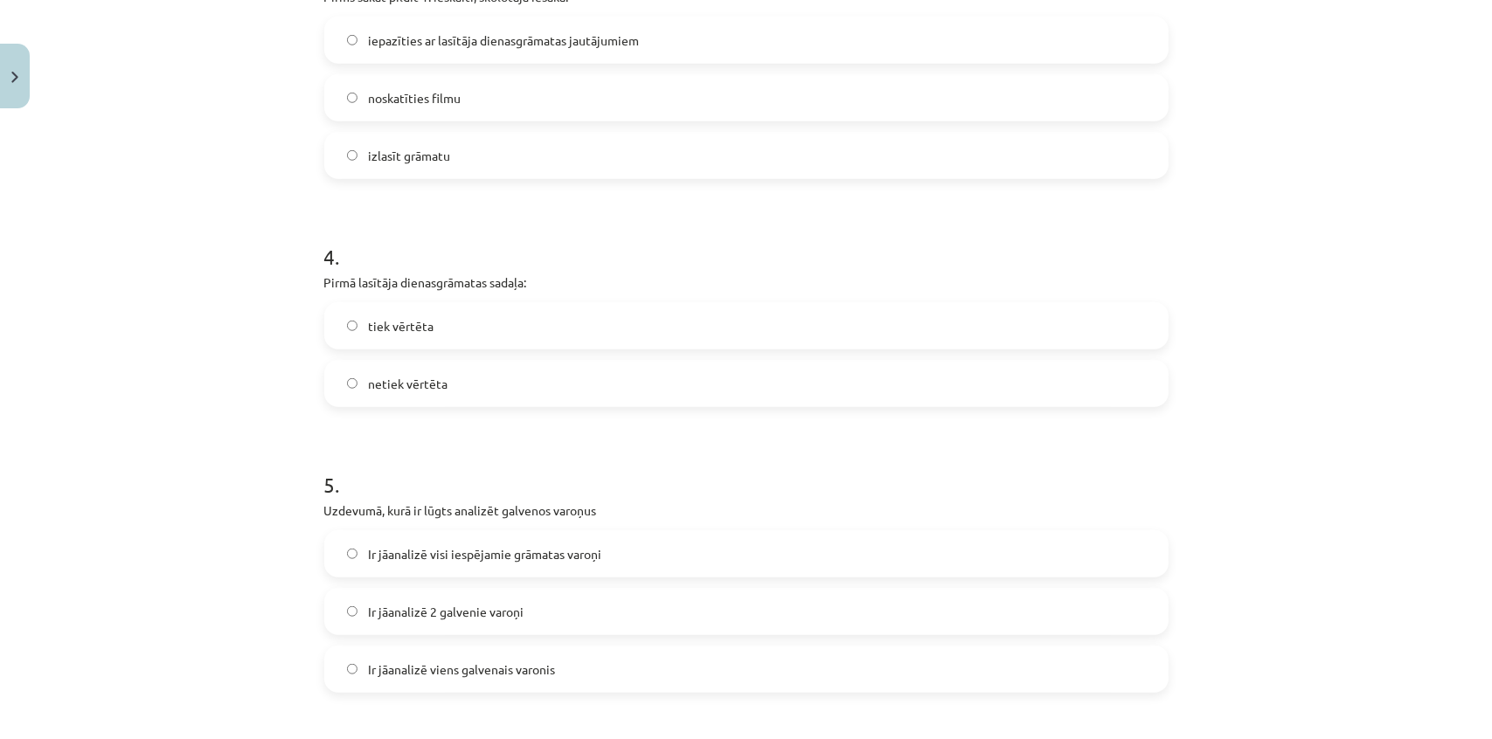
scroll to position [1076, 0]
click at [375, 158] on span "izlasīt grāmatu" at bounding box center [409, 157] width 82 height 18
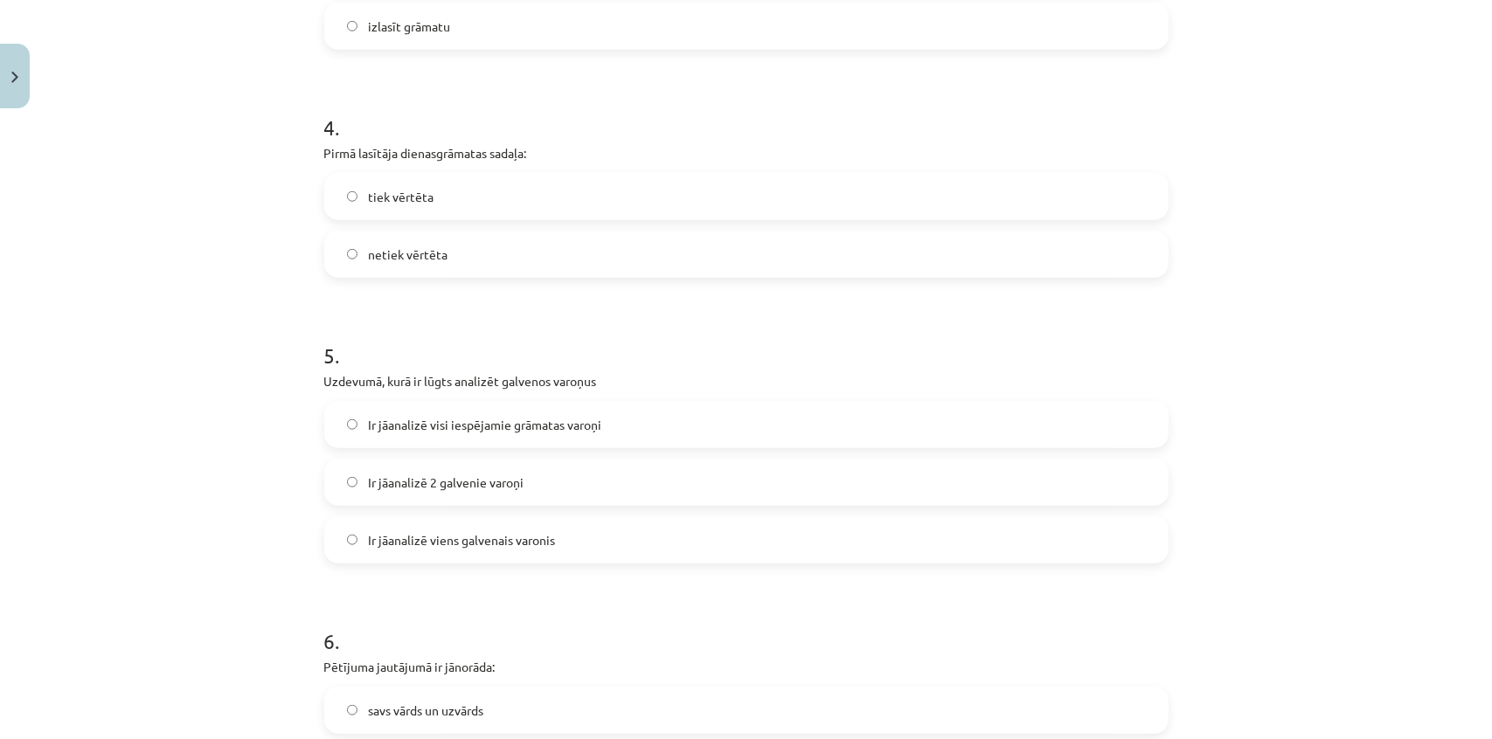
scroll to position [1235, 0]
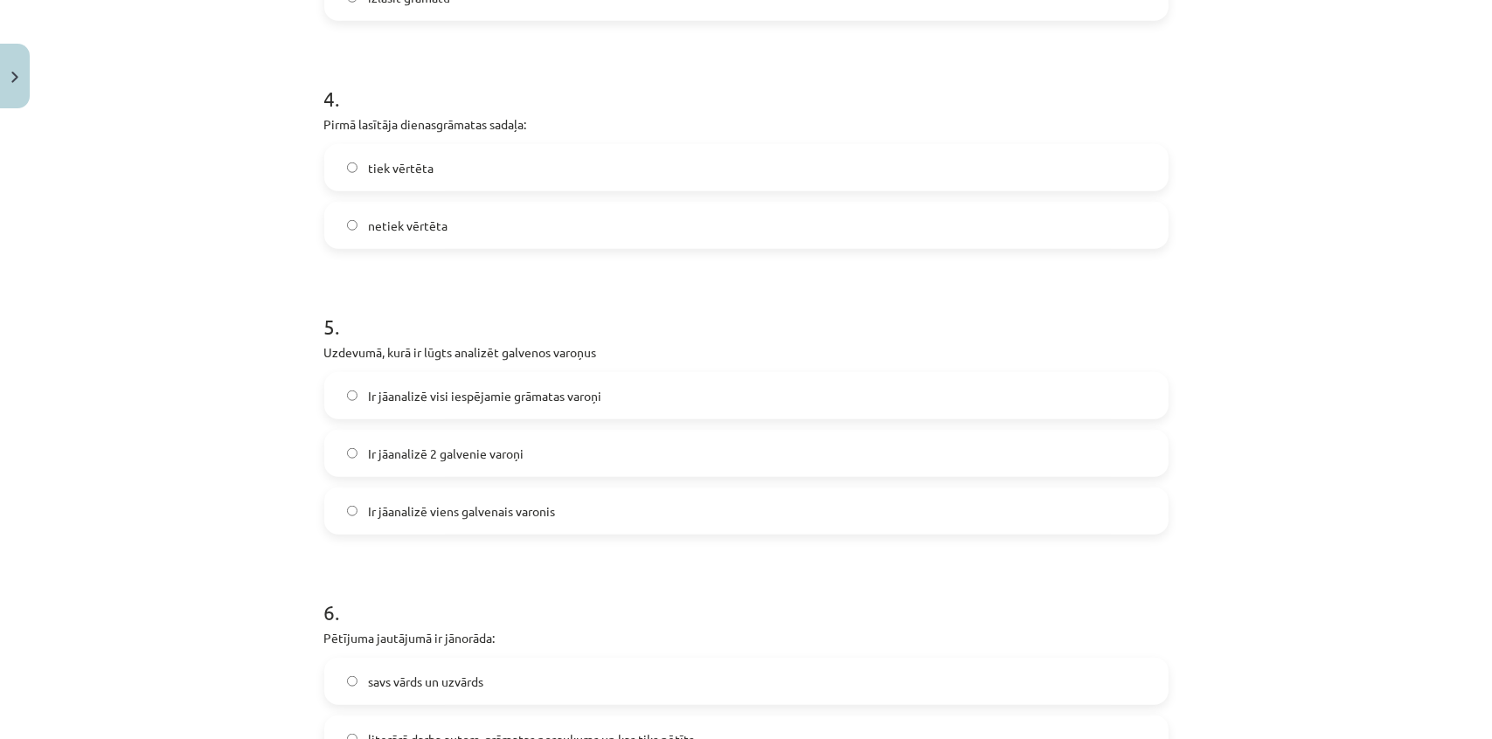
drag, startPoint x: 553, startPoint y: 227, endPoint x: 565, endPoint y: 227, distance: 12.2
click at [554, 227] on label "netiek vērtēta" at bounding box center [746, 226] width 841 height 44
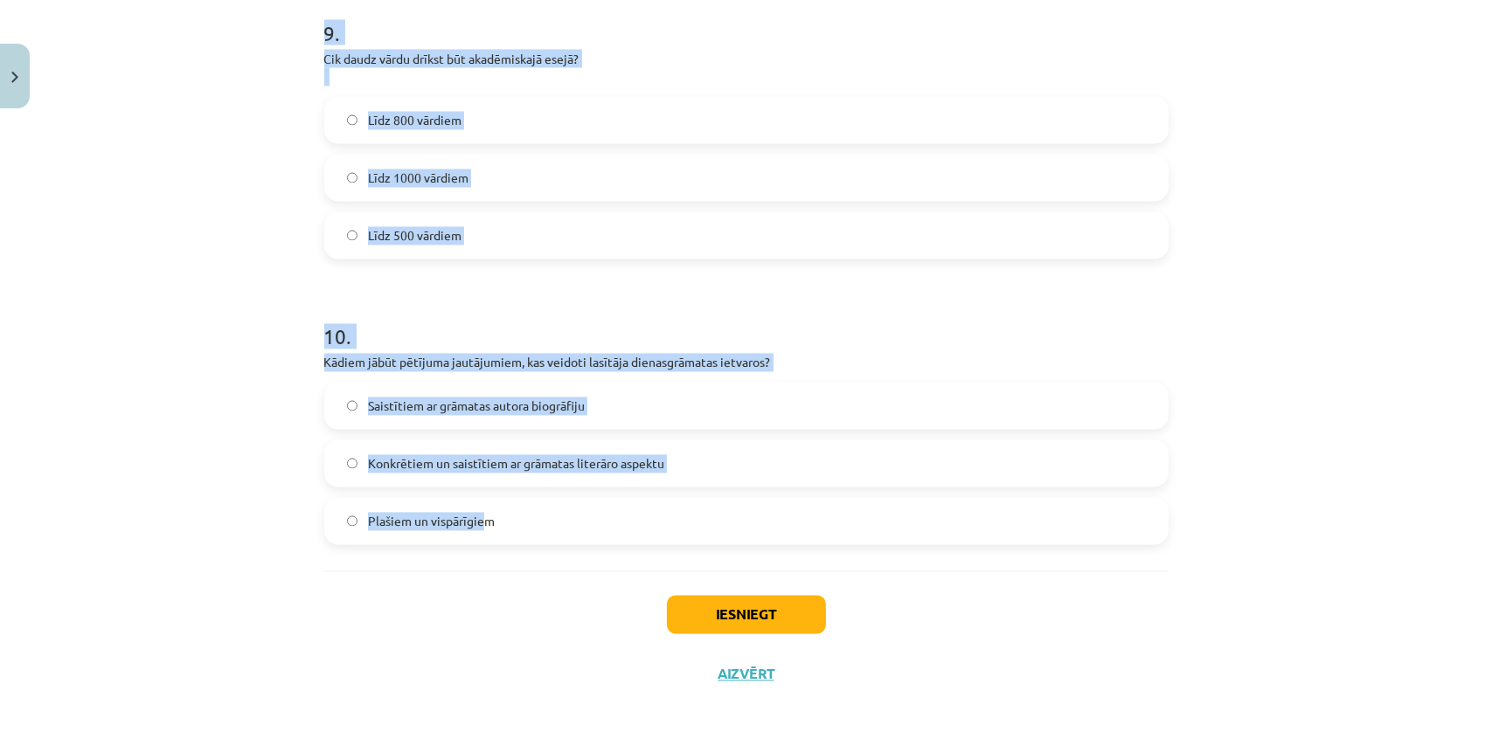
scroll to position [2678, 0]
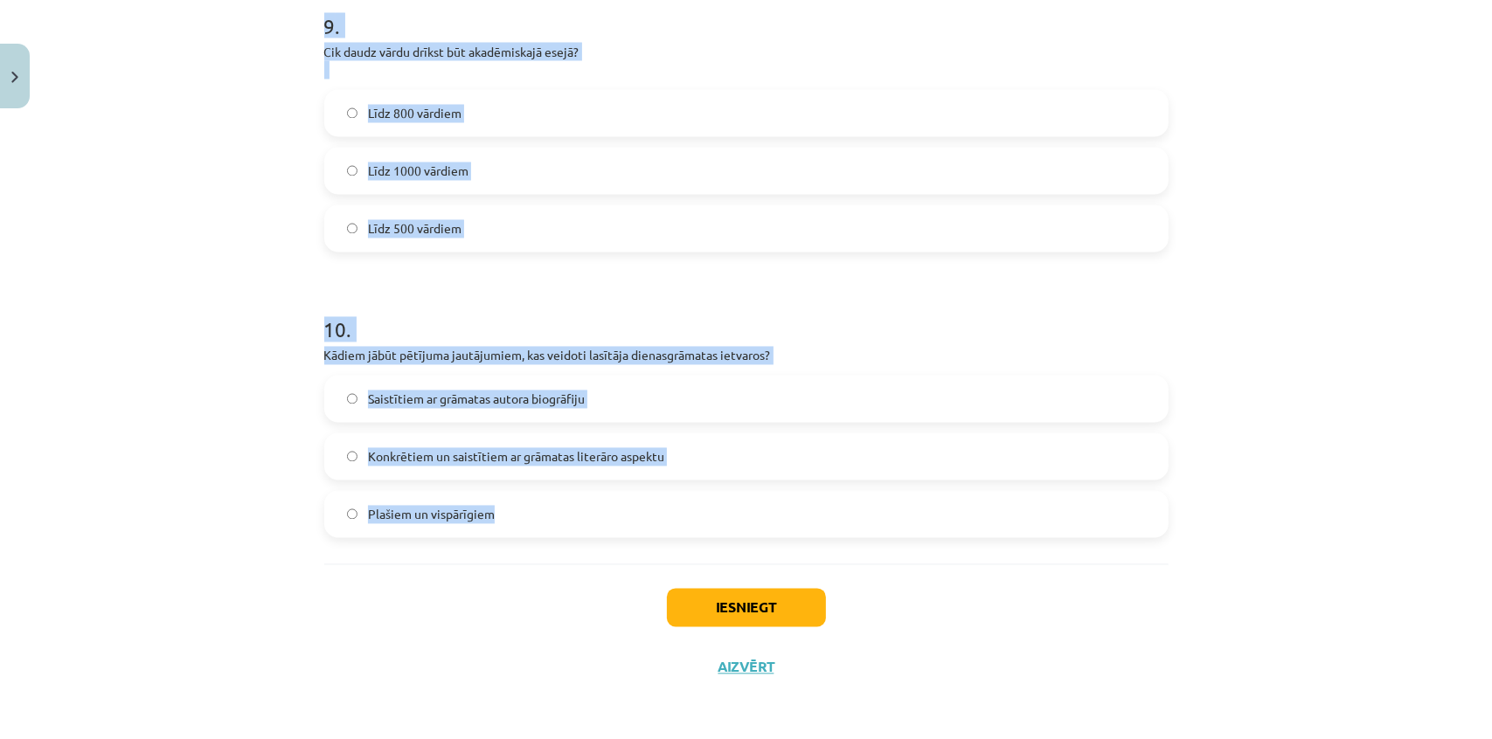
drag, startPoint x: 324, startPoint y: 168, endPoint x: 528, endPoint y: 530, distance: 415.1
copy form "5 . Uzdevumā, kurā ir lūgts analizēt galvenos varoņus Ir jāanalizē visi iespēja…"
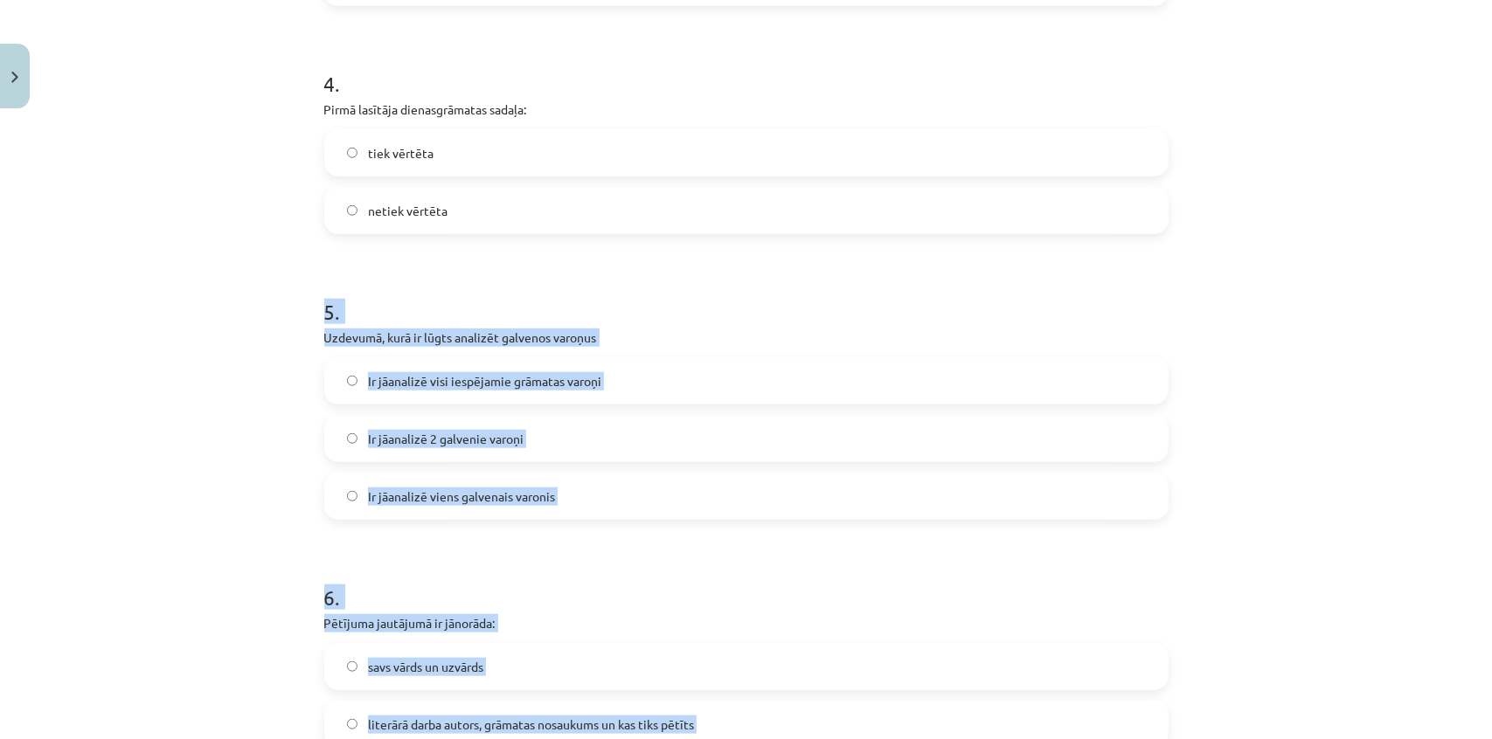
scroll to position [1249, 0]
click at [173, 384] on div "Mācību tēma: Angļu valodas ii - 12. klases 1.ieskaites mācību materiāls #2 📝 Tē…" at bounding box center [746, 369] width 1492 height 739
click at [381, 447] on span "Ir jāanalizē 2 galvenie varoņi" at bounding box center [446, 440] width 156 height 18
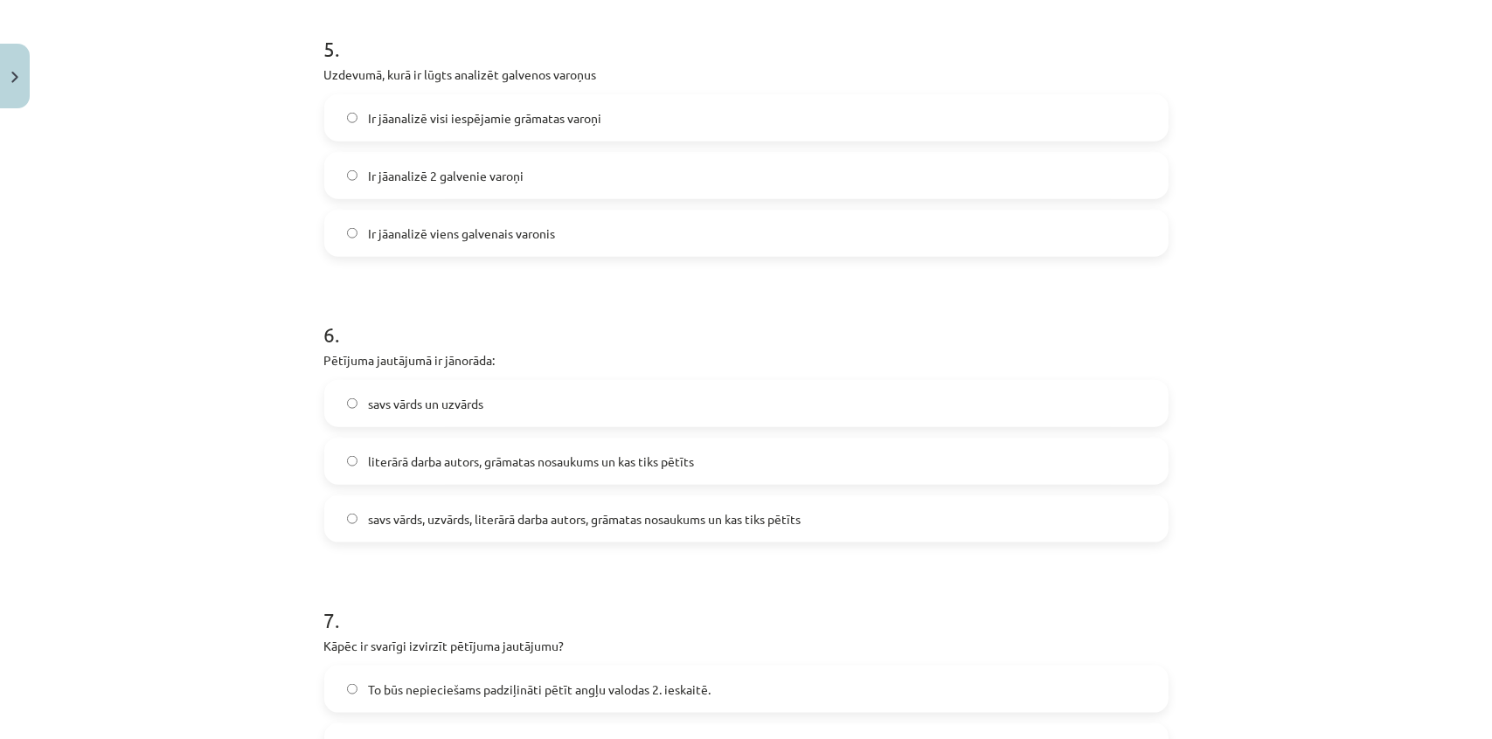
scroll to position [1566, 0]
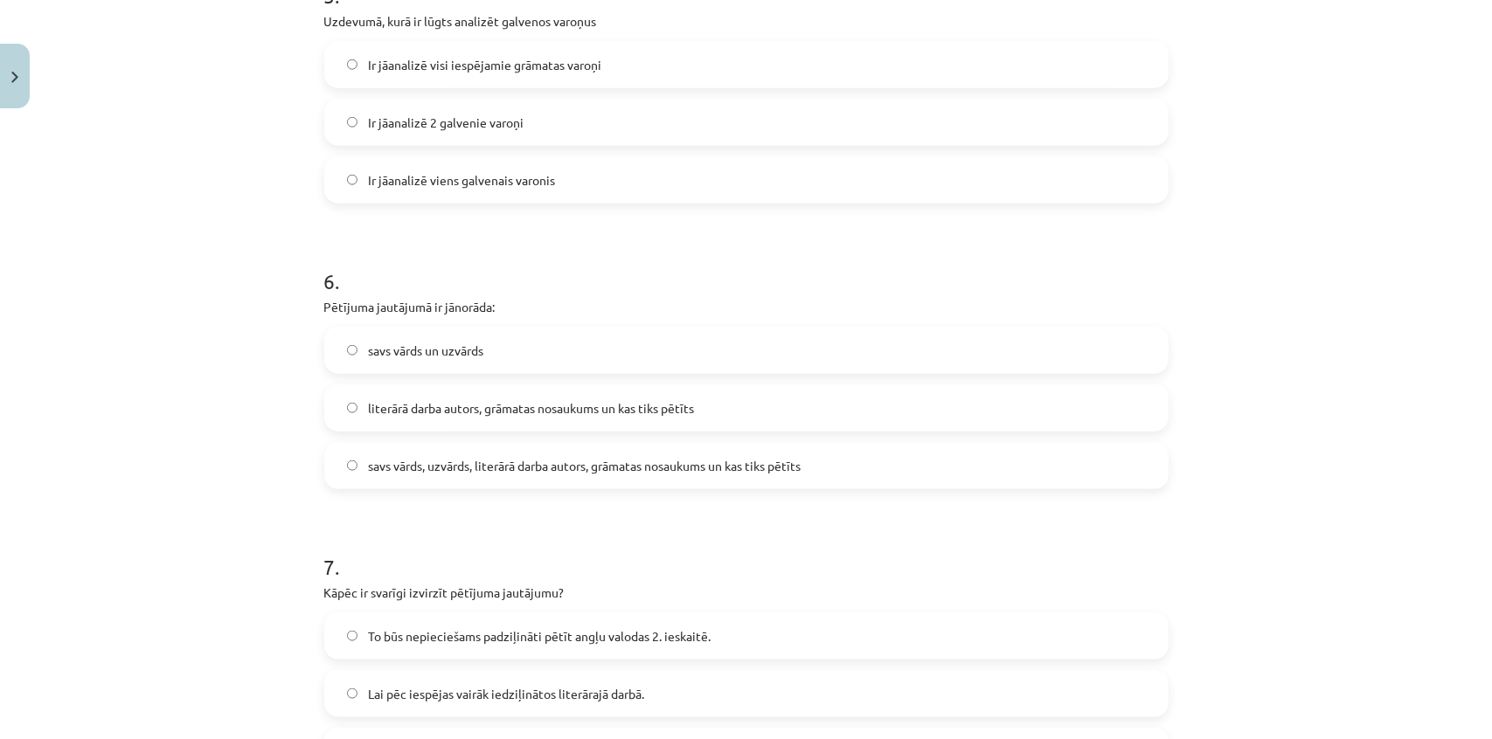
click at [488, 402] on span "literārā darba autors, grāmatas nosaukums un kas tiks pētīts" at bounding box center [531, 408] width 326 height 18
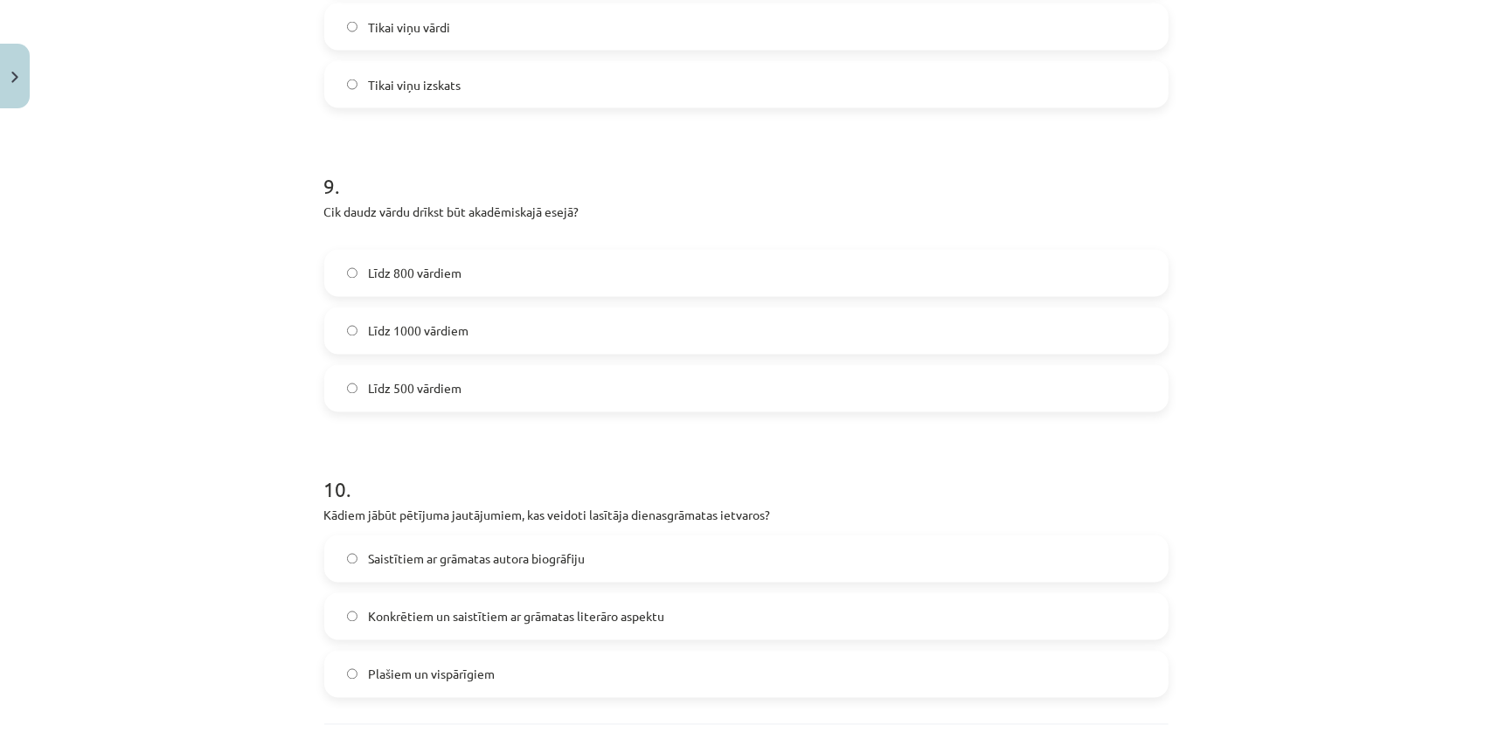
scroll to position [2519, 0]
click at [428, 325] on span "Līdz 1000 vārdiem" at bounding box center [418, 331] width 100 height 18
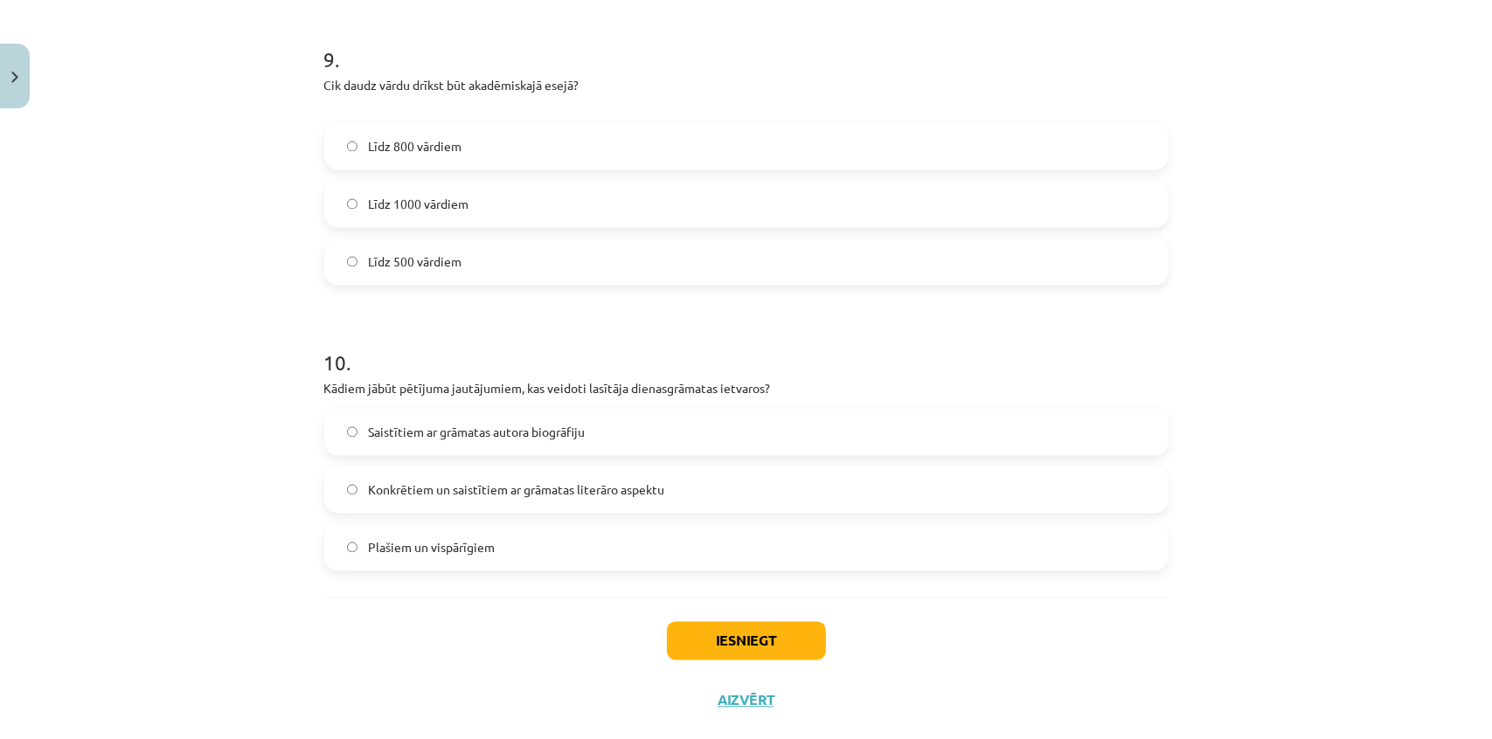
scroll to position [2678, 0]
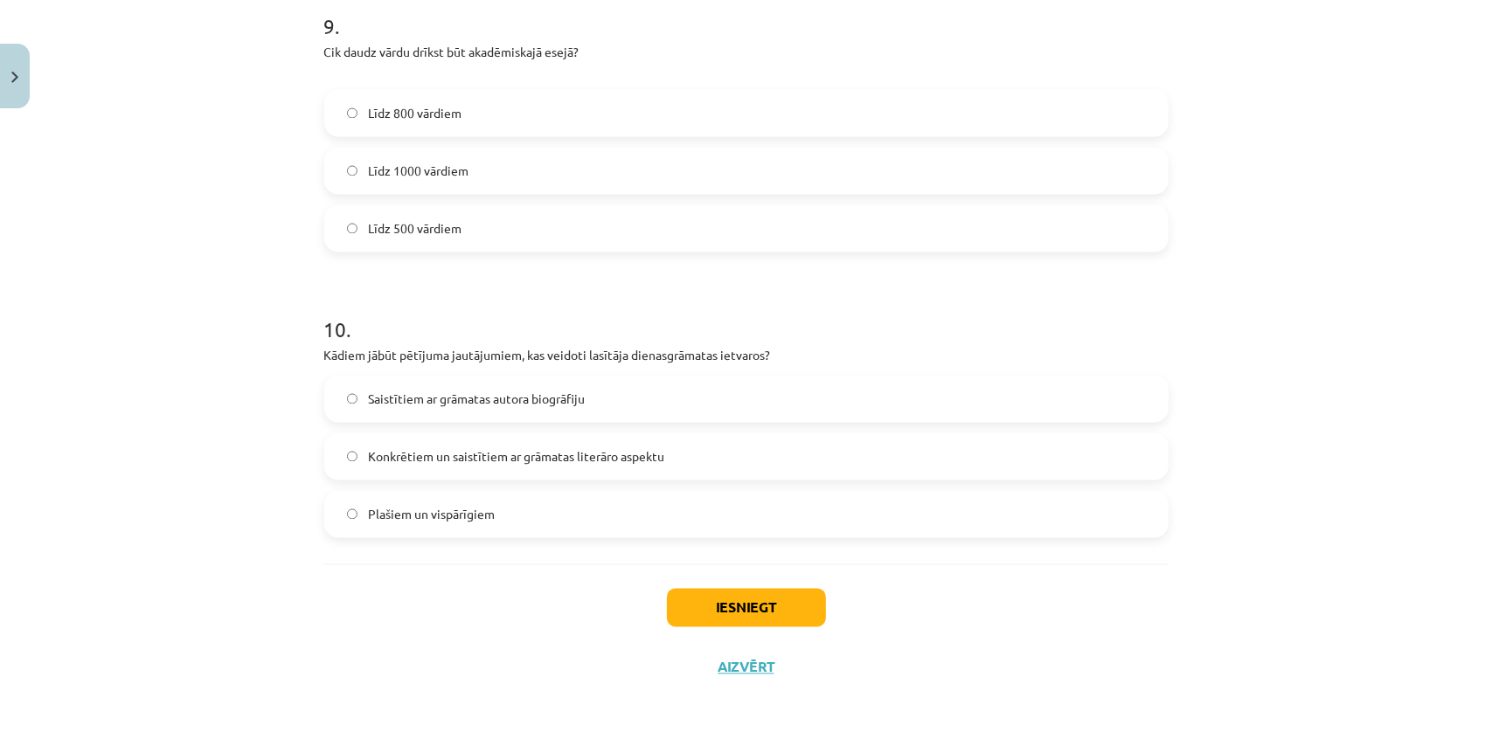
click at [516, 463] on span "Konkrētiem un saistītiem ar grāmatas literāro aspektu" at bounding box center [516, 457] width 296 height 18
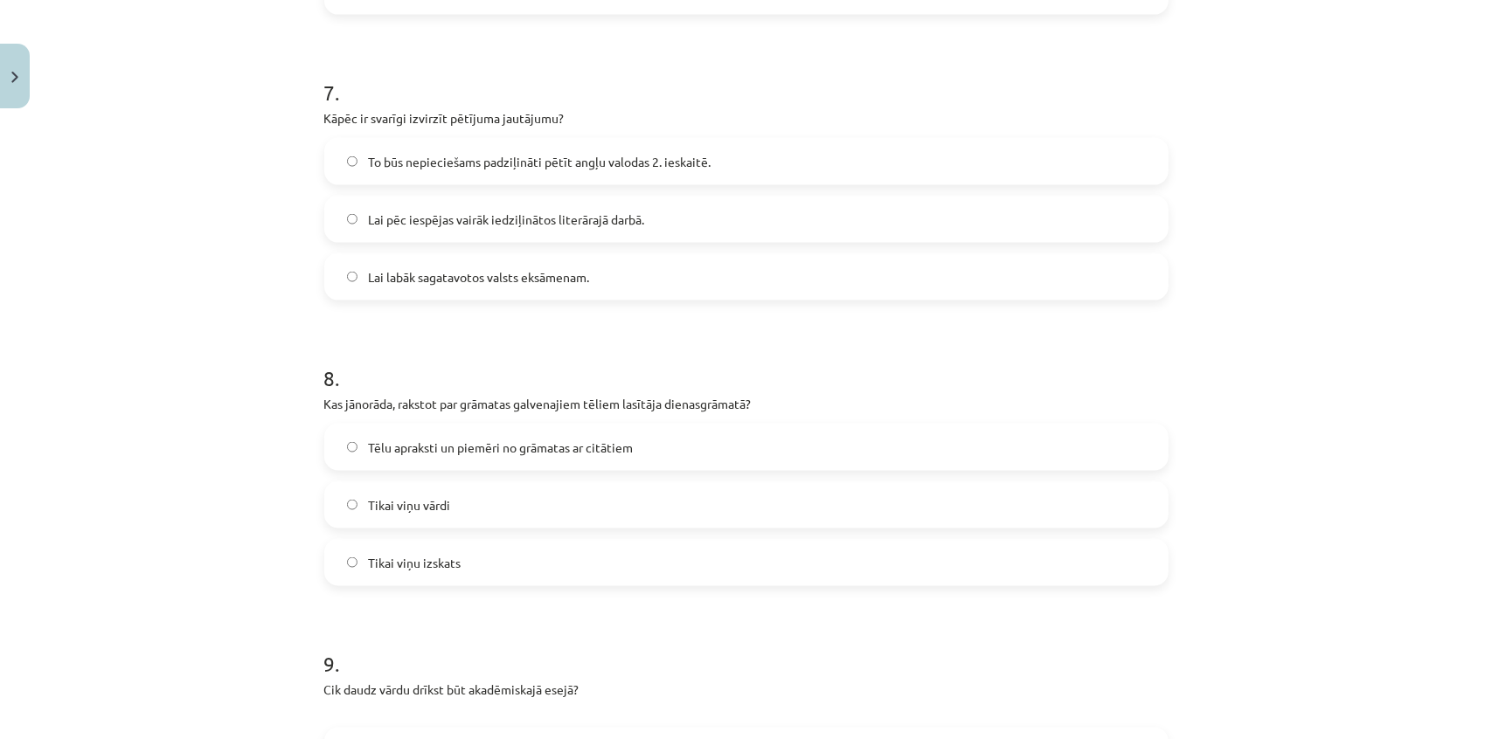
scroll to position [2043, 0]
click at [542, 453] on label "Tēlu apraksti un piemēri no grāmatas ar citātiem" at bounding box center [746, 445] width 841 height 44
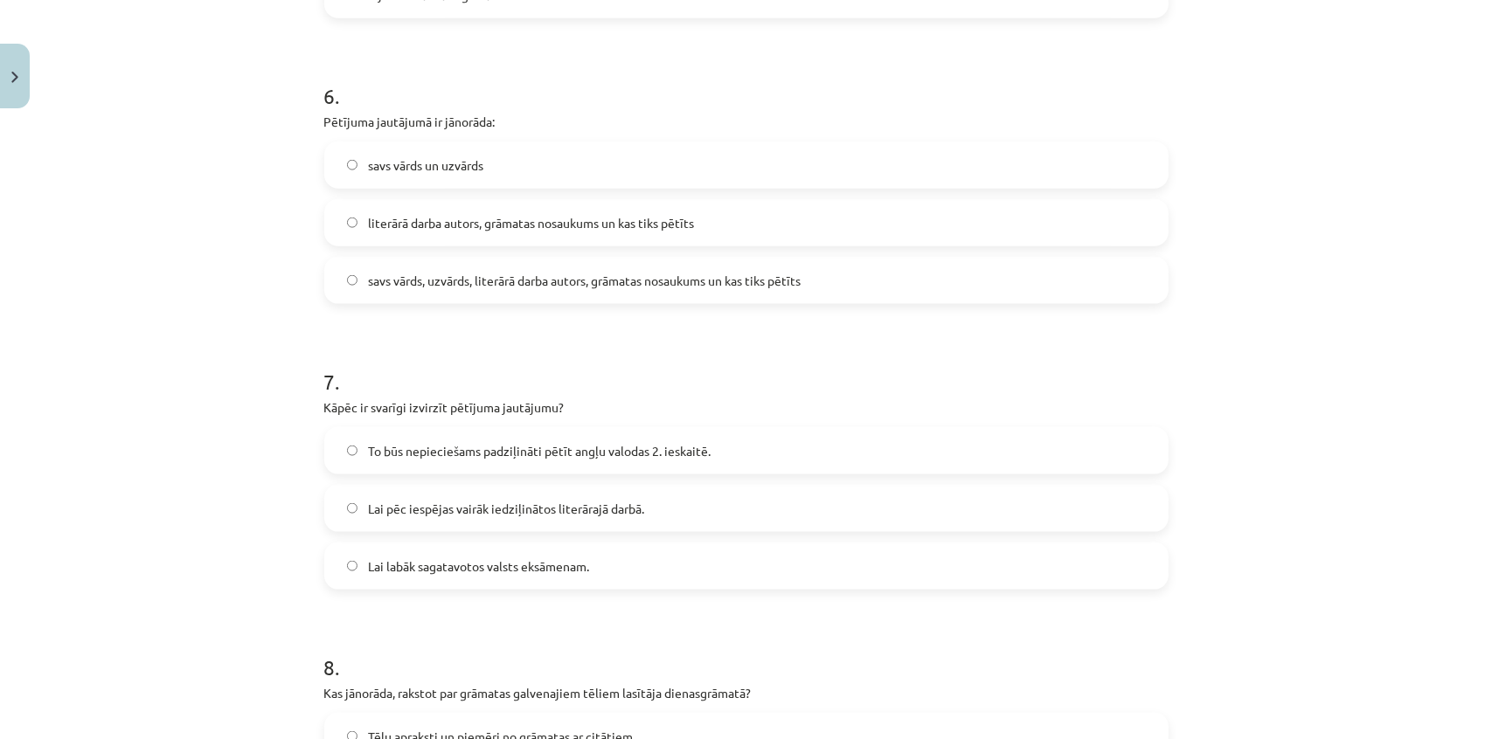
scroll to position [1725, 0]
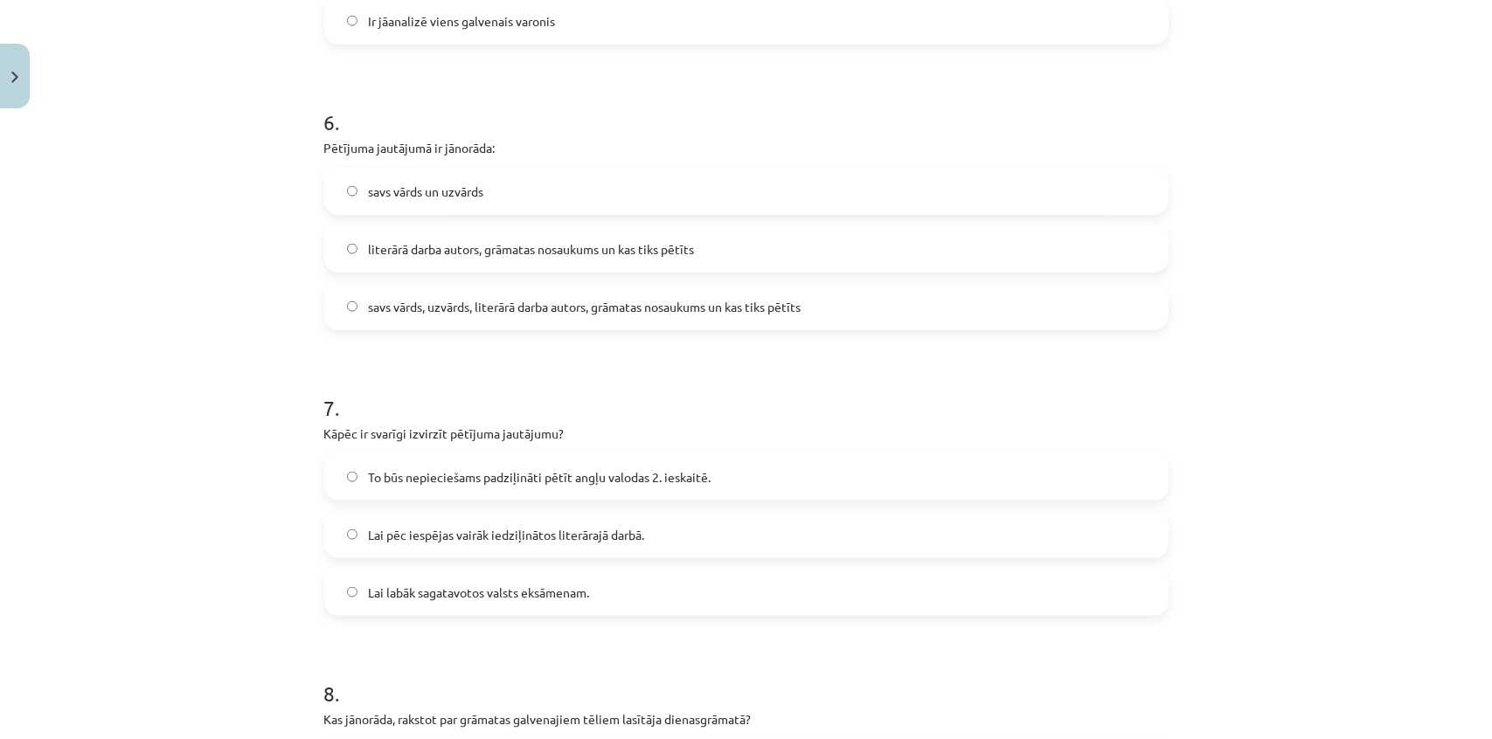
click at [662, 529] on label "Lai pēc iespējas vairāk iedziļinātos literārajā darbā." at bounding box center [746, 535] width 841 height 44
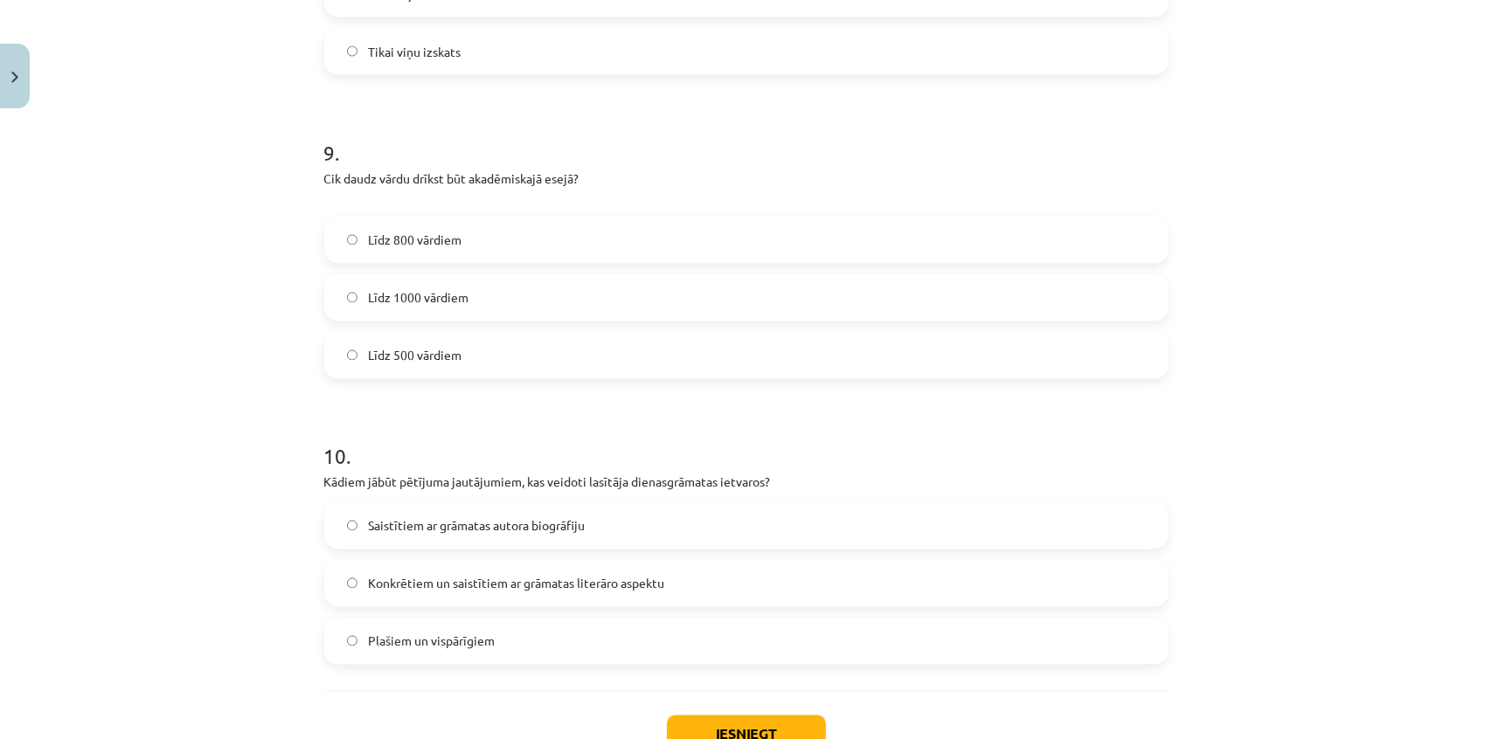
scroll to position [2678, 0]
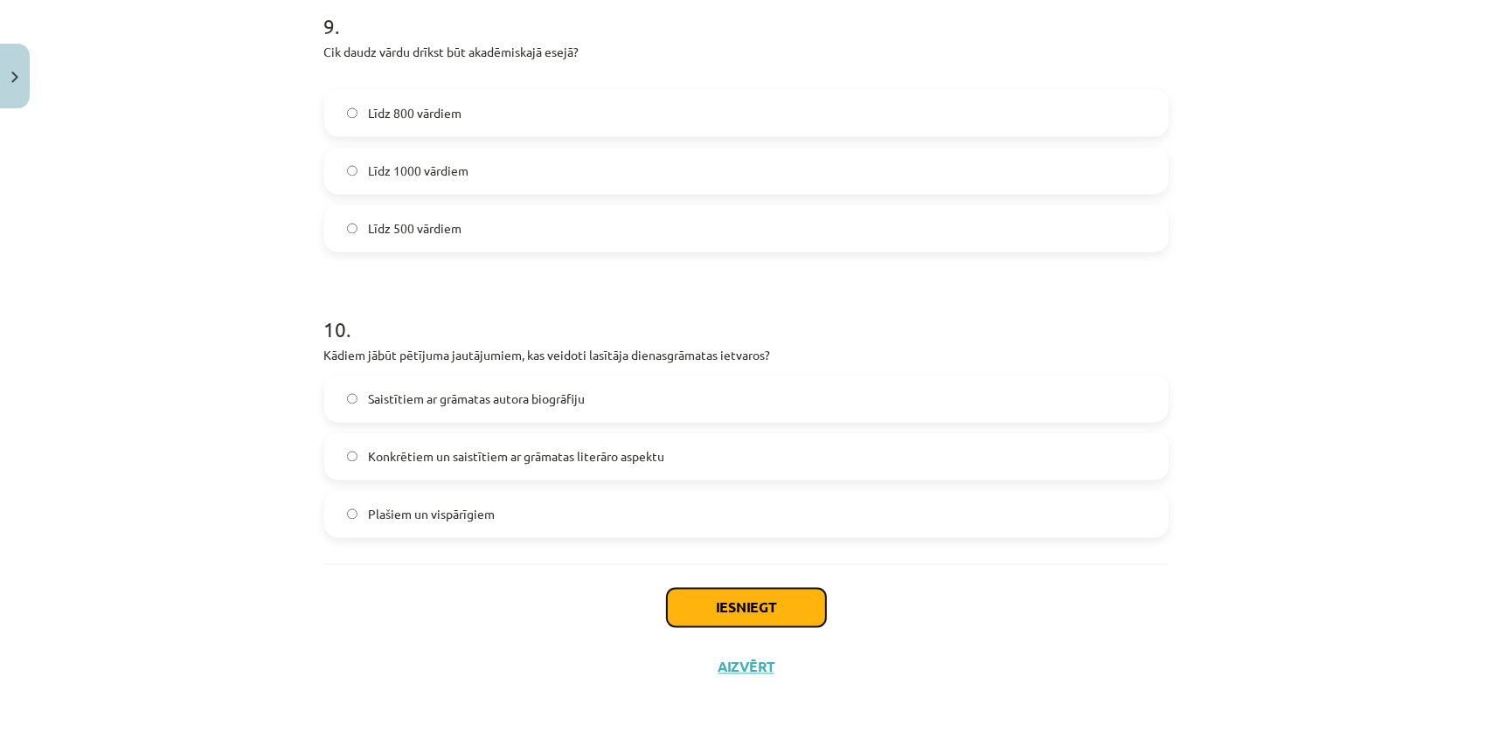
click at [720, 618] on button "Iesniegt" at bounding box center [746, 608] width 159 height 38
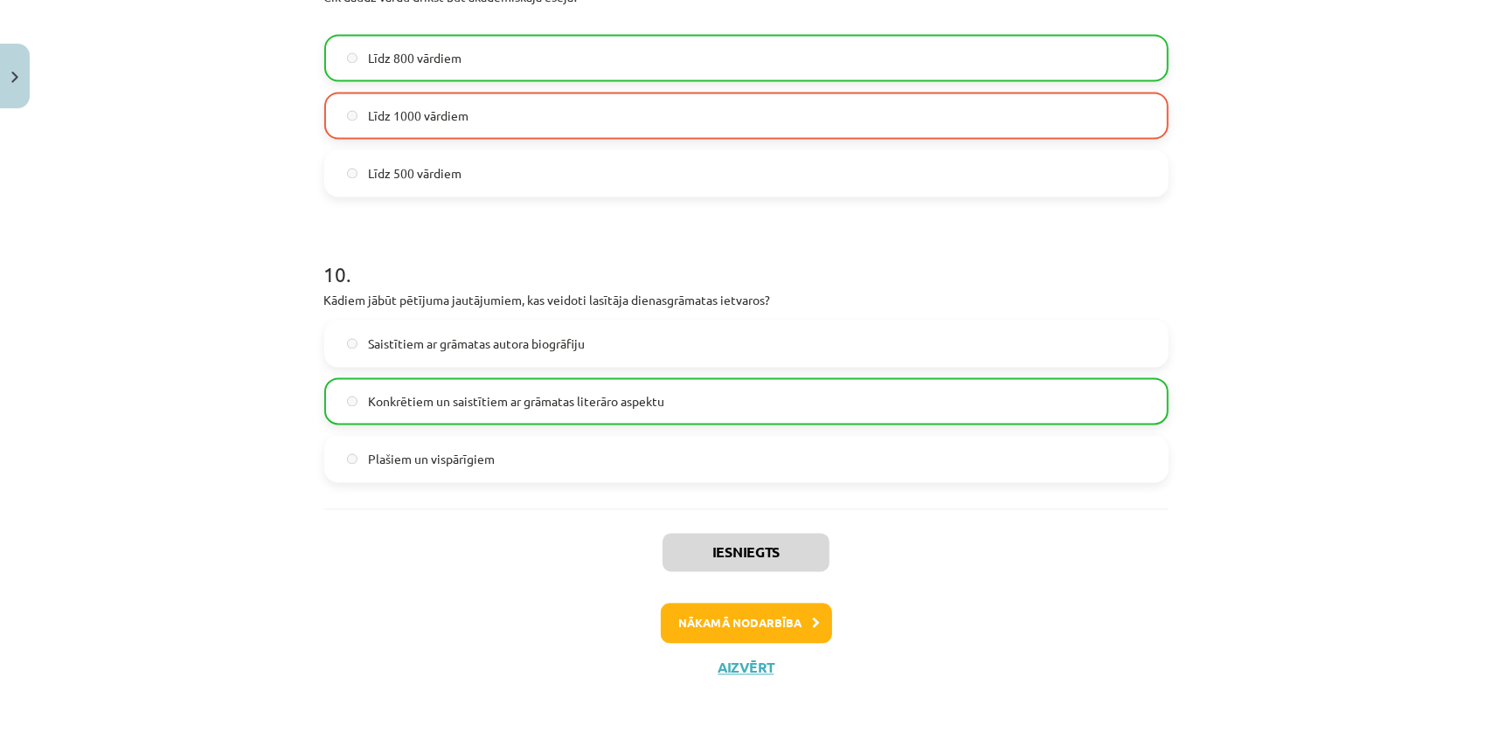
scroll to position [2734, 0]
click at [805, 606] on button "Nākamā nodarbība" at bounding box center [746, 623] width 171 height 40
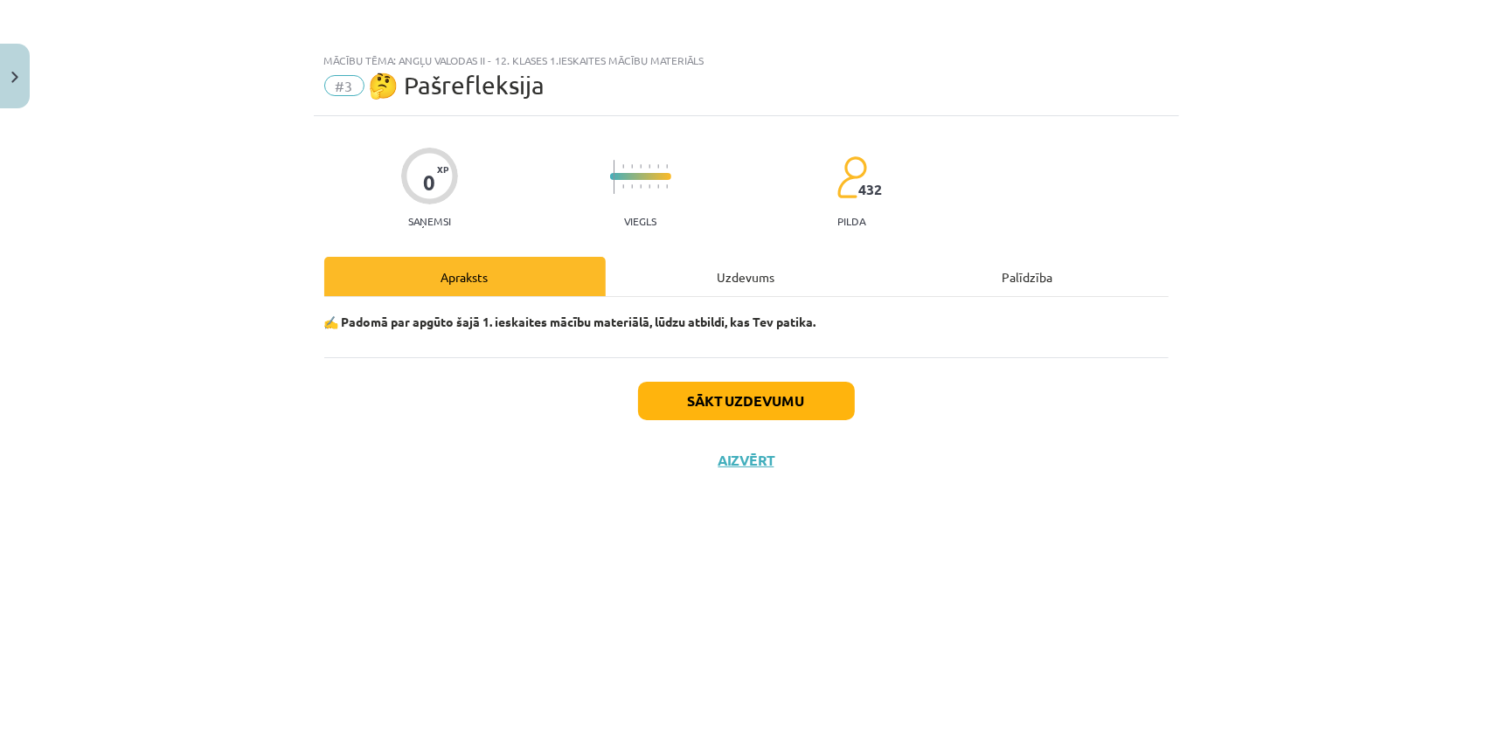
scroll to position [0, 0]
click at [705, 274] on div "Uzdevums" at bounding box center [746, 276] width 281 height 39
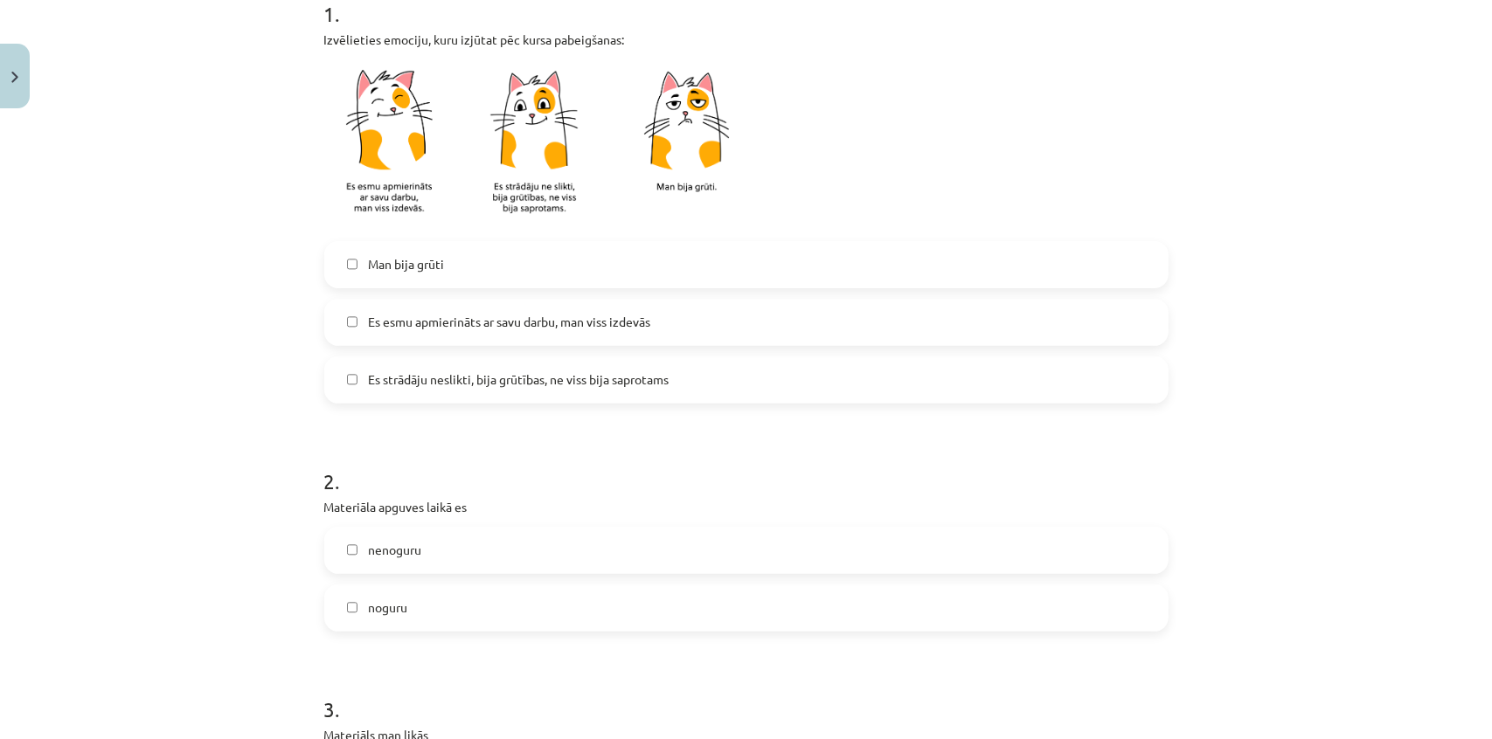
scroll to position [397, 0]
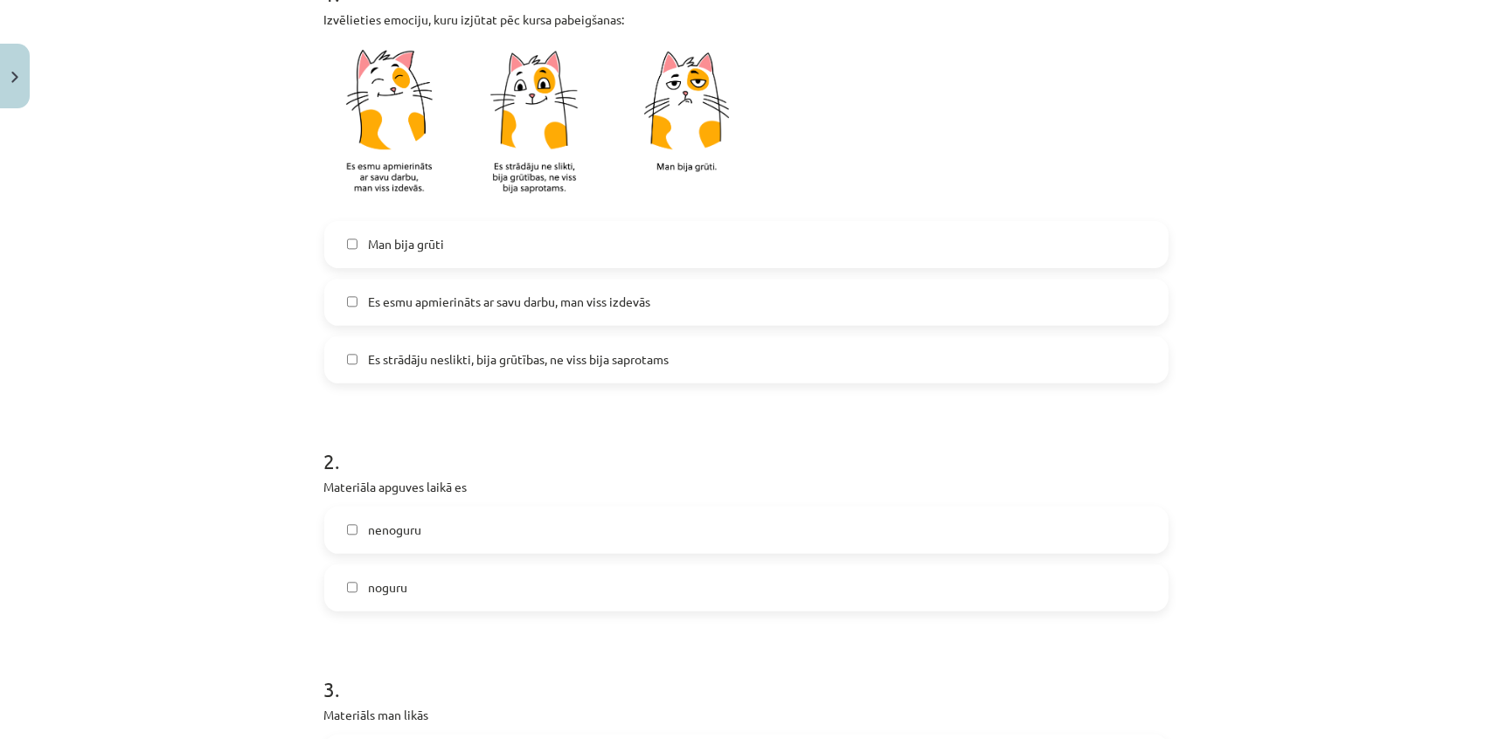
click at [446, 309] on span "Es esmu apmierināts ar savu darbu, man viss izdevās" at bounding box center [509, 302] width 282 height 18
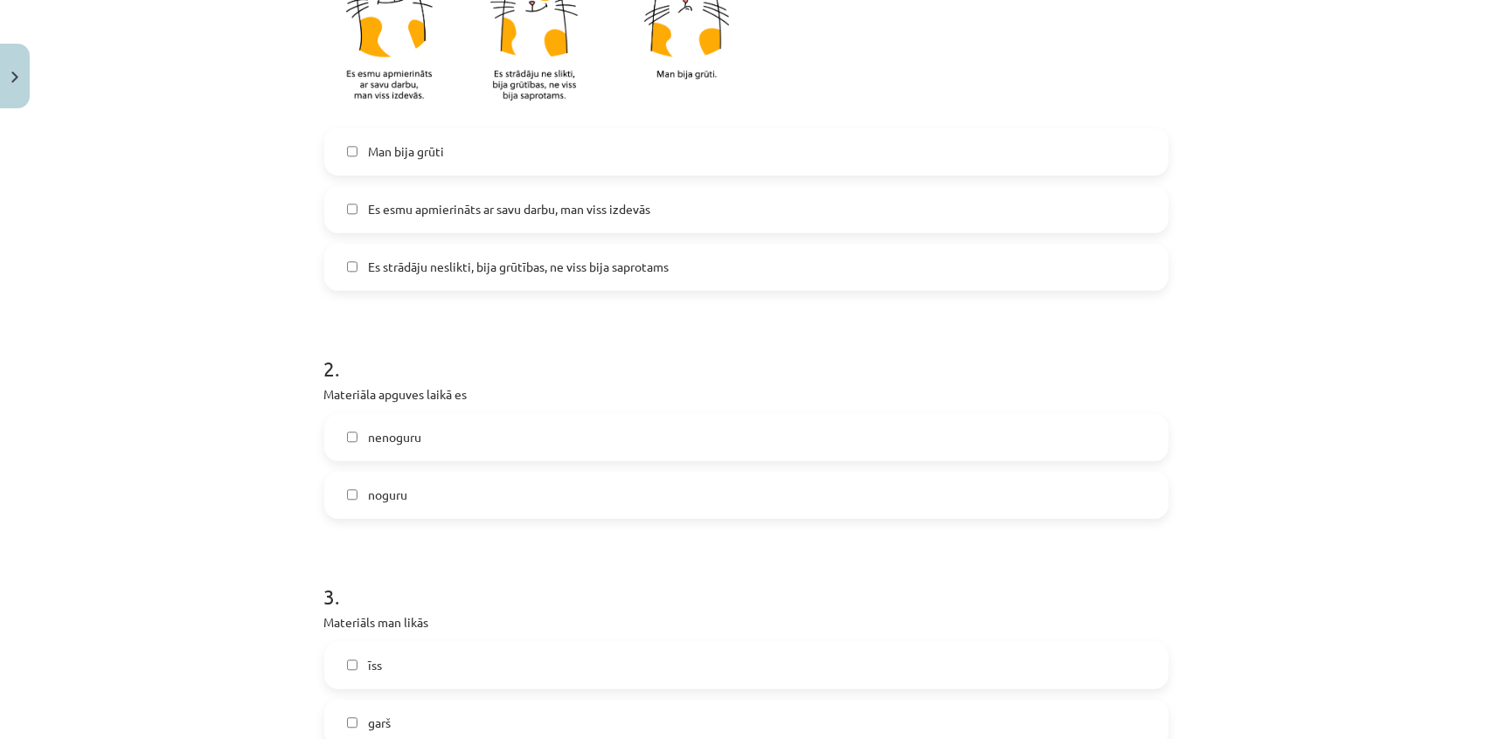
scroll to position [715, 0]
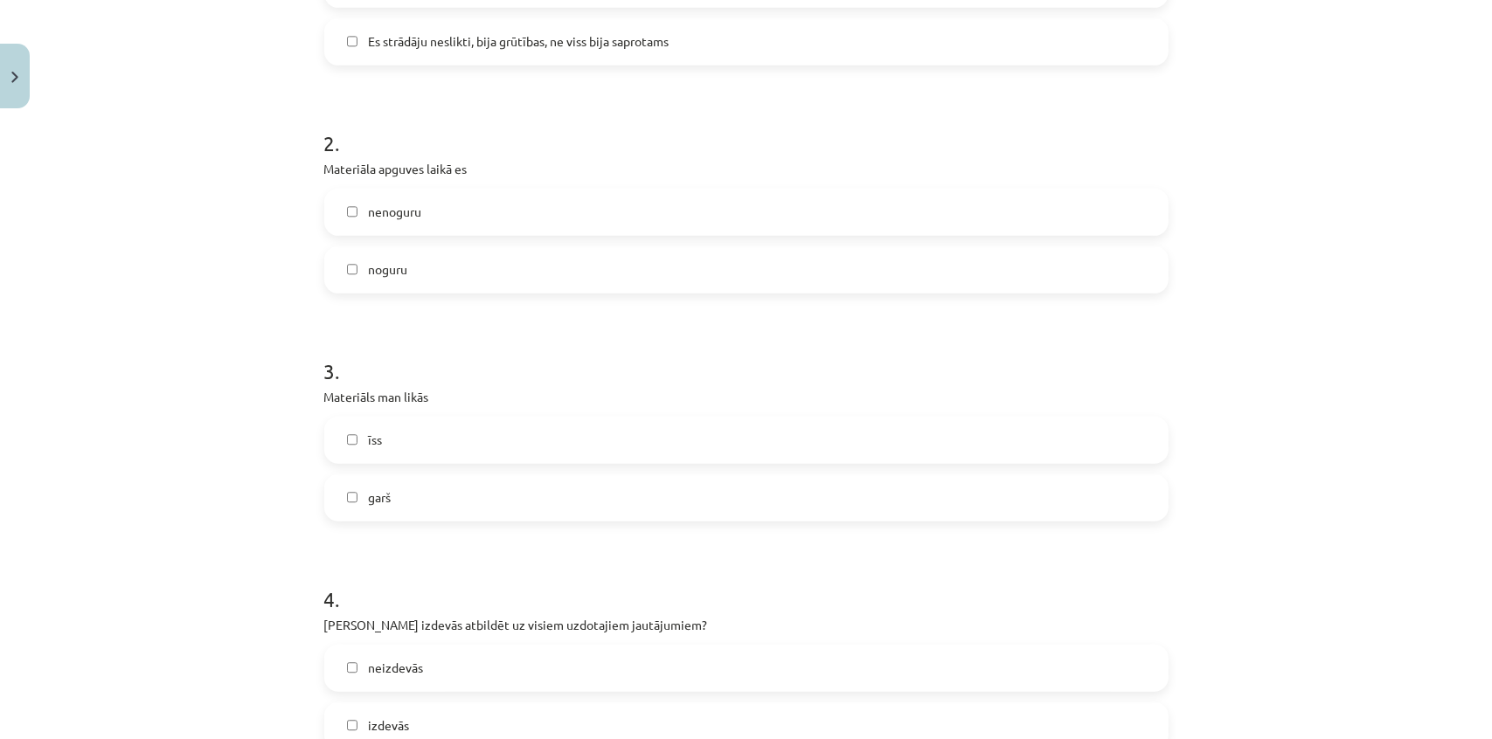
click at [487, 236] on div "nenoguru noguru" at bounding box center [746, 241] width 844 height 105
click at [463, 267] on label "noguru" at bounding box center [746, 270] width 841 height 44
click at [461, 513] on label "garš" at bounding box center [746, 498] width 841 height 44
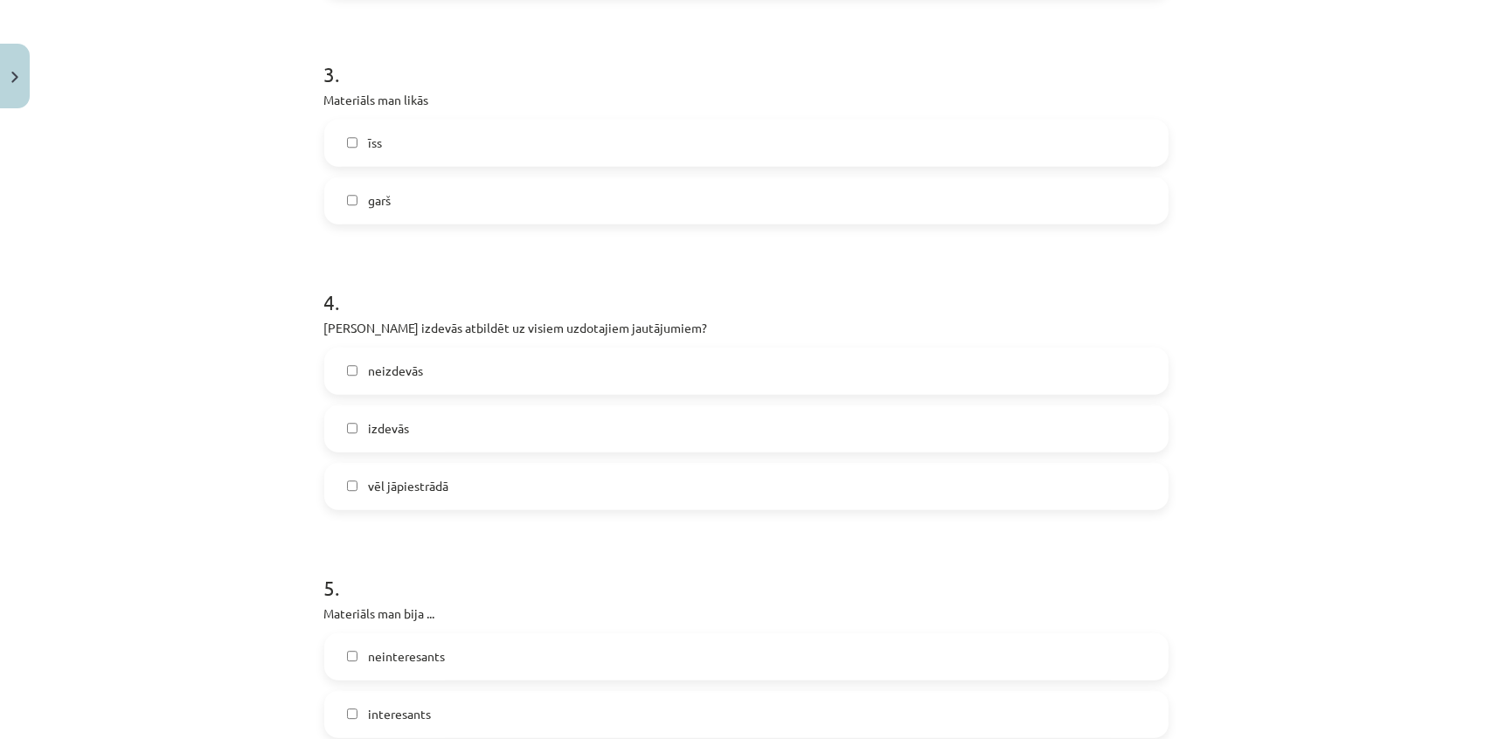
scroll to position [1032, 0]
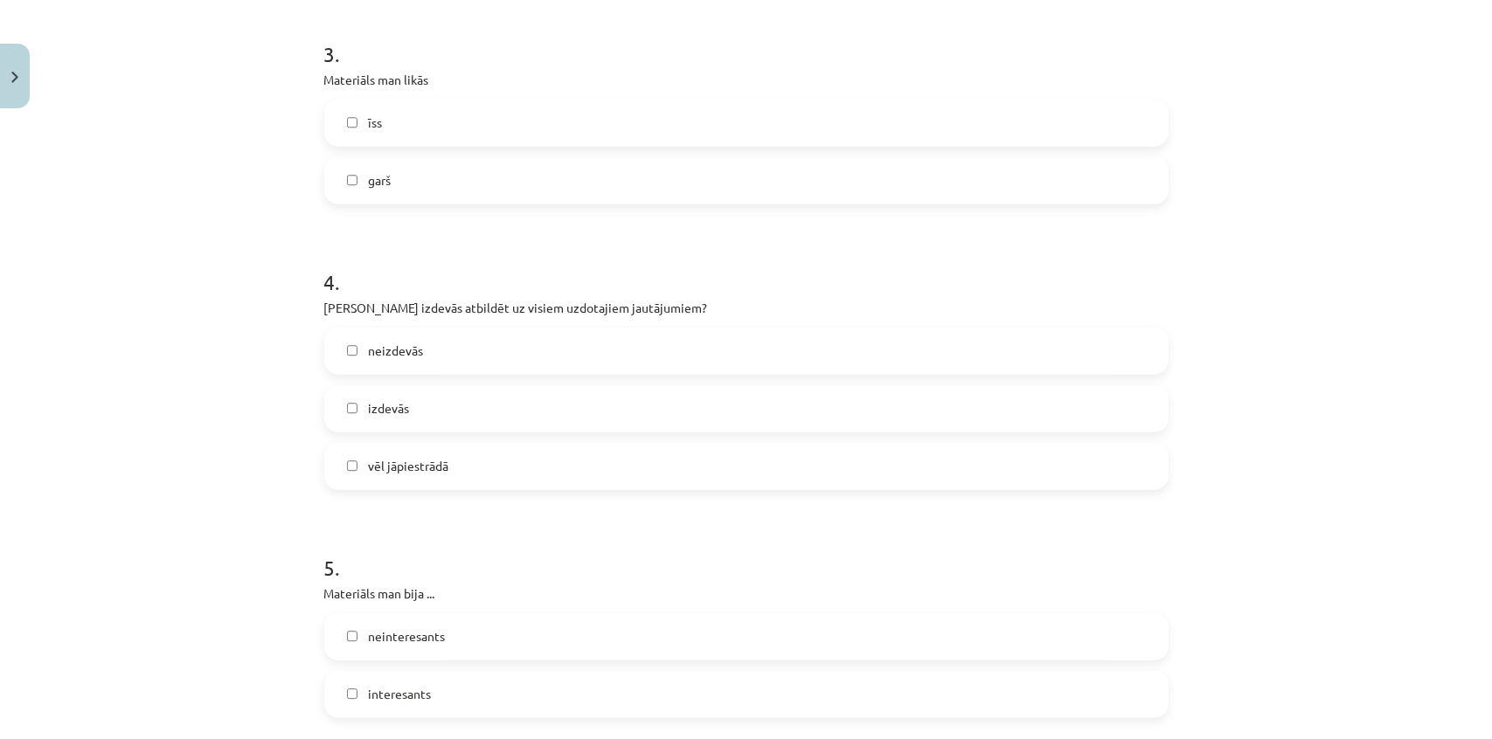
click at [449, 437] on div "neizdevās izdevās vēl jāpiestrādā" at bounding box center [746, 409] width 844 height 163
click at [445, 488] on form "1 . Izvēlieties emociju, kuru izjūtat pēc kursa pabeigšanas: Man bija grūti Es …" at bounding box center [746, 131] width 844 height 1630
click at [455, 466] on label "vēl jāpiestrādā" at bounding box center [746, 467] width 841 height 44
drag, startPoint x: 599, startPoint y: 585, endPoint x: 585, endPoint y: 557, distance: 31.3
click at [596, 577] on div "5 . Materiāls man bija ... neinteresants interesants" at bounding box center [746, 621] width 844 height 193
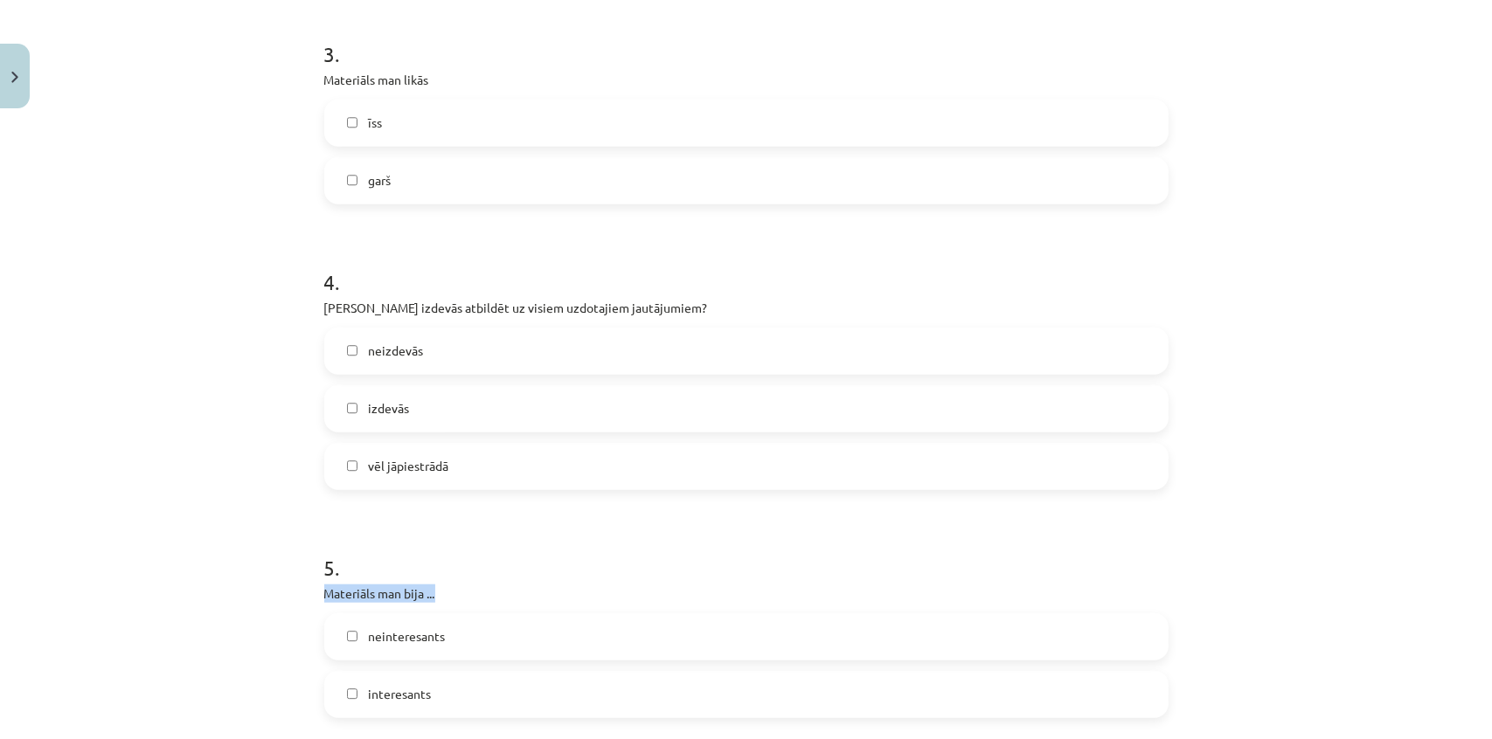
scroll to position [1350, 0]
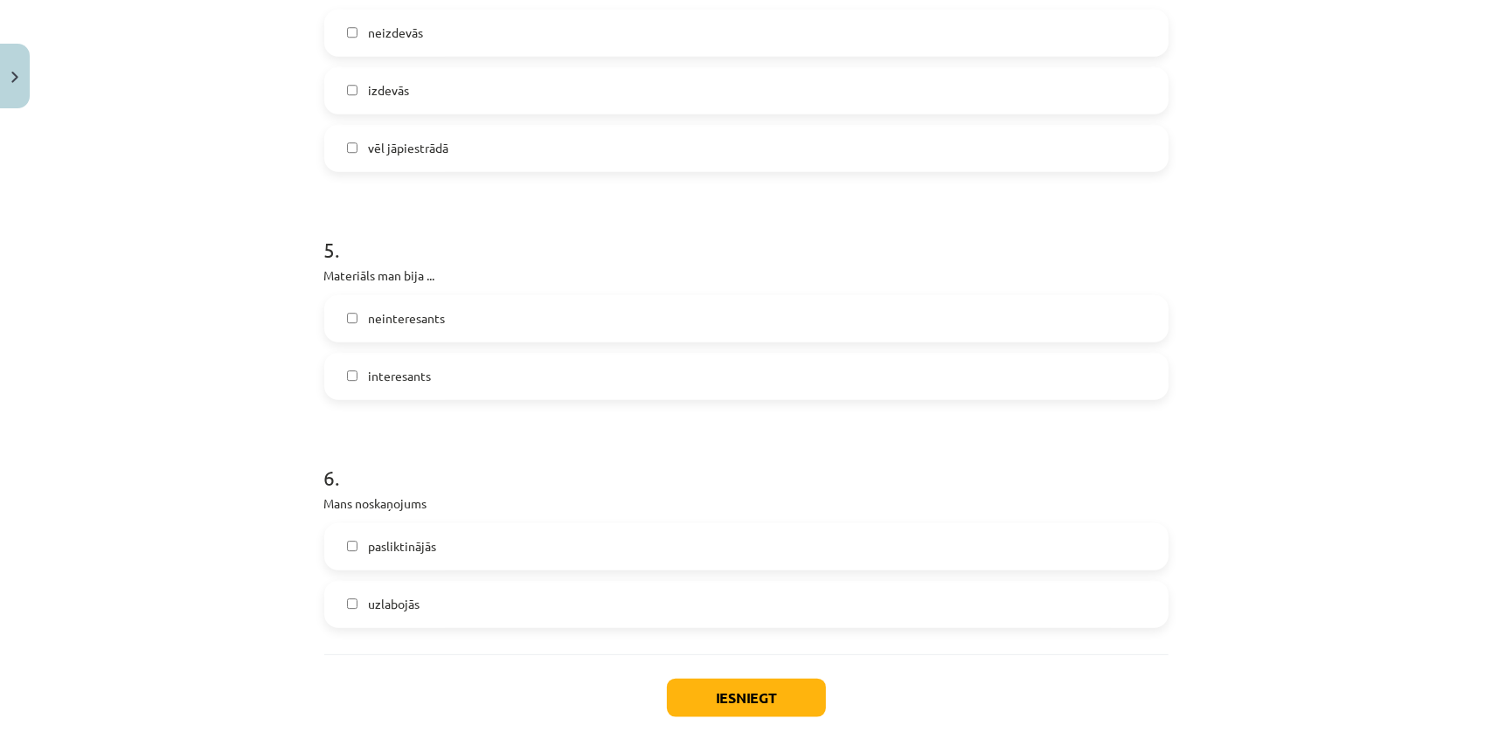
click at [473, 378] on label "interesants" at bounding box center [746, 377] width 841 height 44
drag, startPoint x: 499, startPoint y: 593, endPoint x: 507, endPoint y: 602, distance: 11.8
click at [500, 595] on label "uzlabojās" at bounding box center [746, 605] width 841 height 44
click at [755, 710] on button "Iesniegt" at bounding box center [746, 698] width 159 height 38
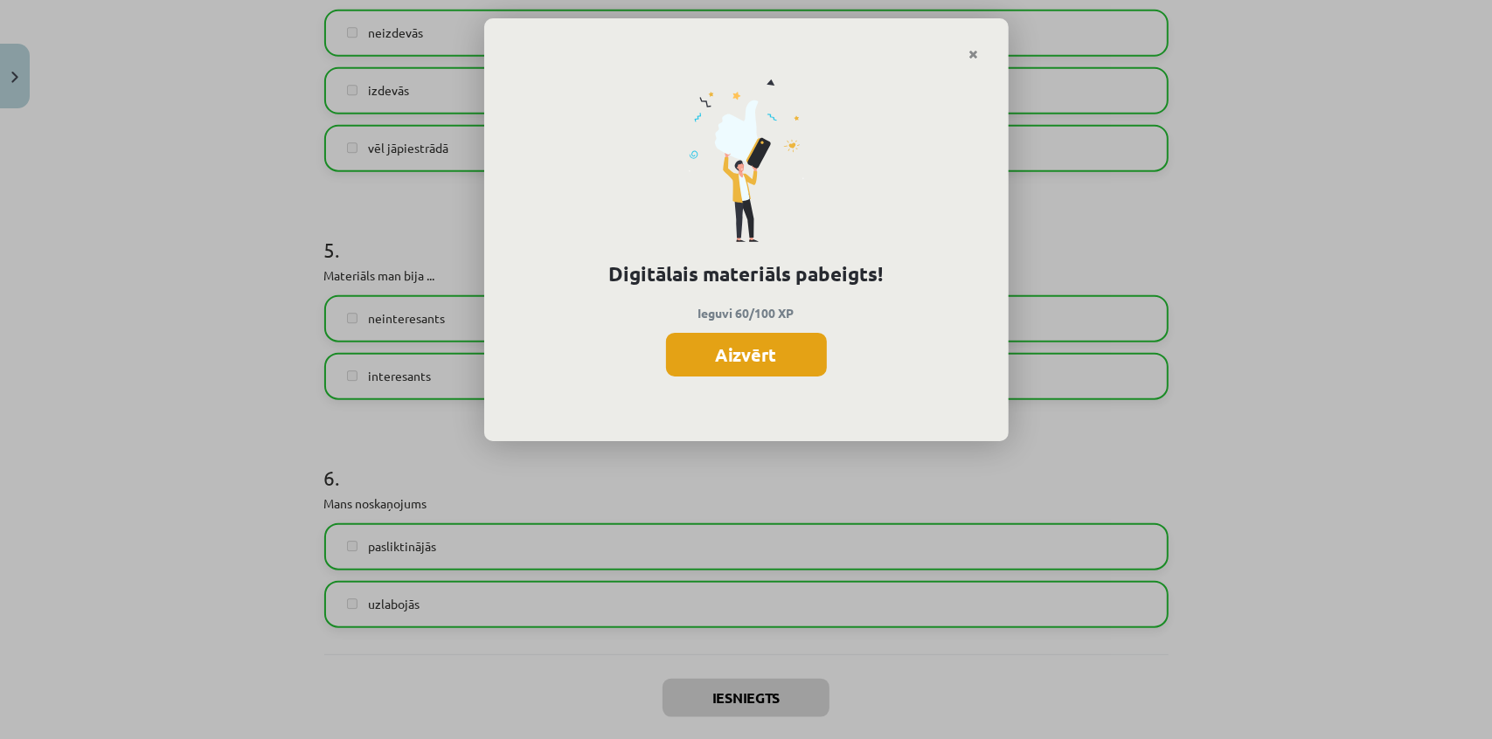
click at [742, 348] on button "Aizvērt" at bounding box center [746, 355] width 161 height 44
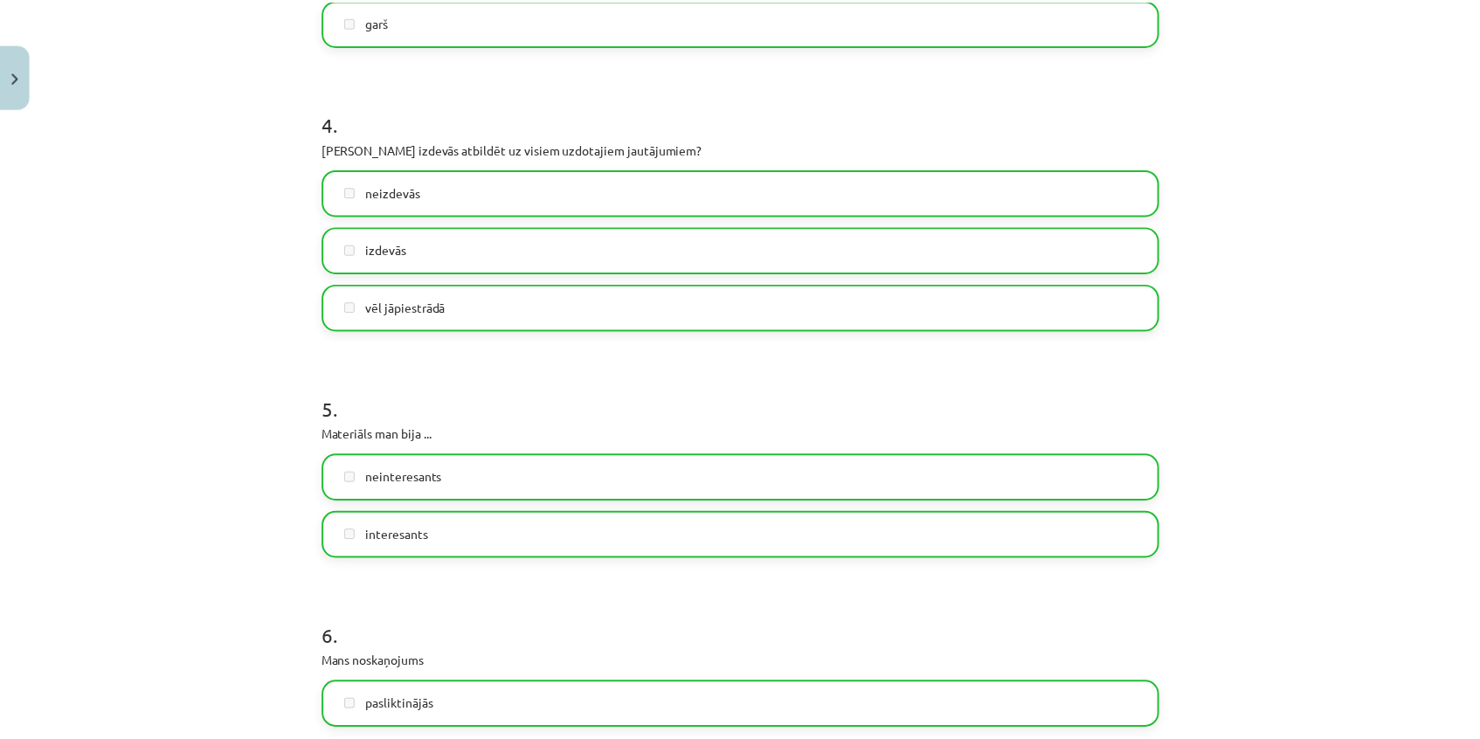
scroll to position [1032, 0]
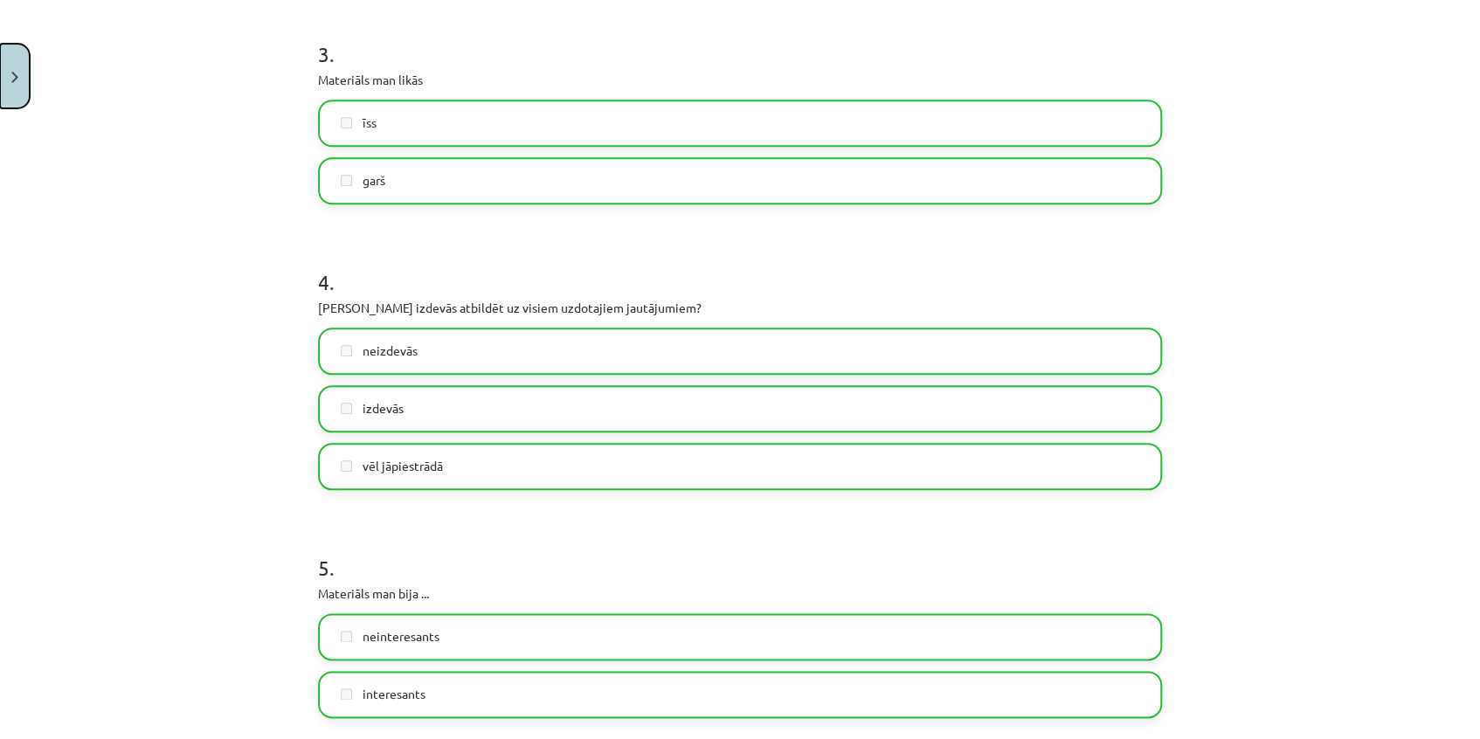
click at [9, 89] on button "Close" at bounding box center [15, 76] width 30 height 65
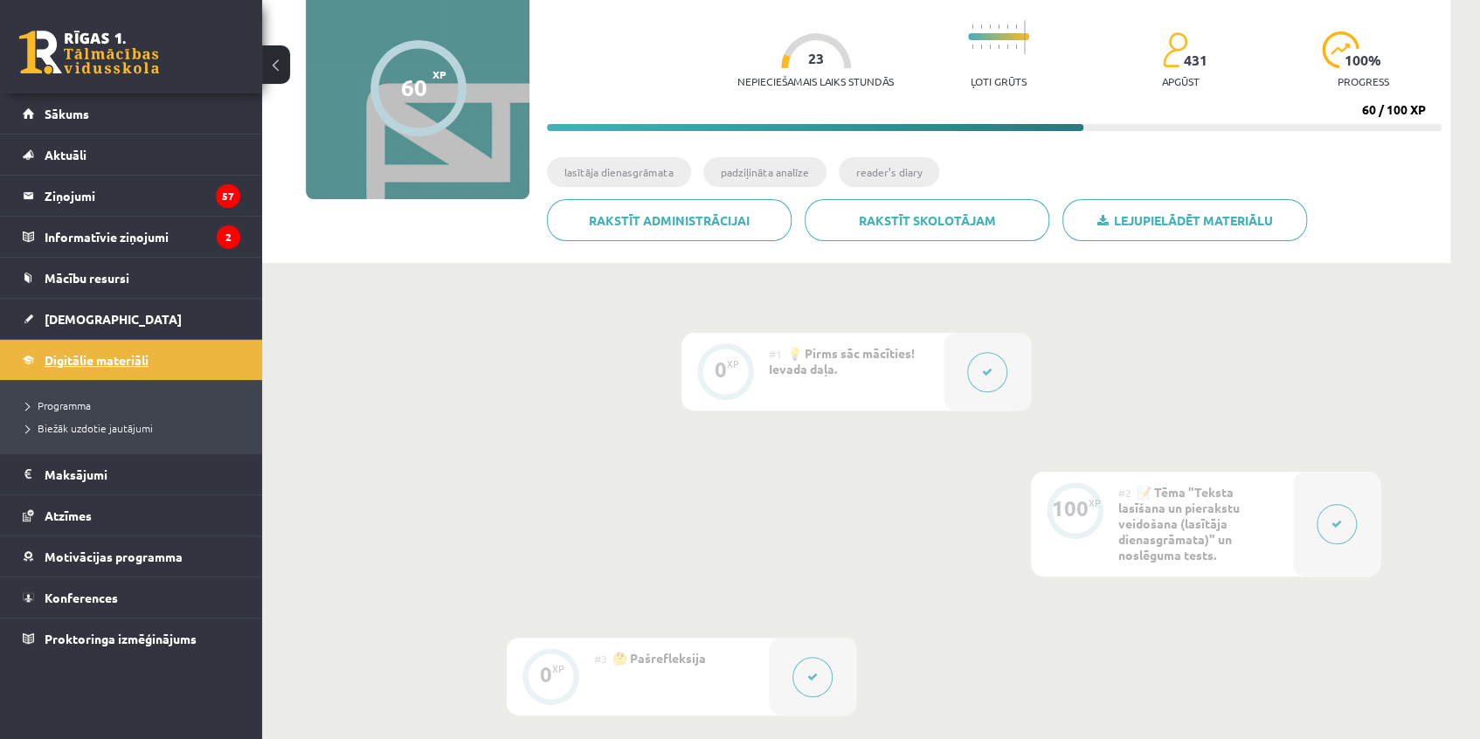
click at [106, 358] on span "Digitālie materiāli" at bounding box center [97, 360] width 104 height 16
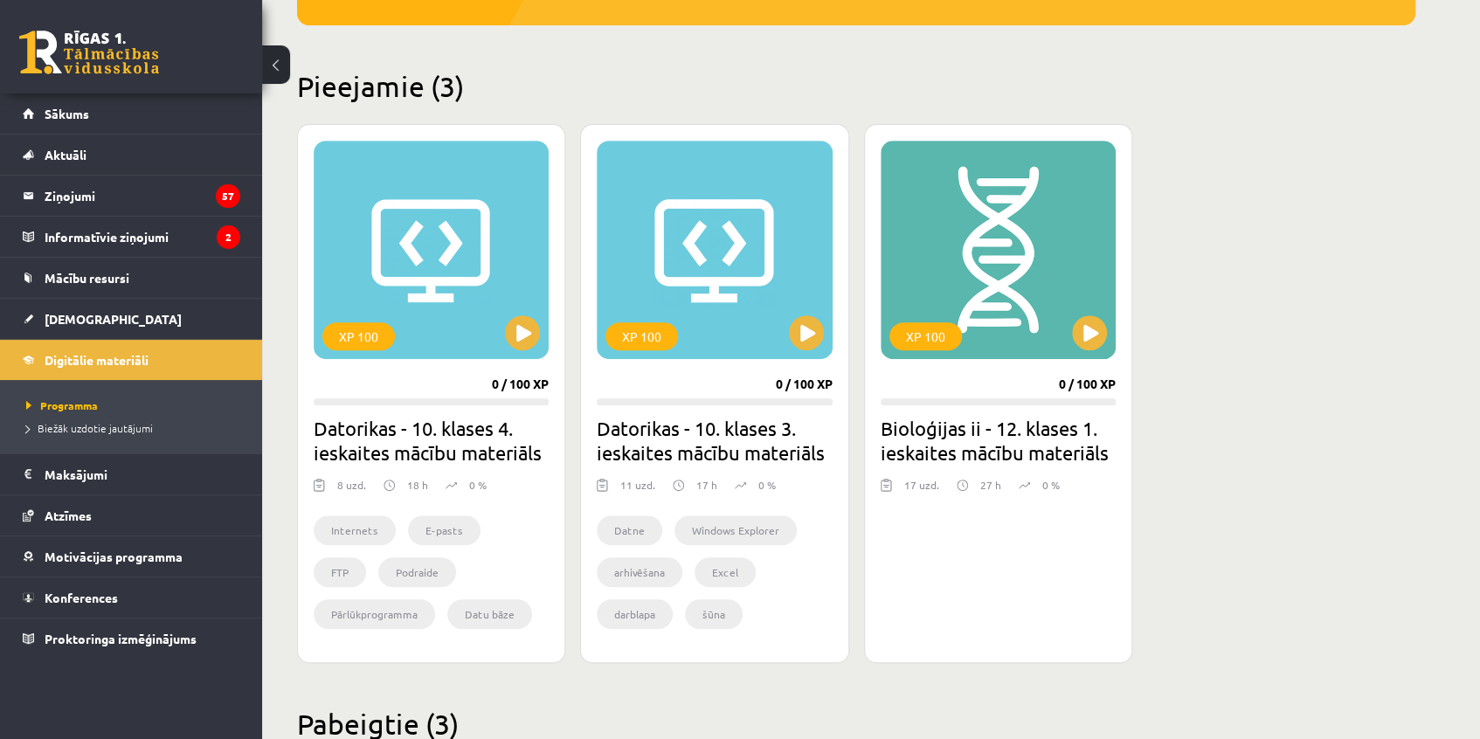
scroll to position [397, 0]
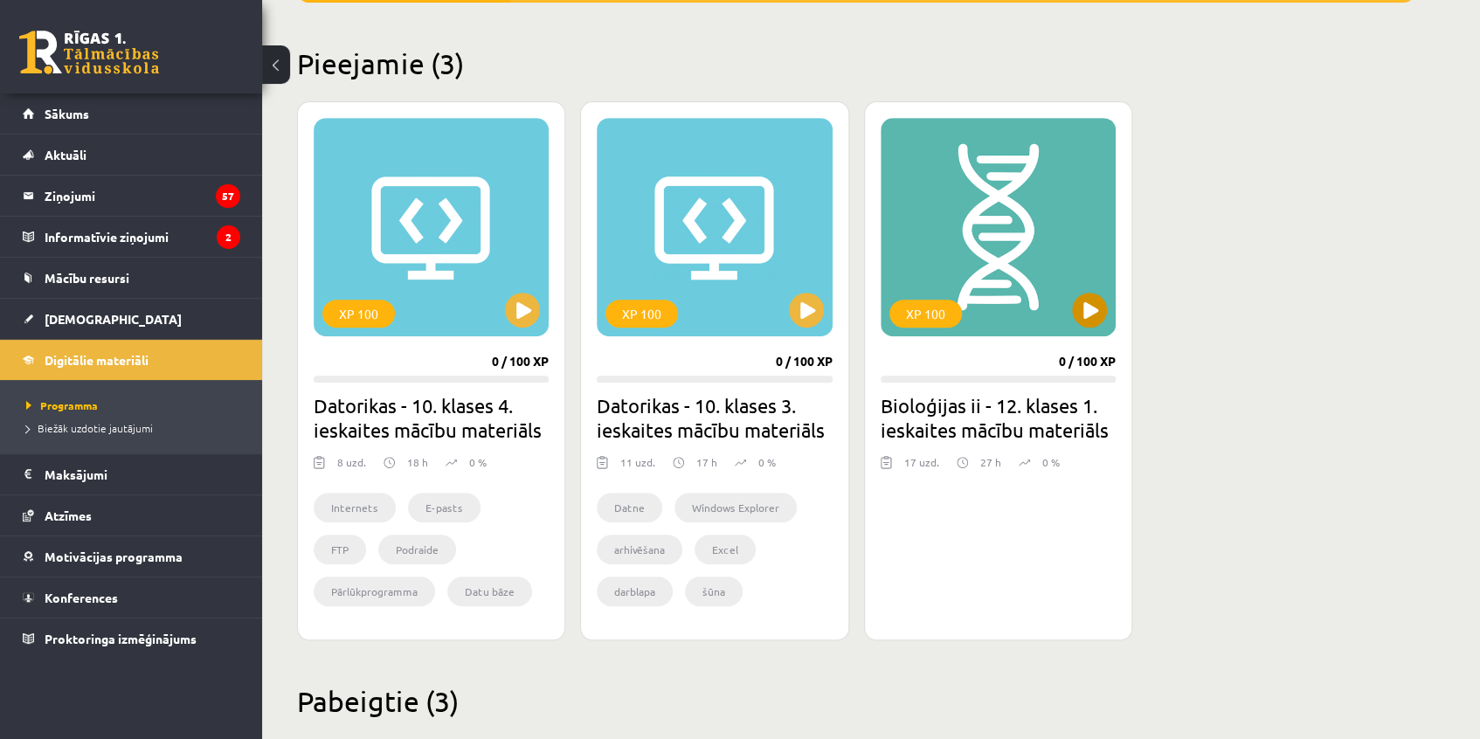
click at [1107, 296] on div "XP 100" at bounding box center [998, 227] width 235 height 218
click at [1241, 341] on div "XP 100 0 / 100 XP Datorikas - 10. klases 4. ieskaites mācību materiāls 8 uzd. 1…" at bounding box center [856, 370] width 1118 height 539
click at [1101, 325] on div "XP 100" at bounding box center [998, 227] width 235 height 218
click at [988, 424] on h2 "Bioloģijas ii - 12. klases 1. ieskaites mācību materiāls" at bounding box center [998, 417] width 235 height 49
